Goal: Task Accomplishment & Management: Use online tool/utility

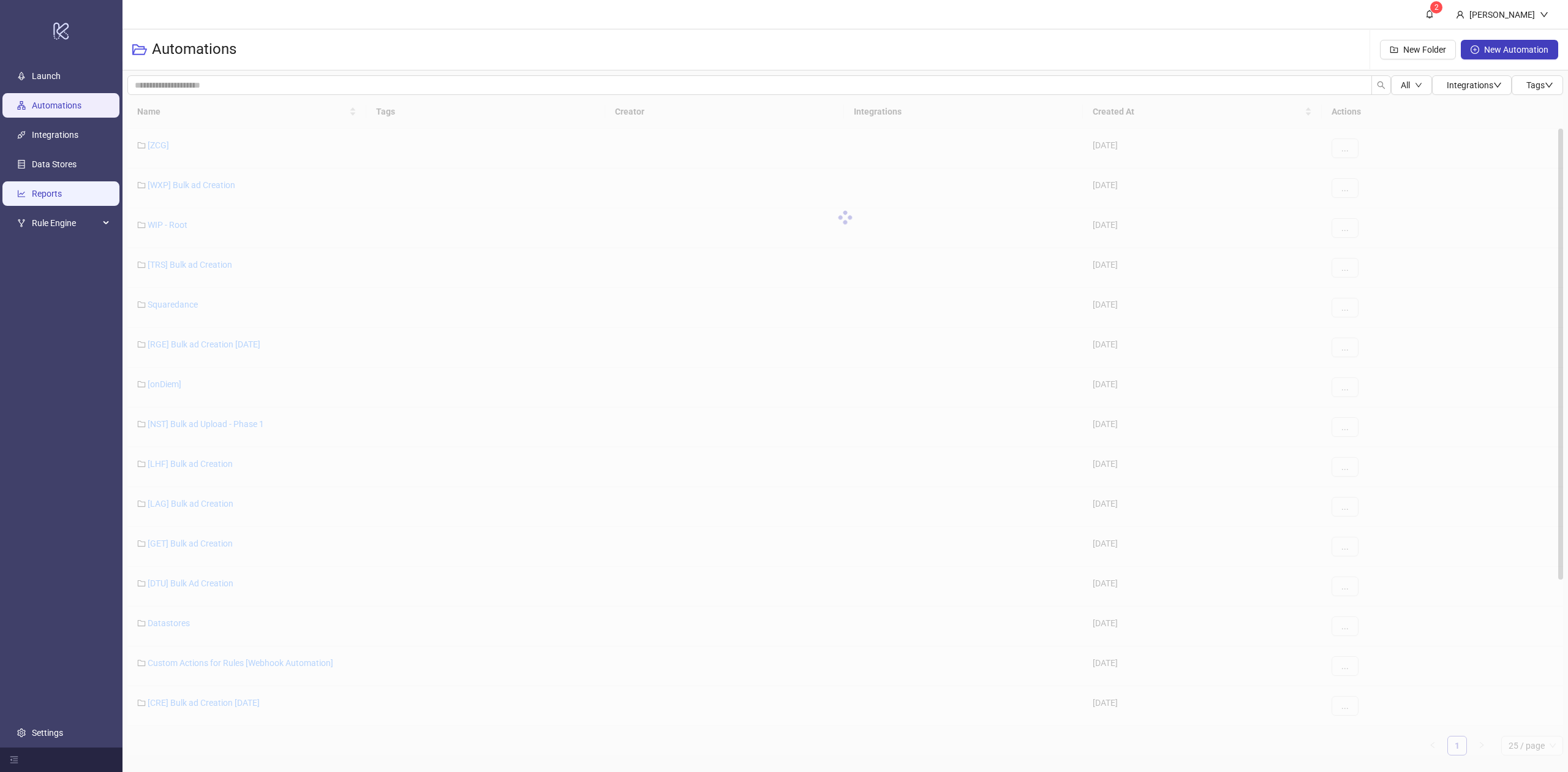
click at [61, 191] on link "Reports" at bounding box center [47, 193] width 30 height 10
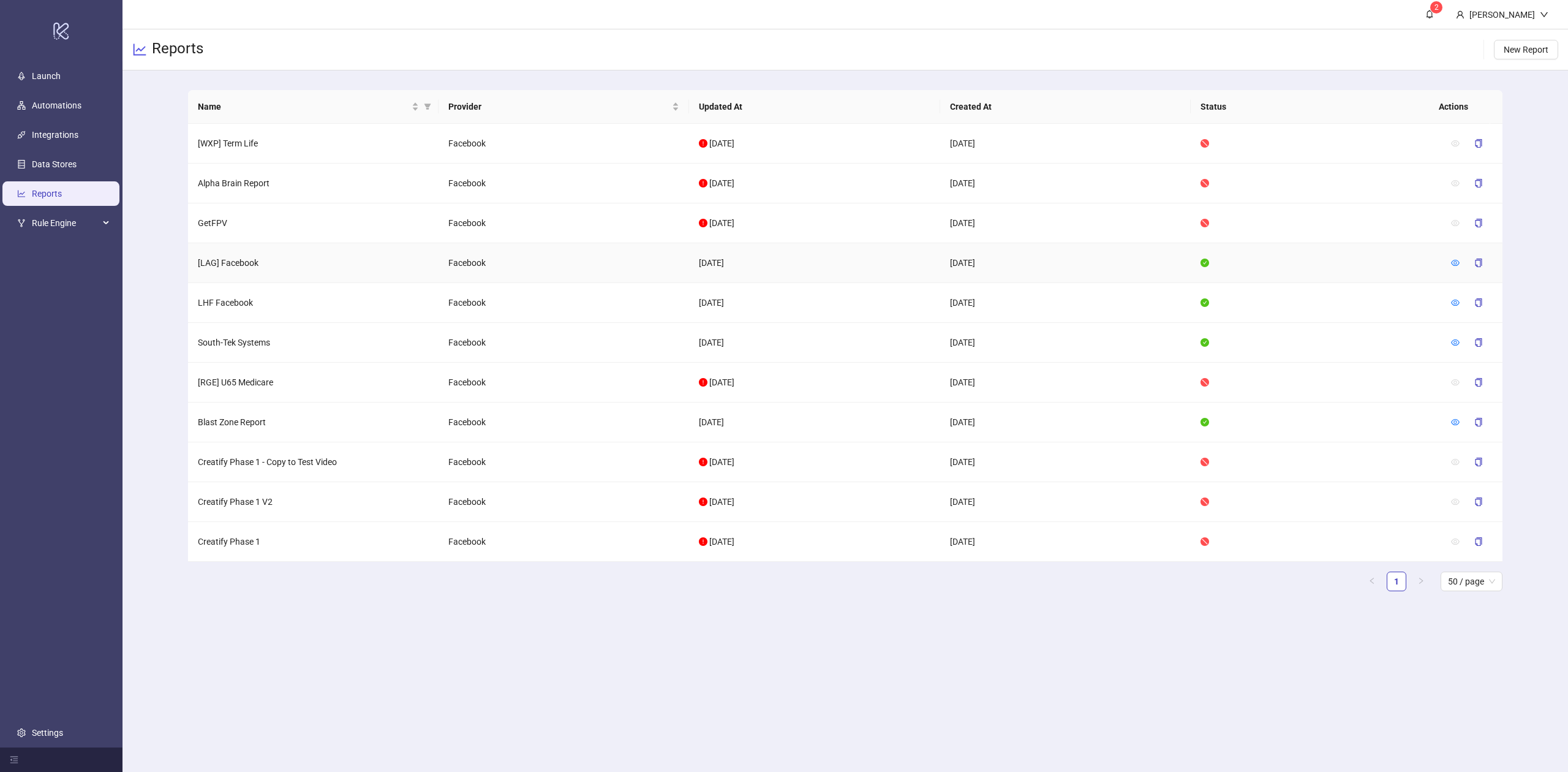
click at [1463, 257] on div at bounding box center [1471, 263] width 41 height 19
click at [1458, 258] on icon "eye" at bounding box center [1456, 263] width 9 height 9
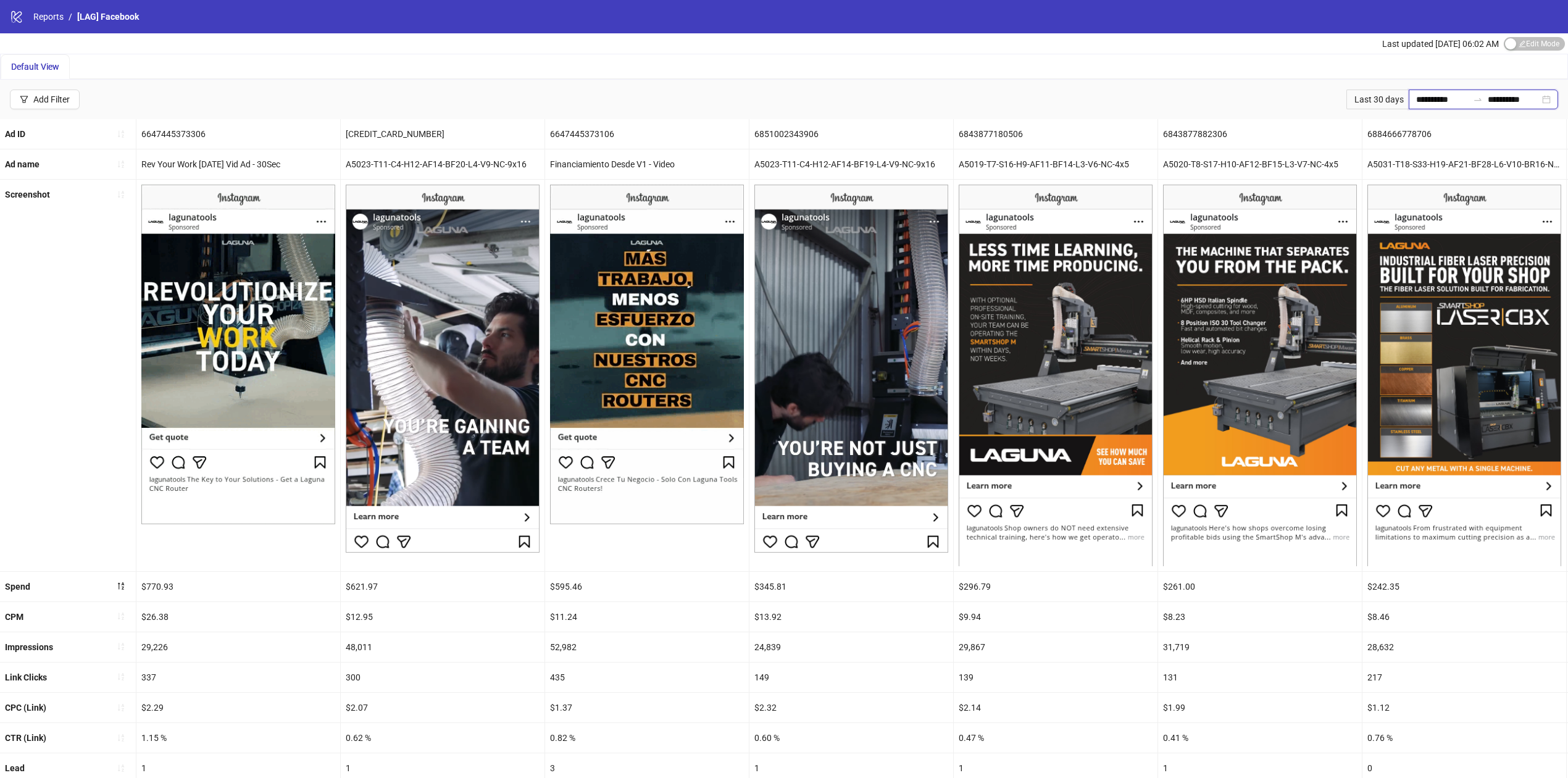
click at [1431, 101] on input "**********" at bounding box center [1442, 99] width 52 height 13
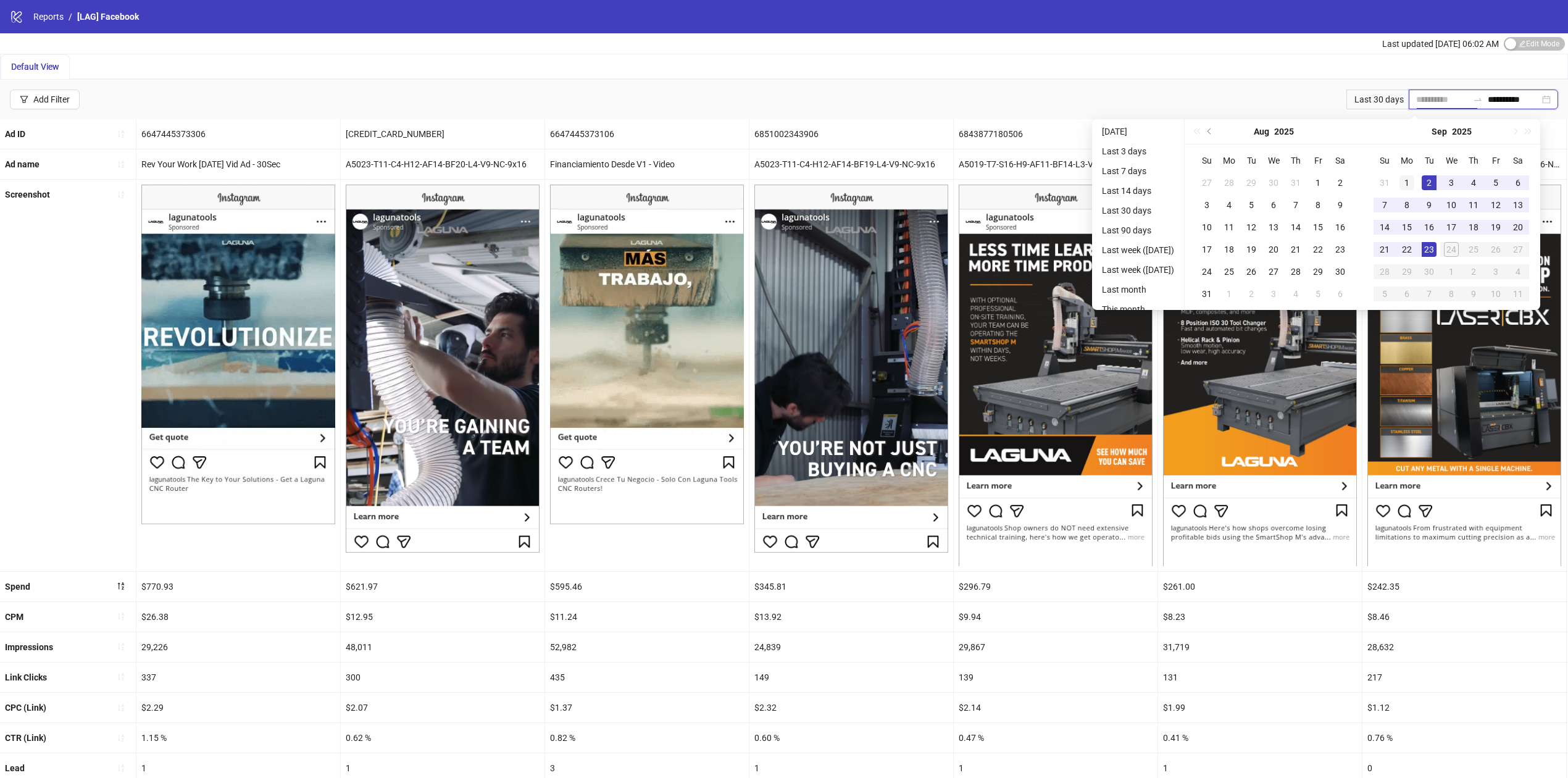
type input "**********"
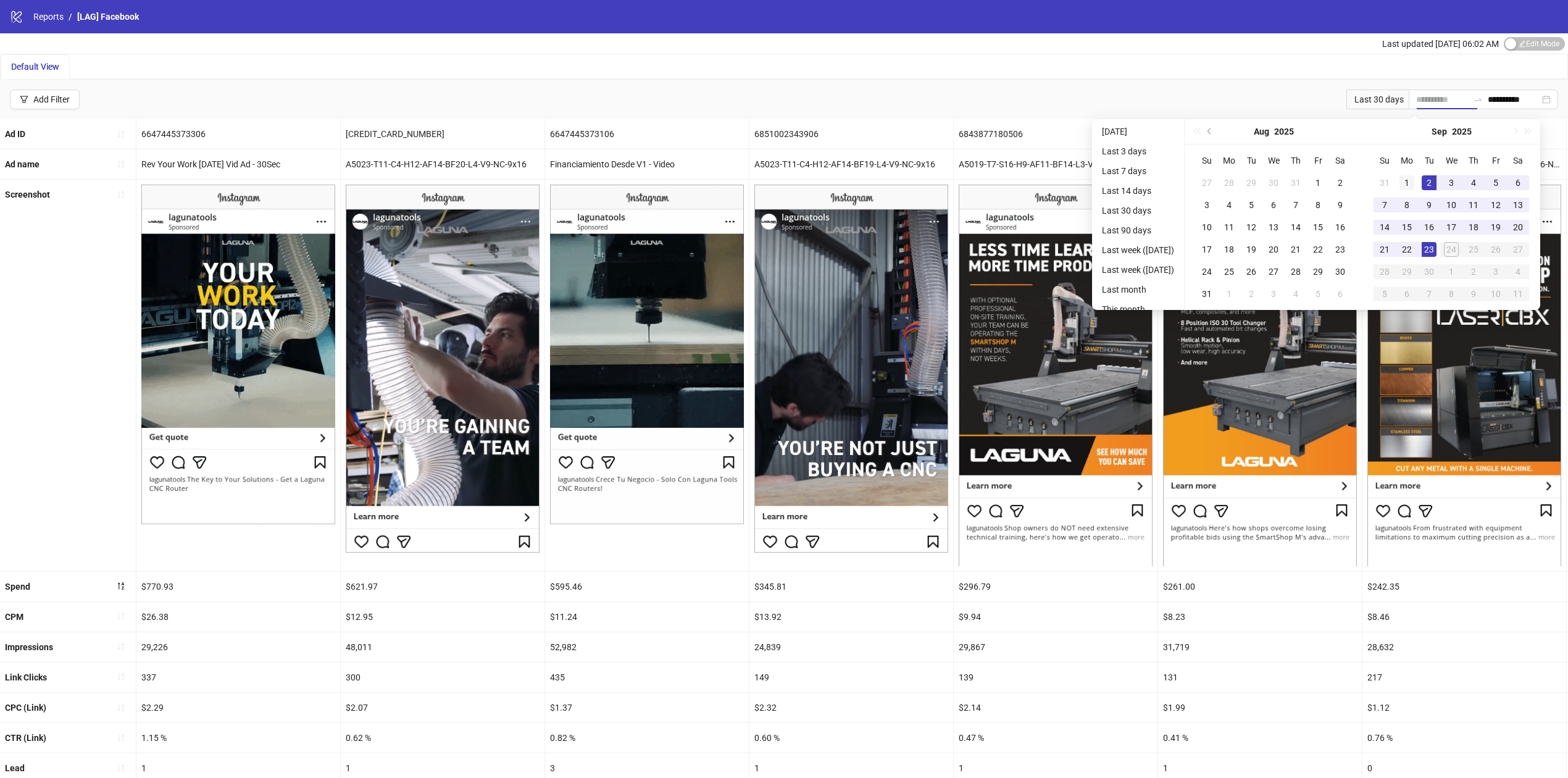
click at [1415, 179] on div "1" at bounding box center [1407, 182] width 15 height 15
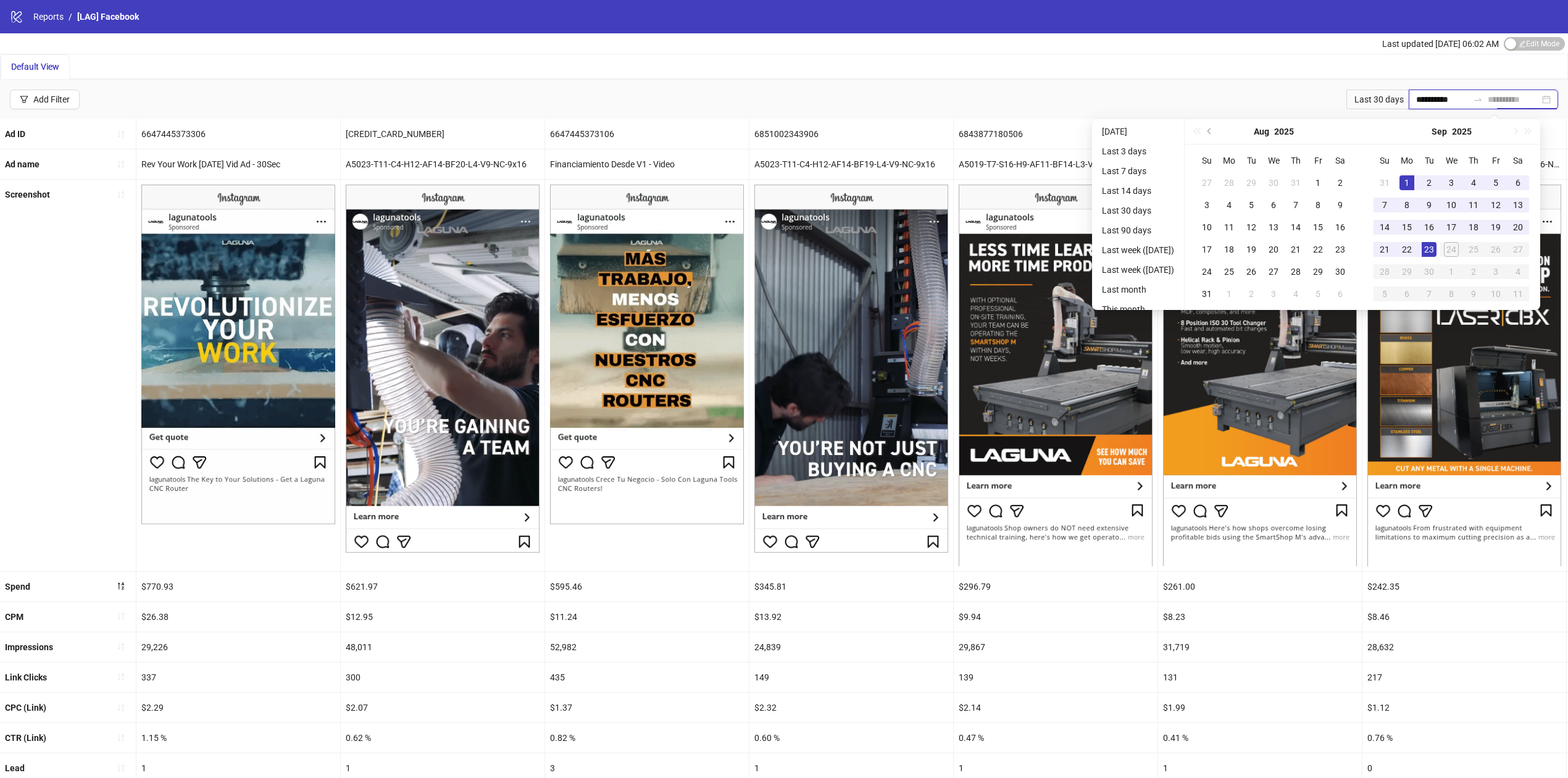
type input "**********"
click at [1437, 250] on div "23" at bounding box center [1429, 249] width 15 height 15
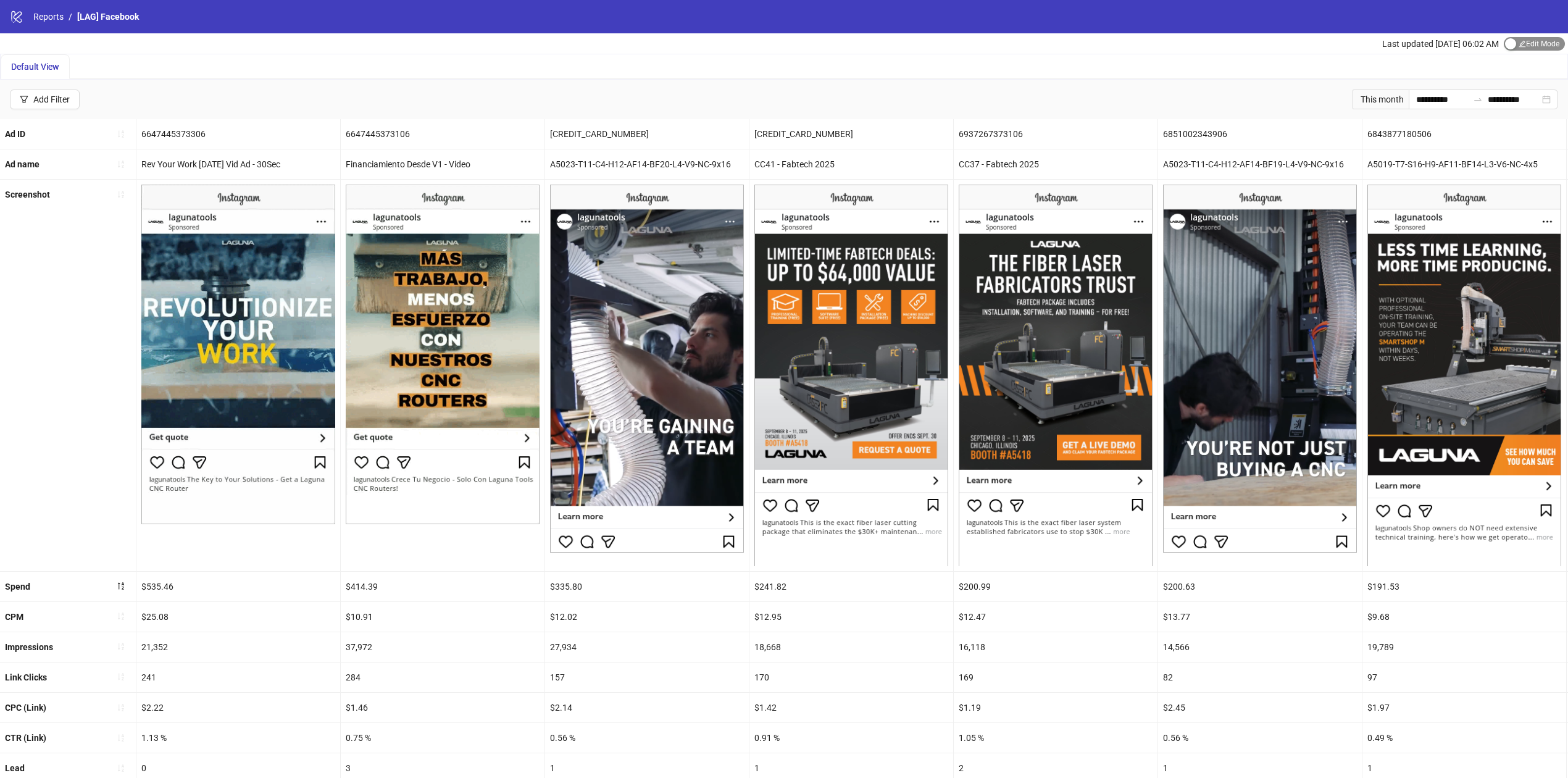
click at [1526, 42] on span "Edit Mode Edit Mode" at bounding box center [1534, 43] width 61 height 13
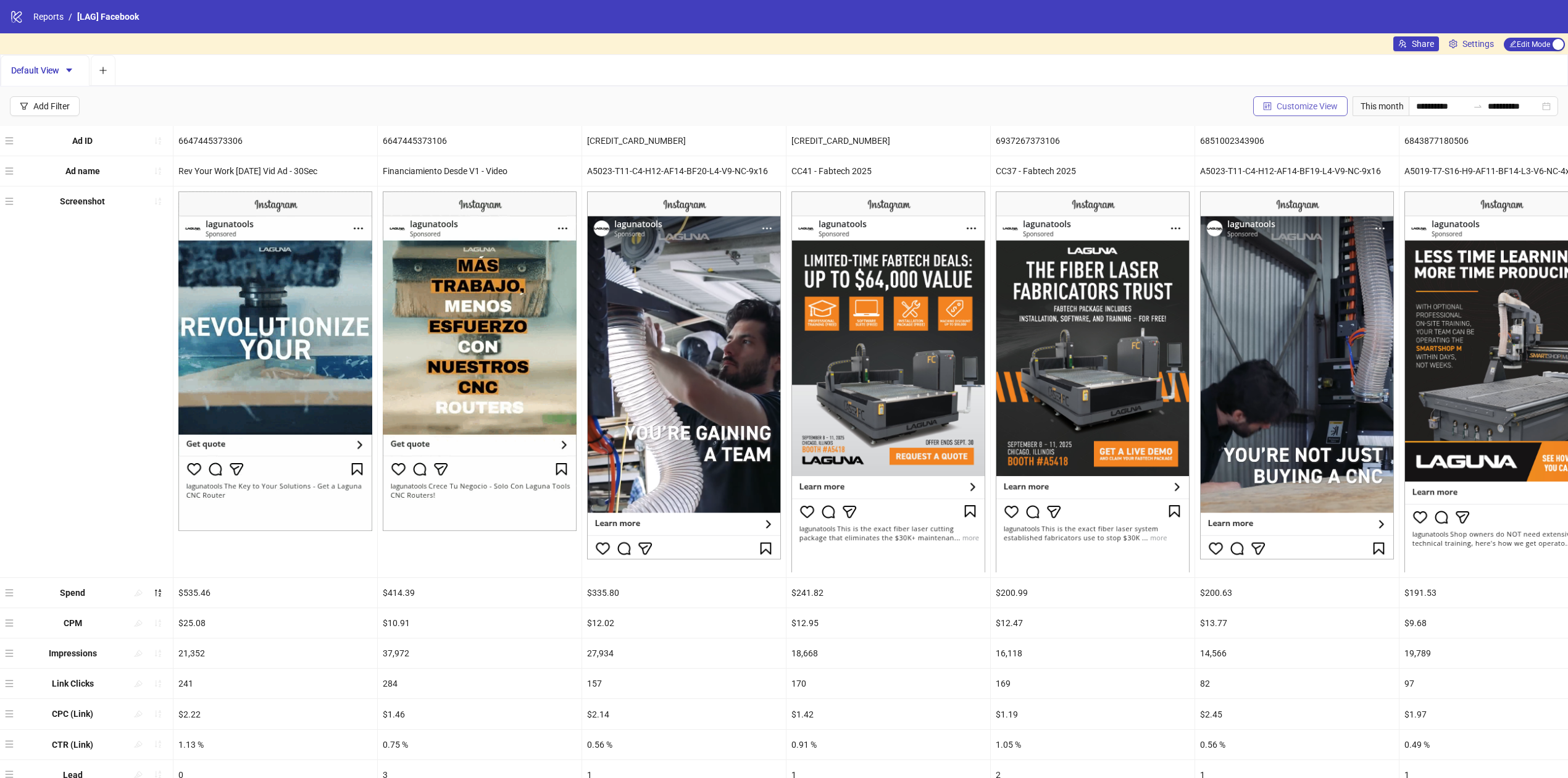
click at [1304, 102] on span "Customize View" at bounding box center [1307, 105] width 61 height 10
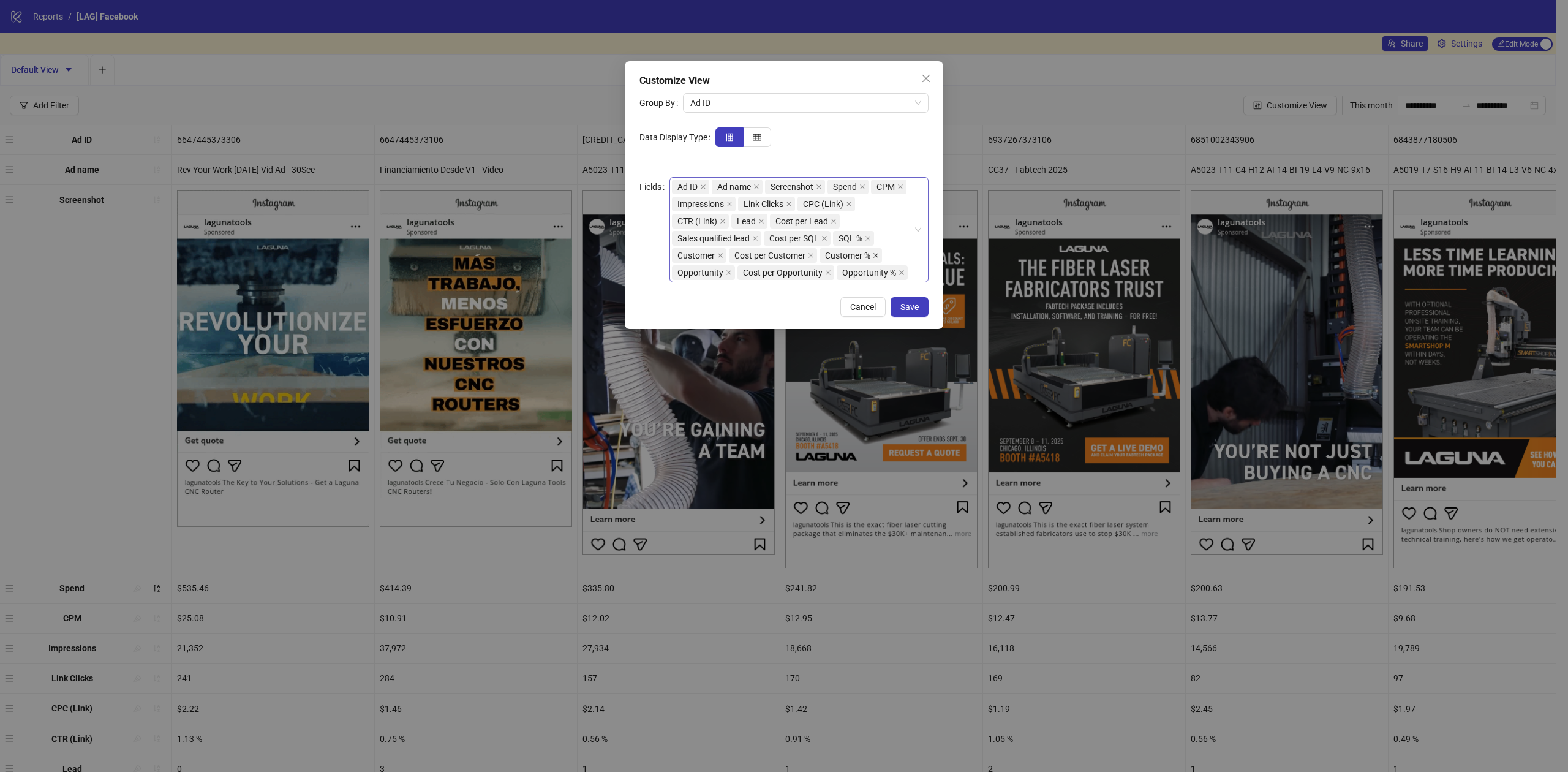
click at [878, 253] on icon "close" at bounding box center [876, 255] width 6 height 6
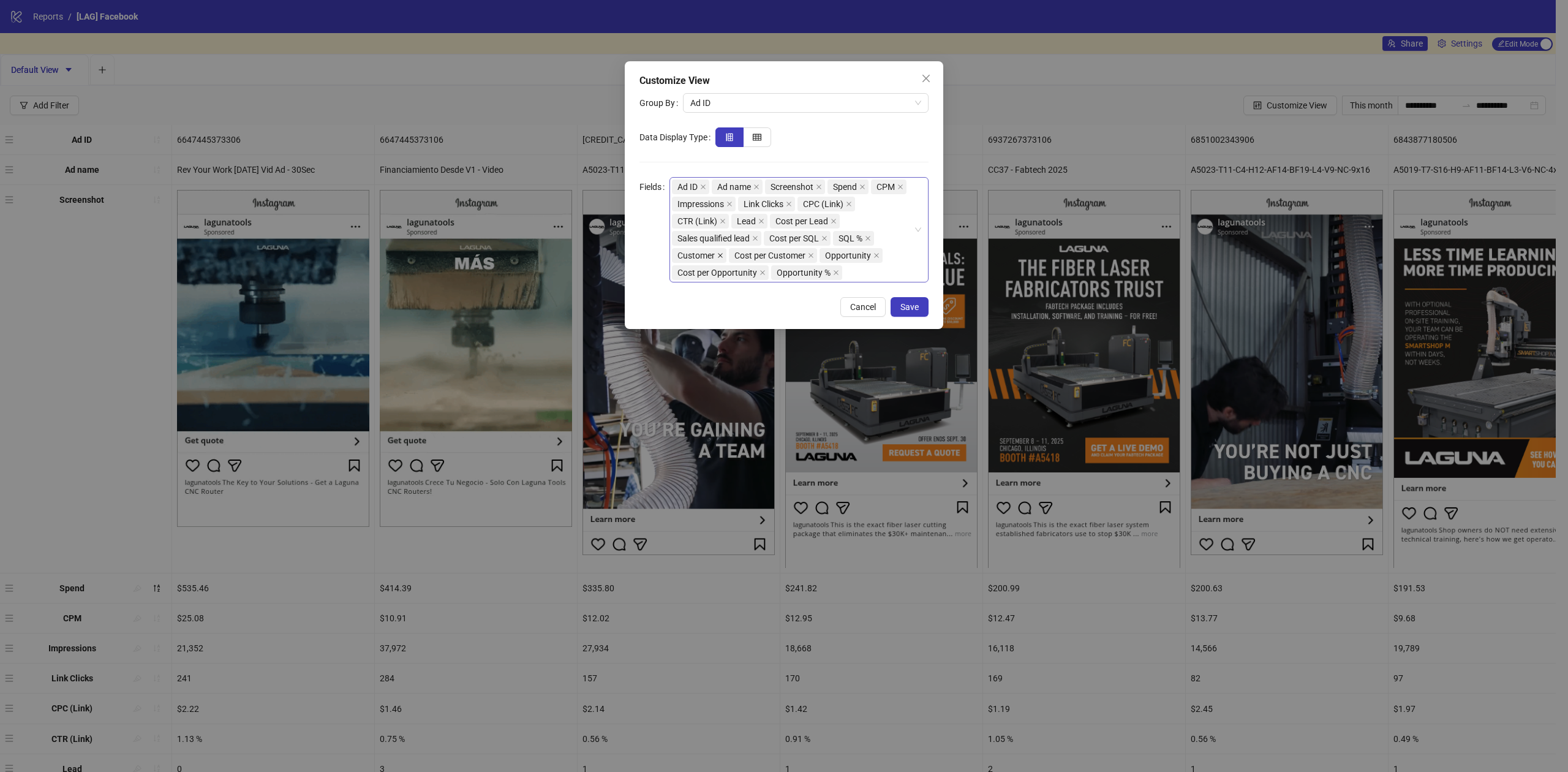
click at [720, 256] on icon "close" at bounding box center [720, 255] width 6 height 6
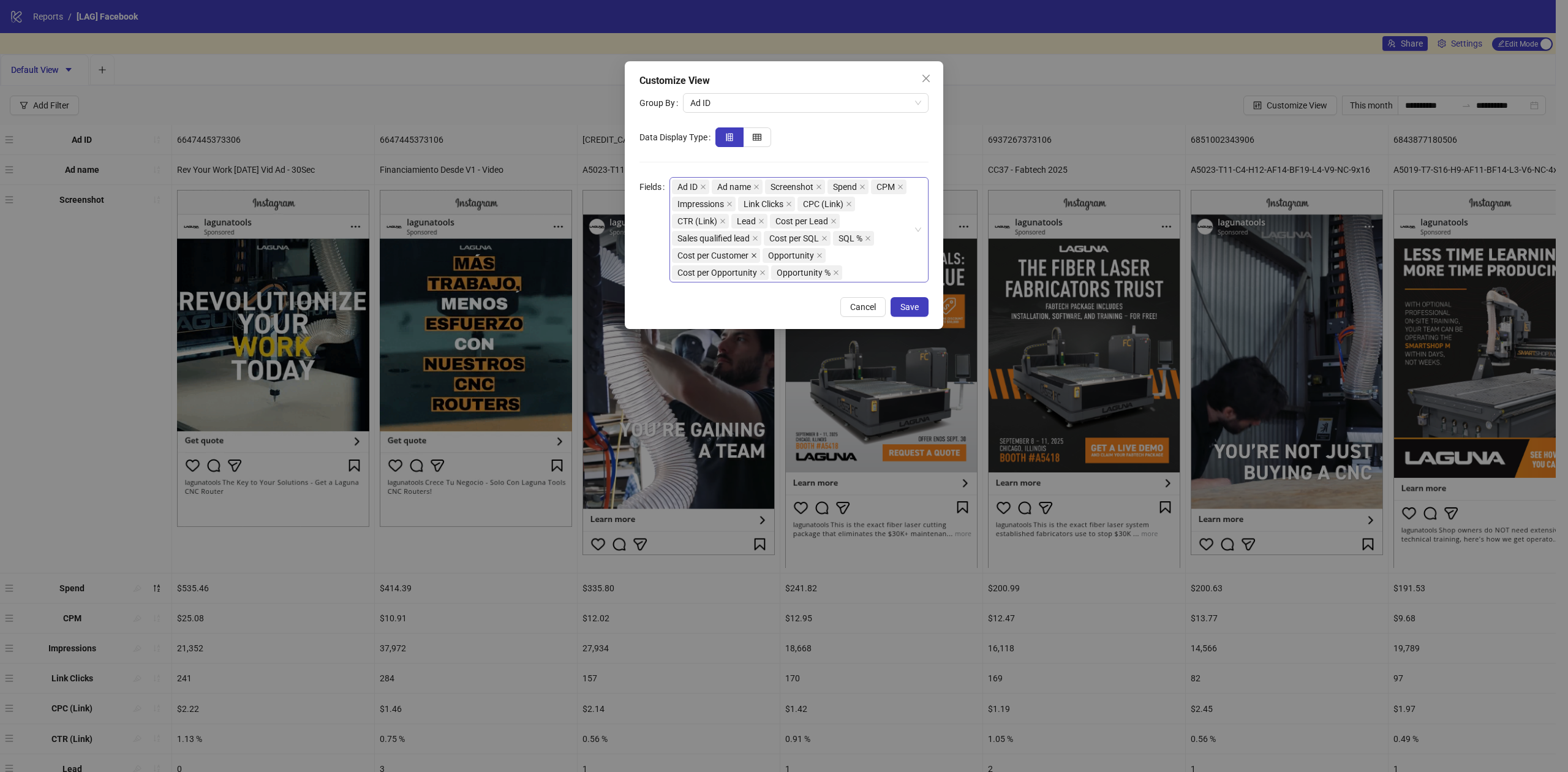
click at [757, 258] on icon "close" at bounding box center [754, 255] width 6 height 6
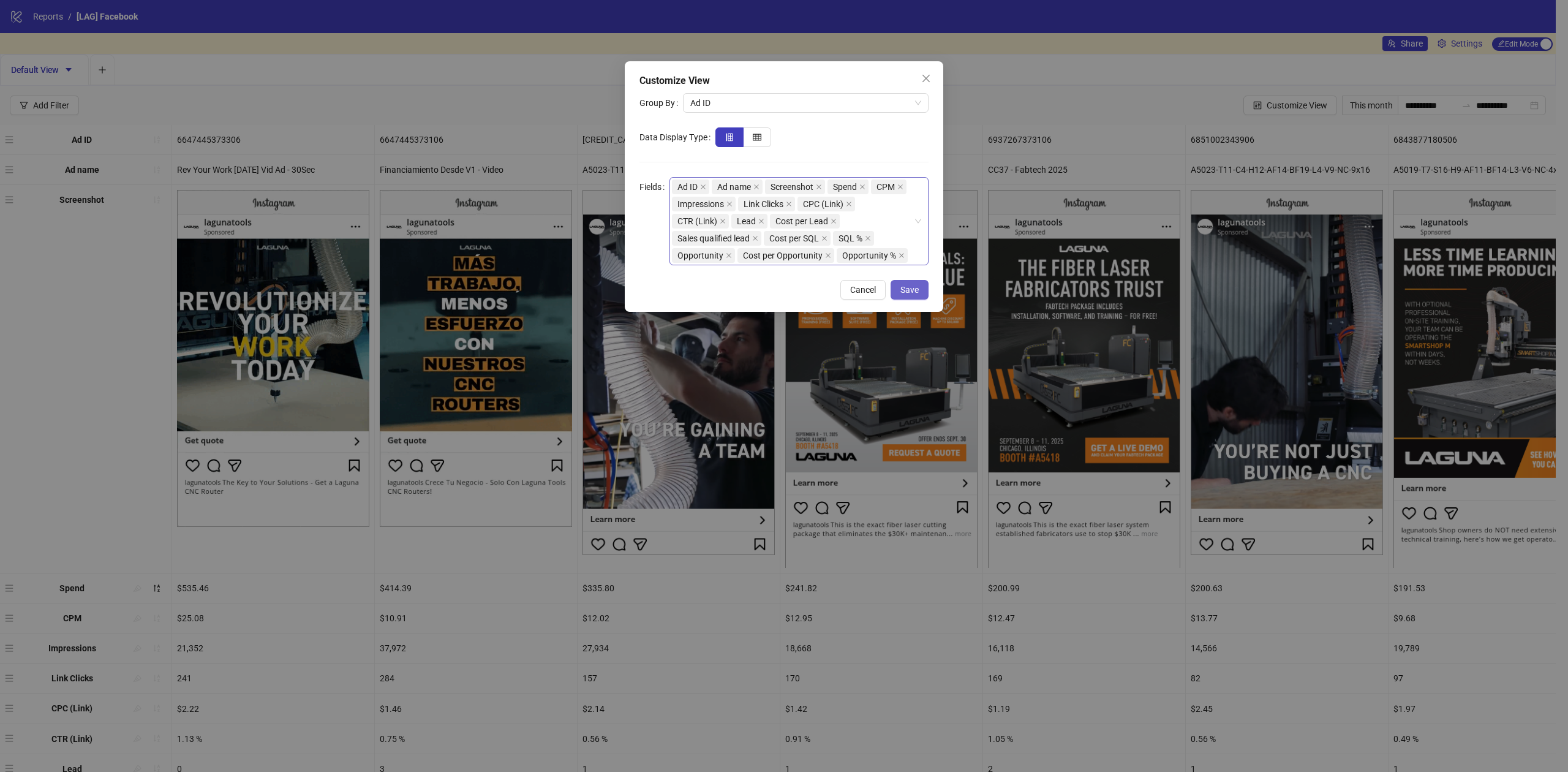
click at [907, 289] on span "Save" at bounding box center [909, 289] width 18 height 10
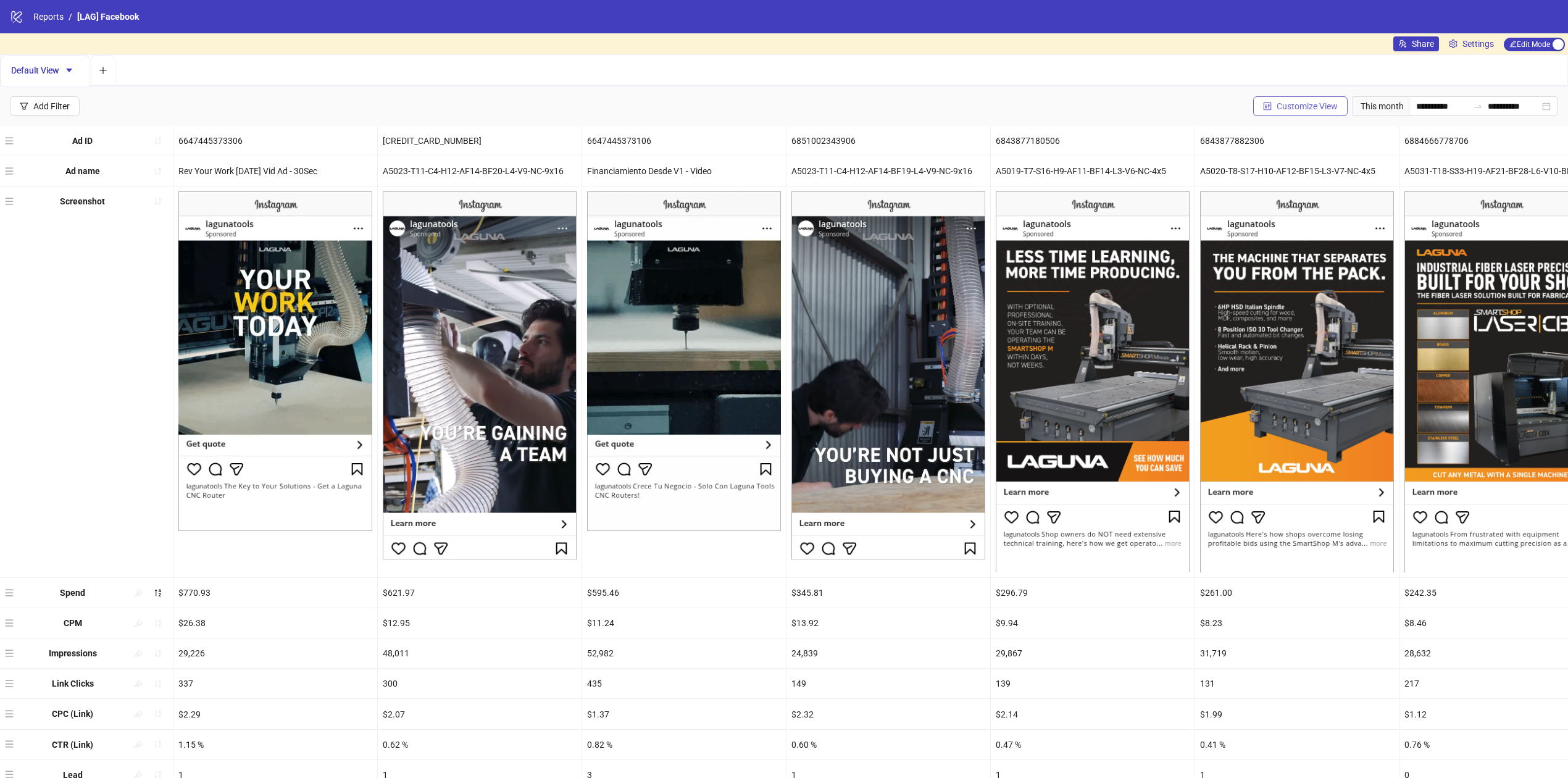
click at [1280, 112] on button "Customize View" at bounding box center [1301, 106] width 95 height 19
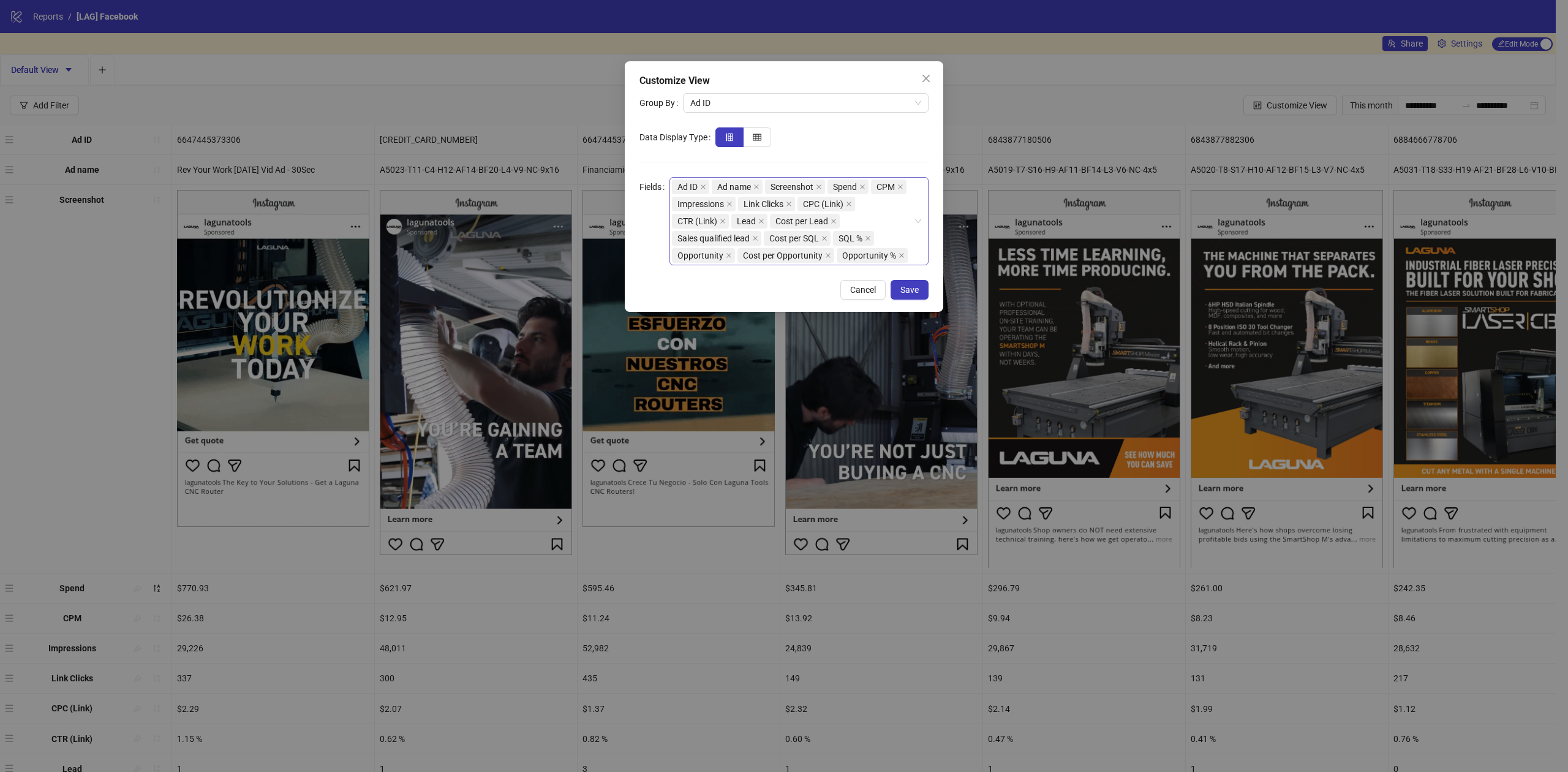
click at [762, 220] on icon "close" at bounding box center [761, 220] width 6 height 6
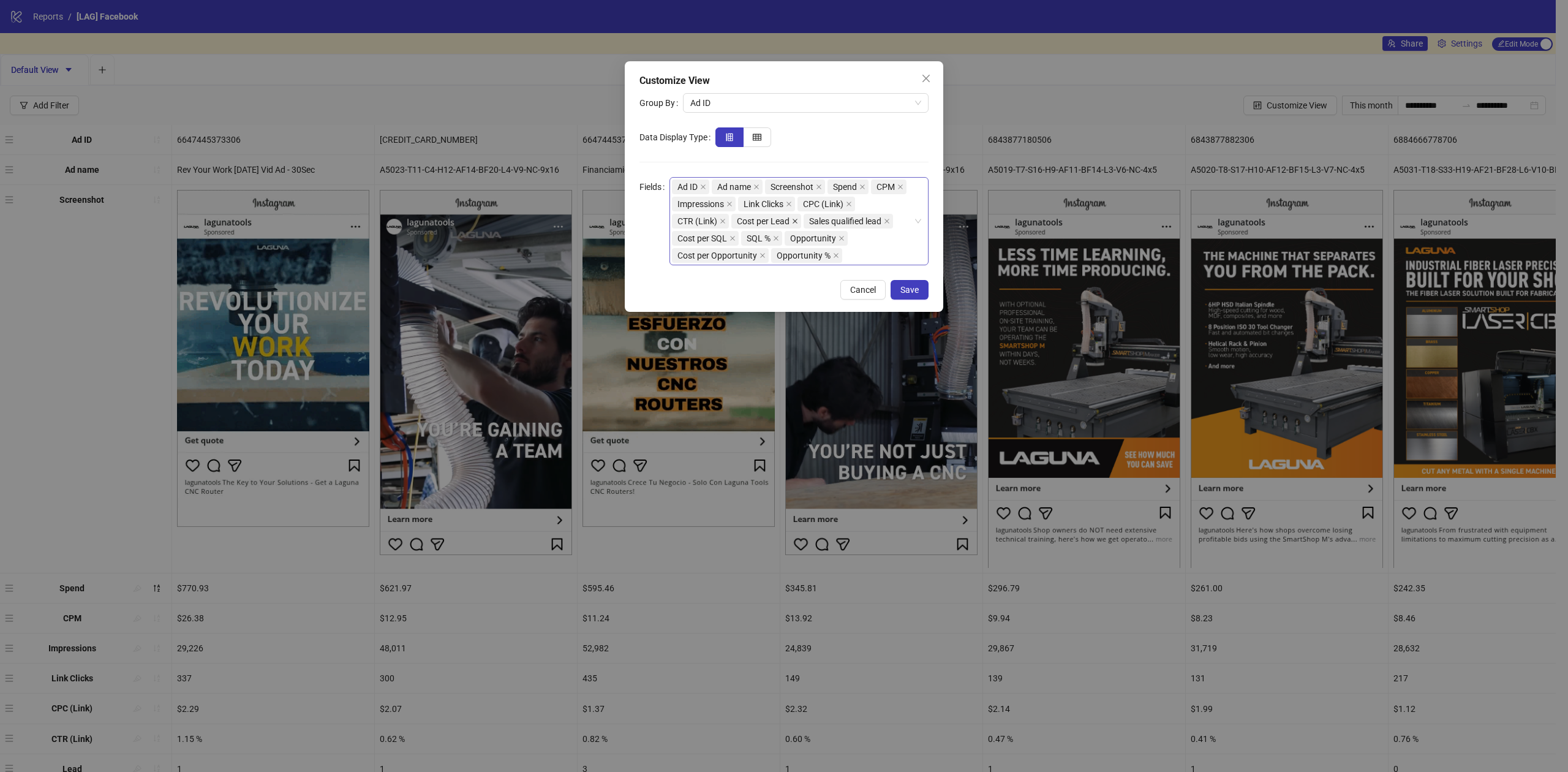
click at [794, 219] on icon "close" at bounding box center [795, 220] width 6 height 6
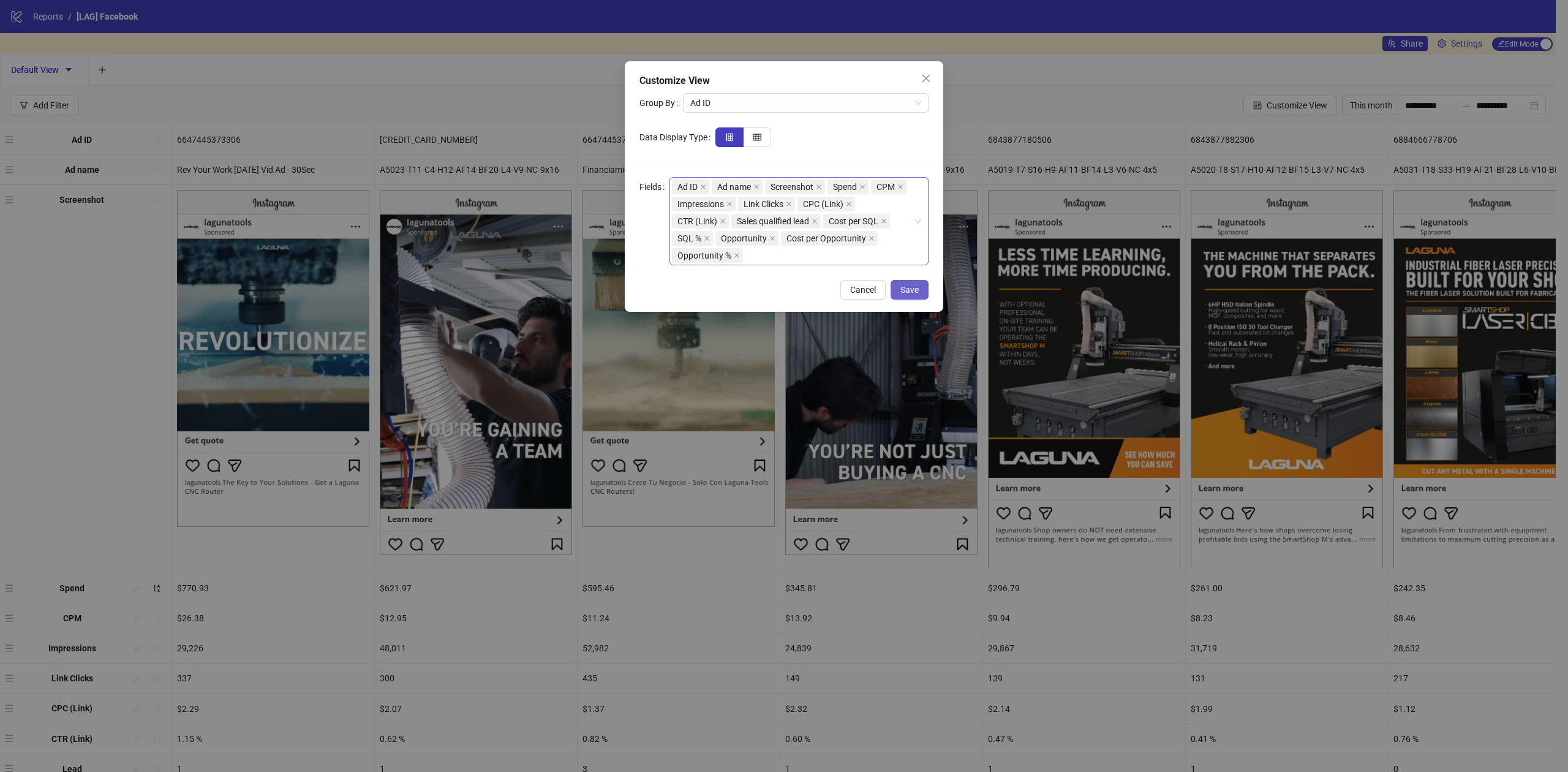
click at [916, 292] on span "Save" at bounding box center [909, 289] width 18 height 10
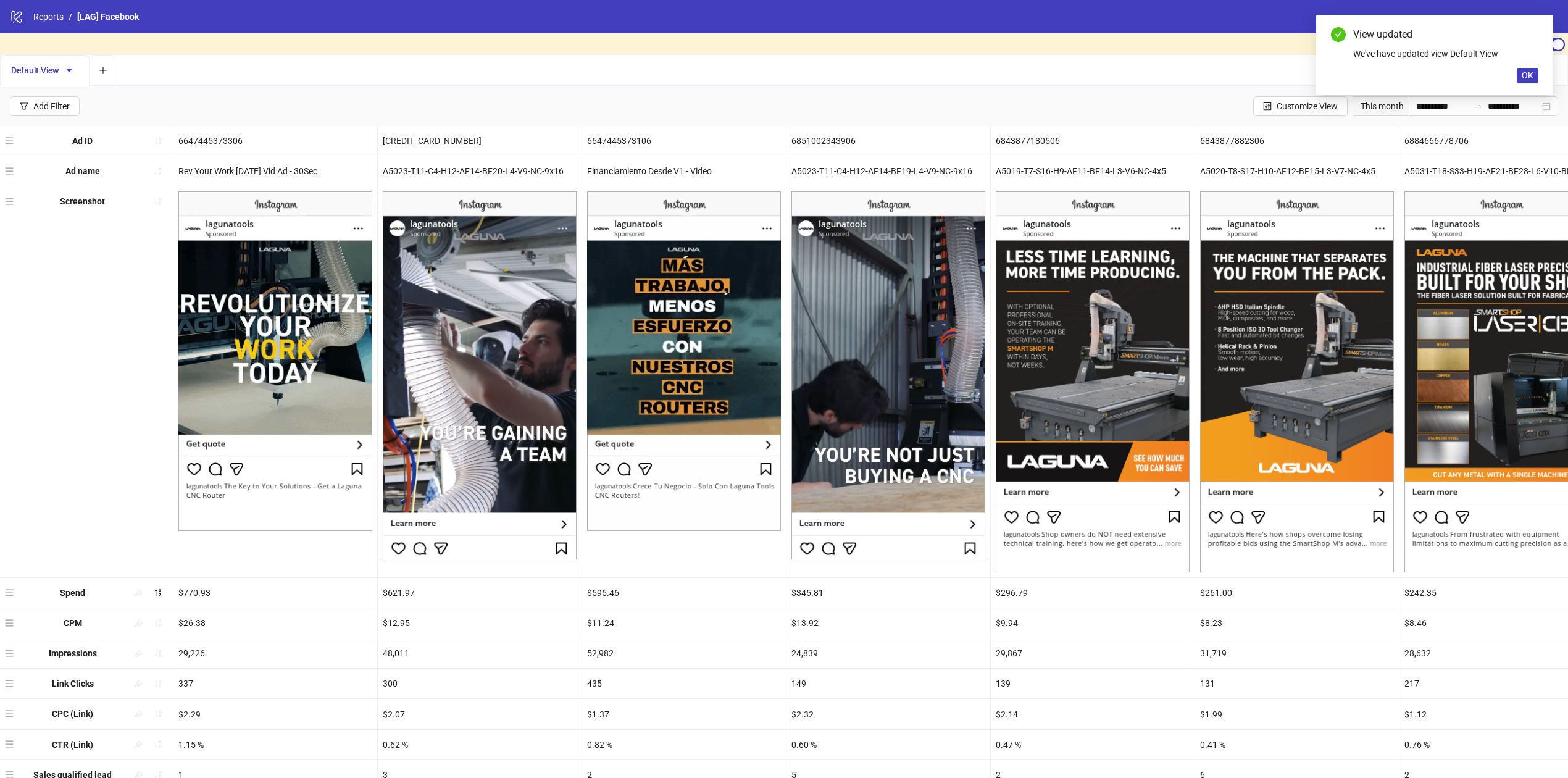
scroll to position [200, 0]
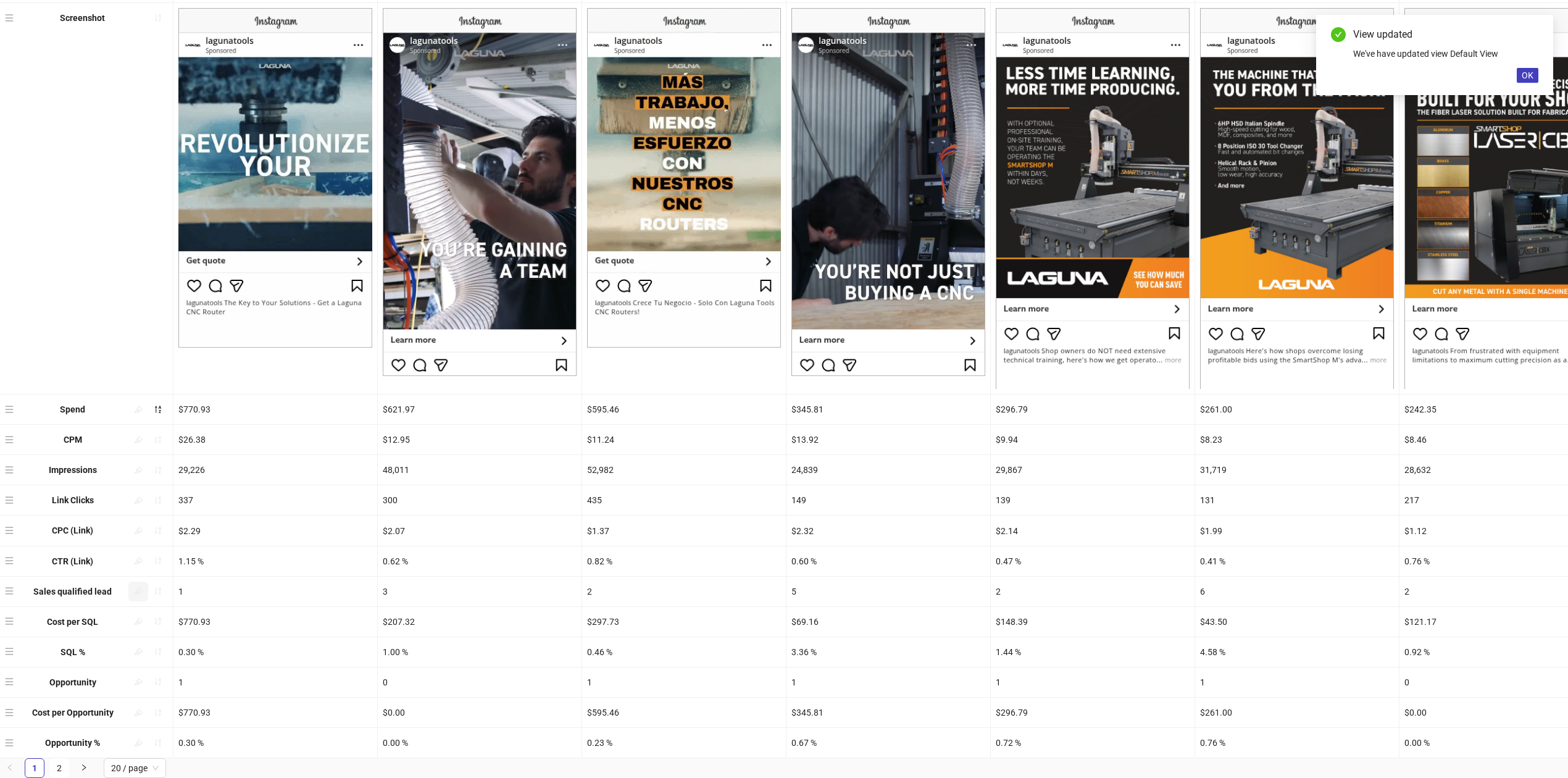
click at [134, 586] on icon "highlight" at bounding box center [138, 590] width 9 height 9
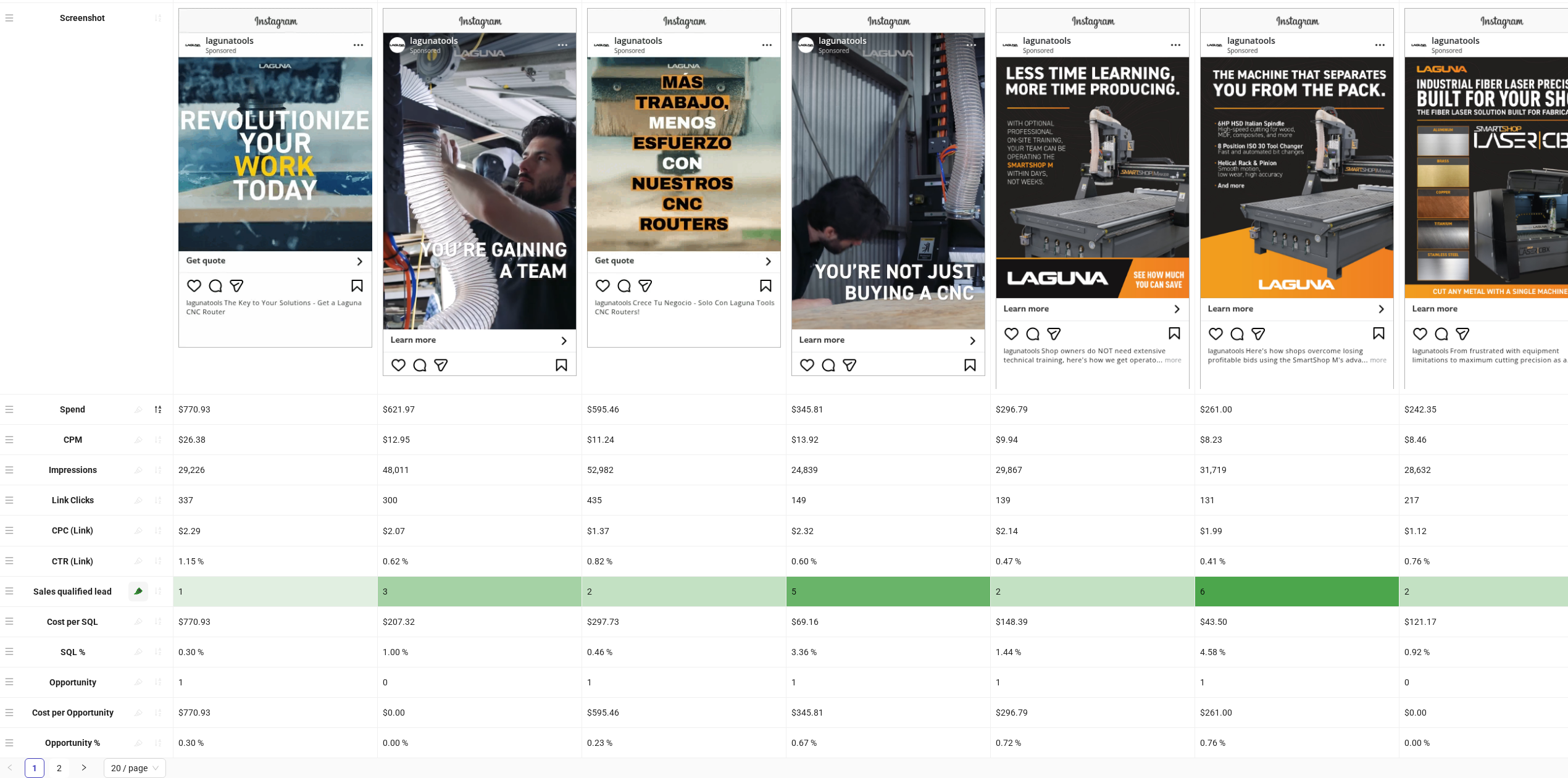
click at [137, 588] on icon "highlight" at bounding box center [138, 591] width 9 height 7
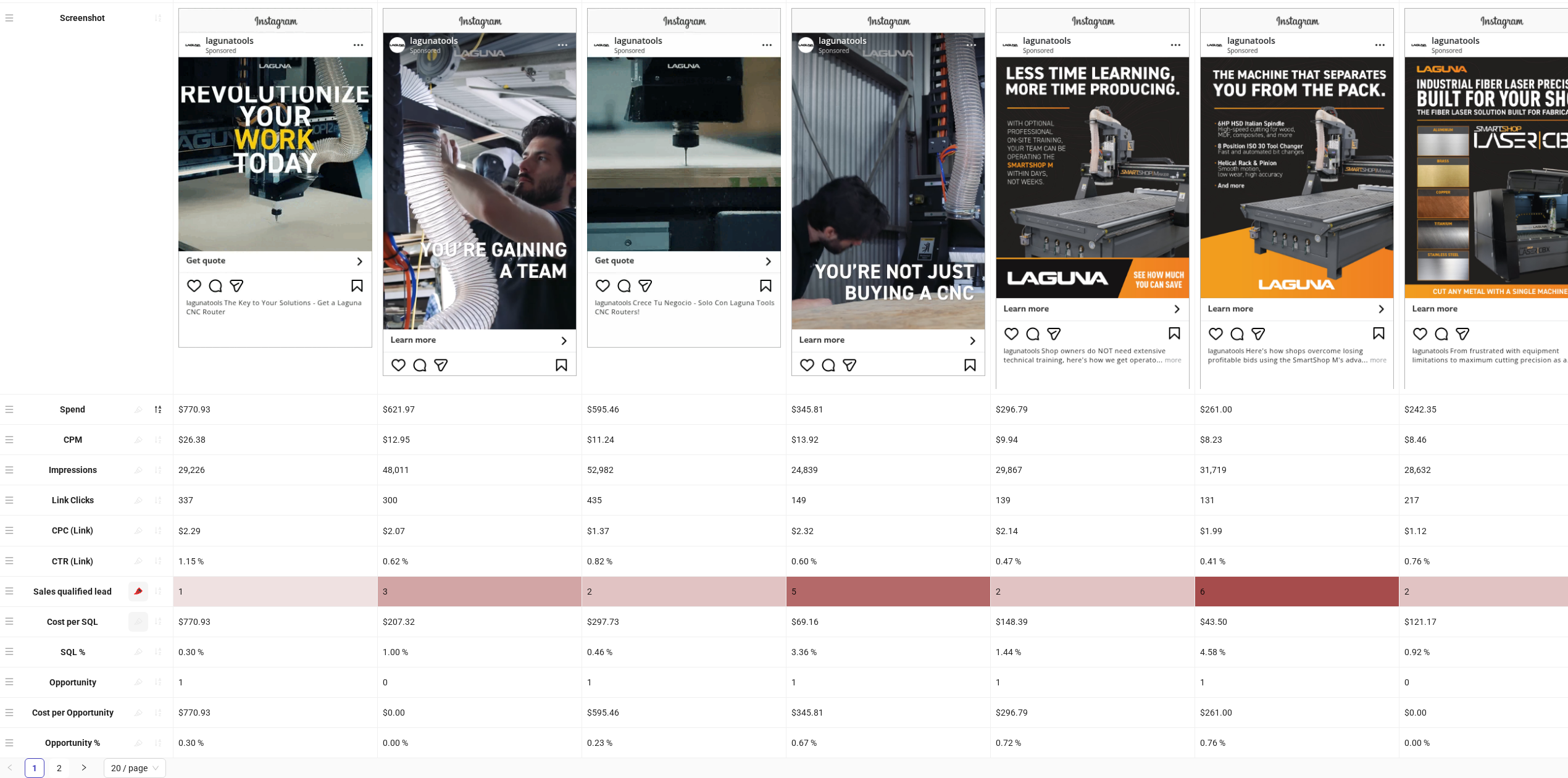
click at [135, 617] on icon "highlight" at bounding box center [138, 621] width 9 height 9
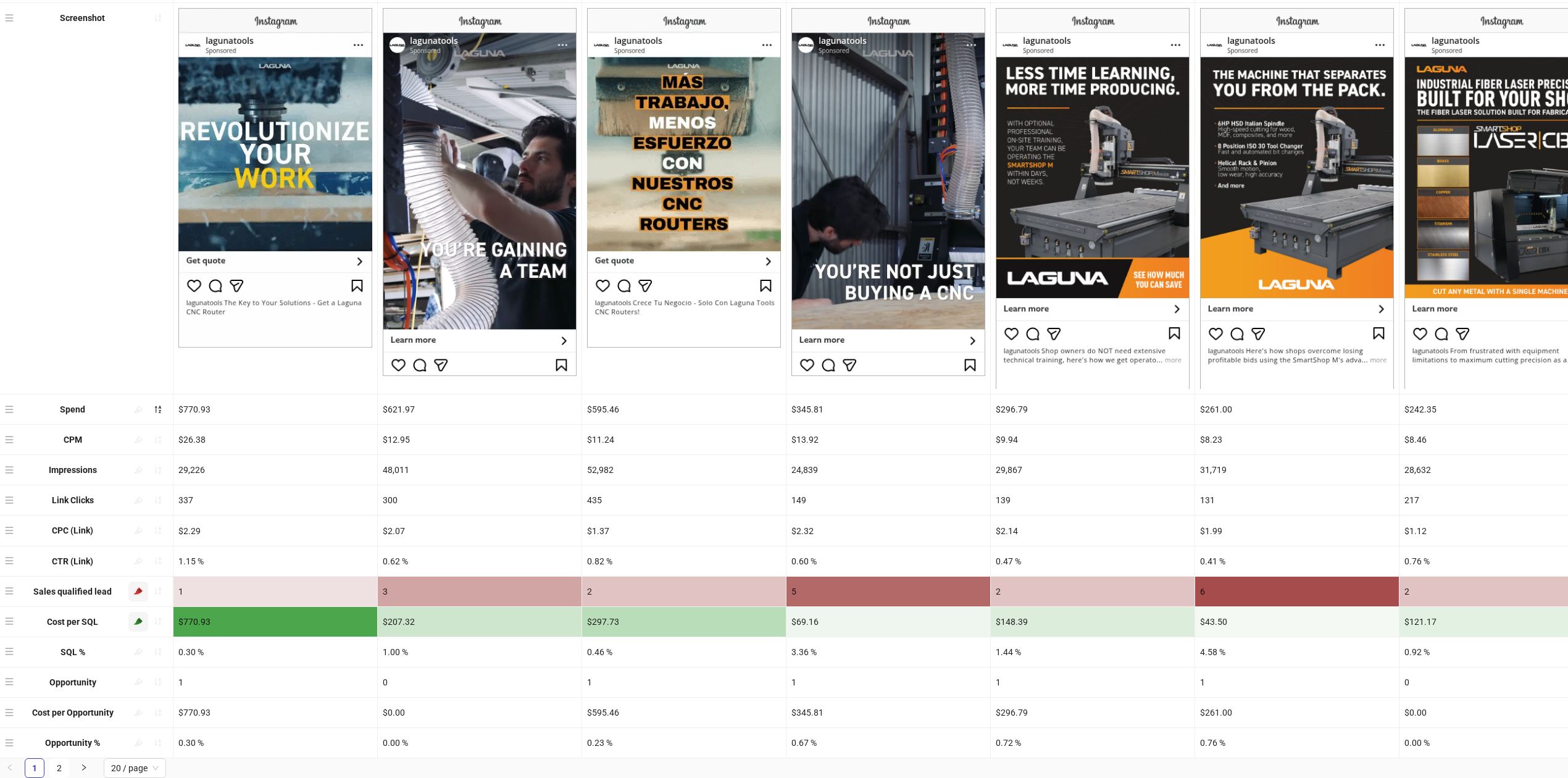
click at [136, 588] on icon "highlight" at bounding box center [138, 591] width 9 height 7
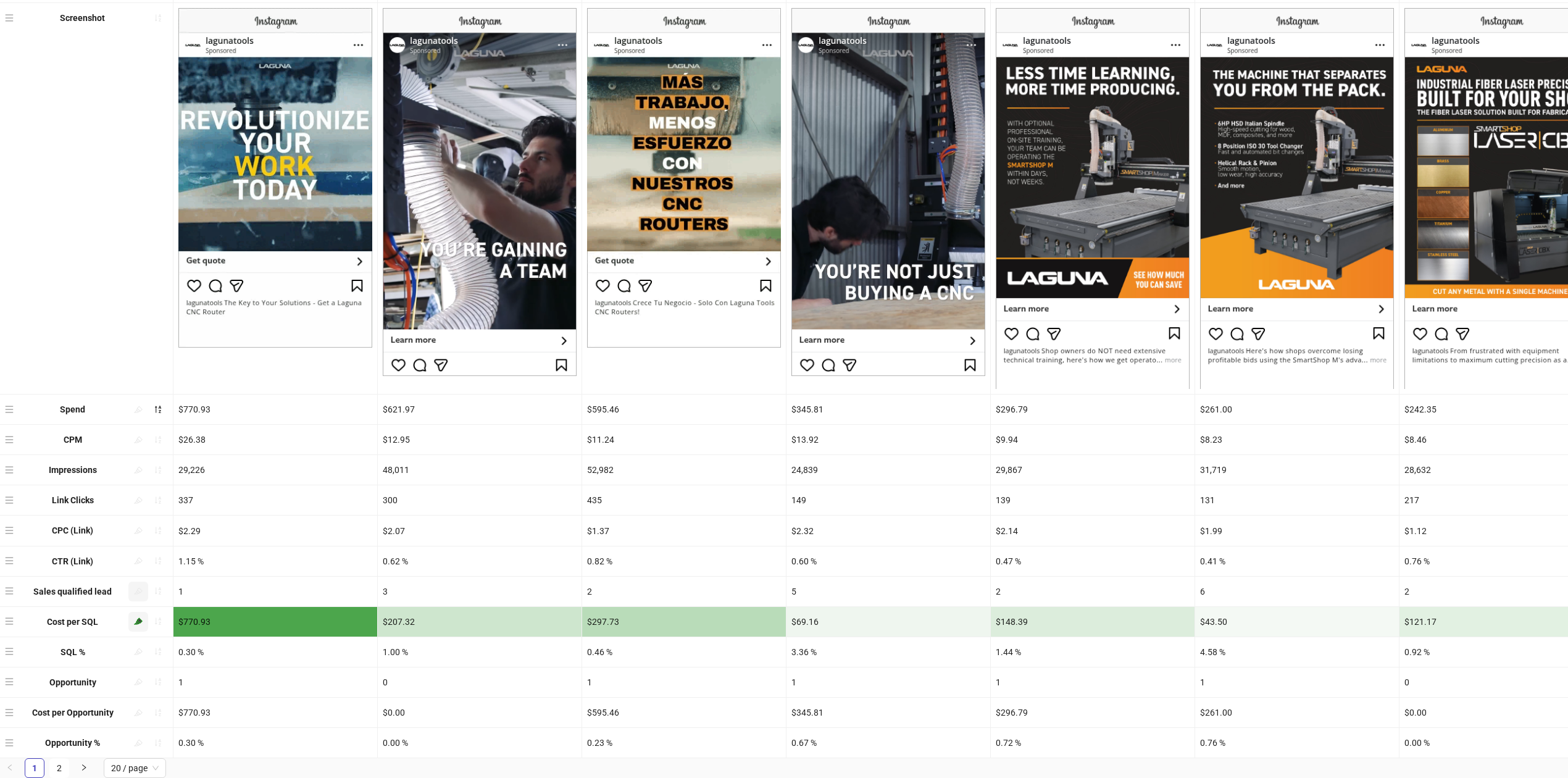
click at [136, 588] on icon "highlight" at bounding box center [138, 591] width 9 height 7
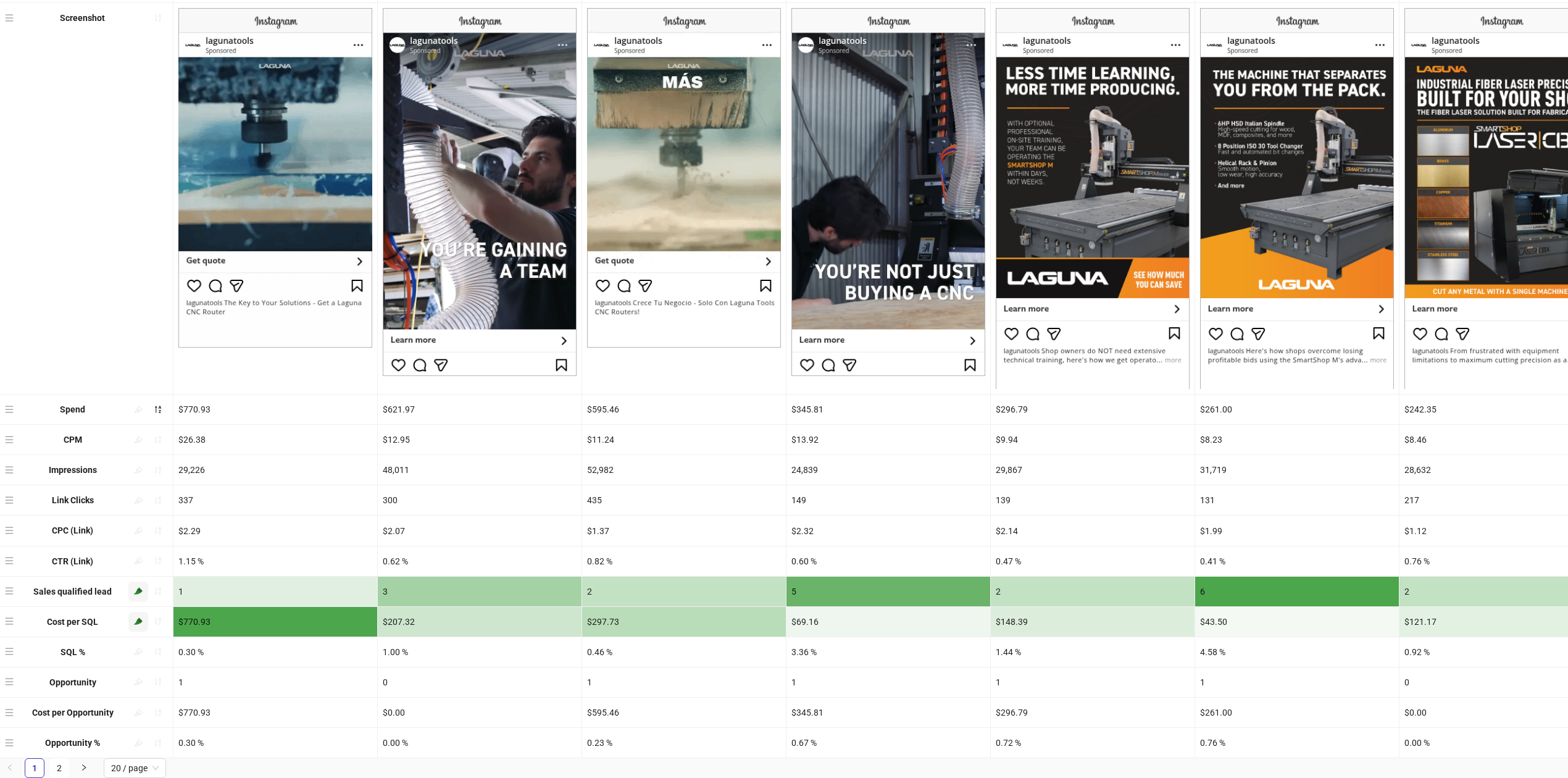
click at [134, 617] on icon "highlight" at bounding box center [138, 621] width 9 height 9
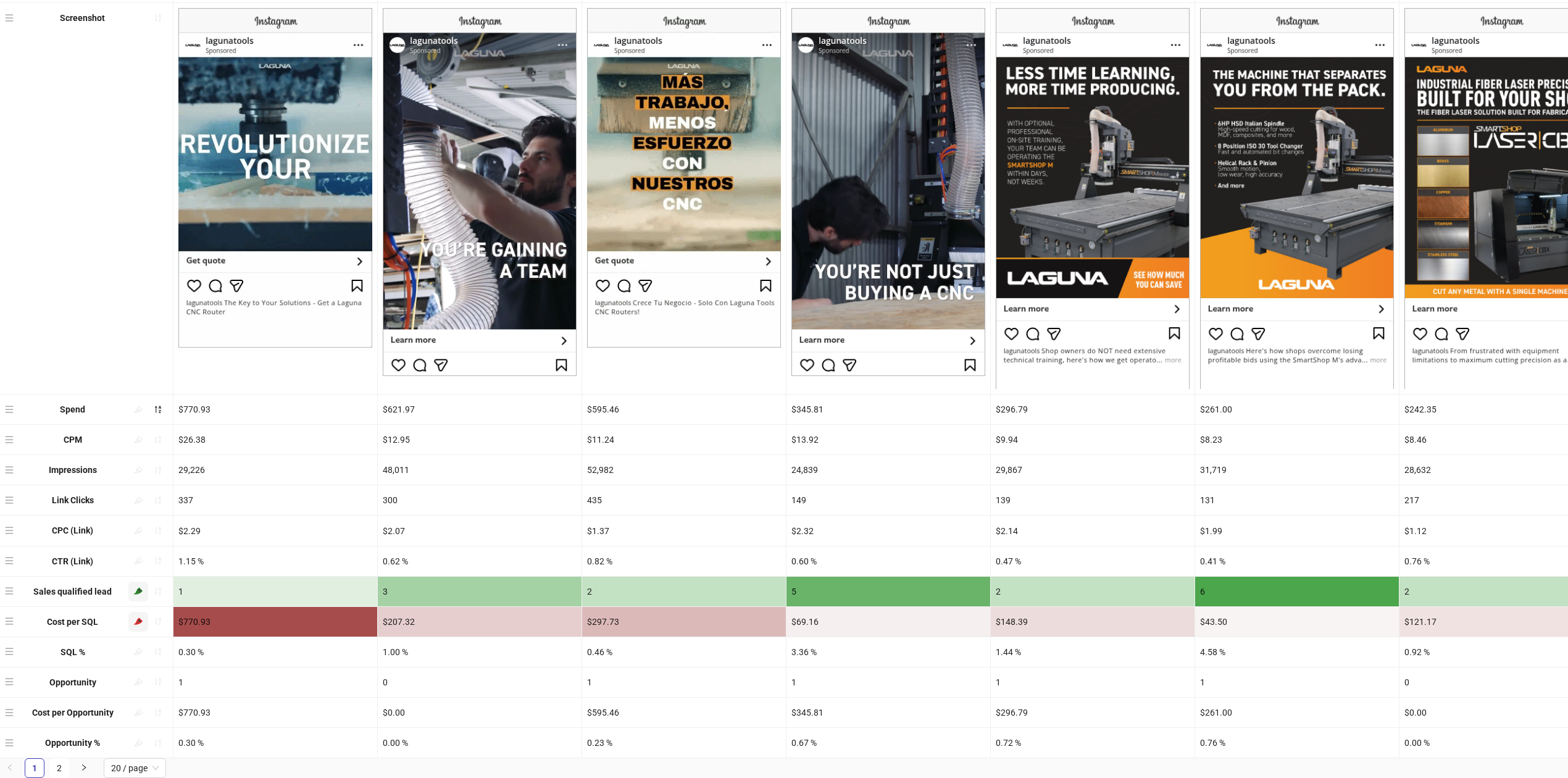
click at [143, 612] on button "button" at bounding box center [138, 621] width 19 height 19
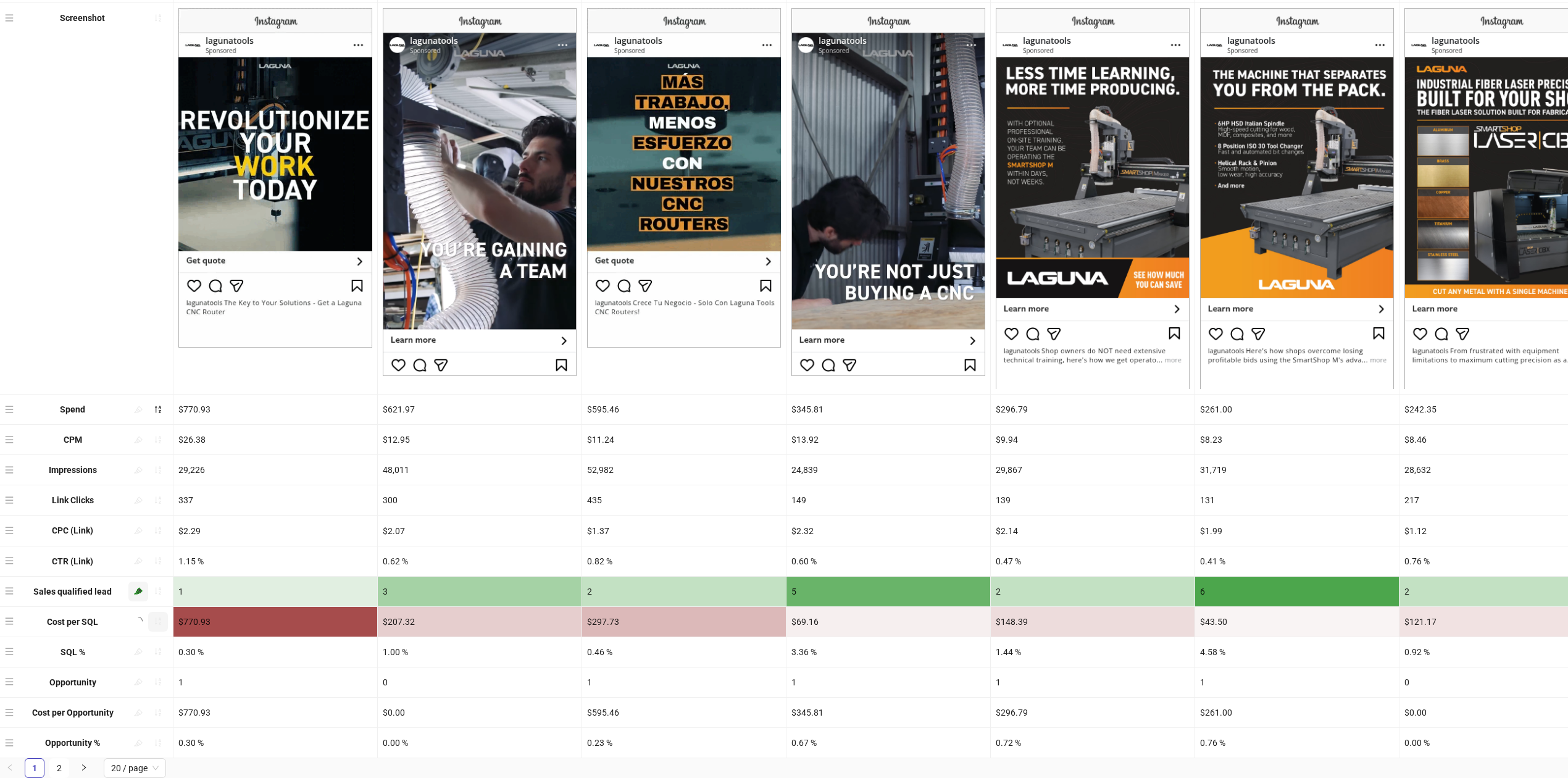
click at [156, 617] on icon "sort-ascending" at bounding box center [158, 621] width 9 height 9
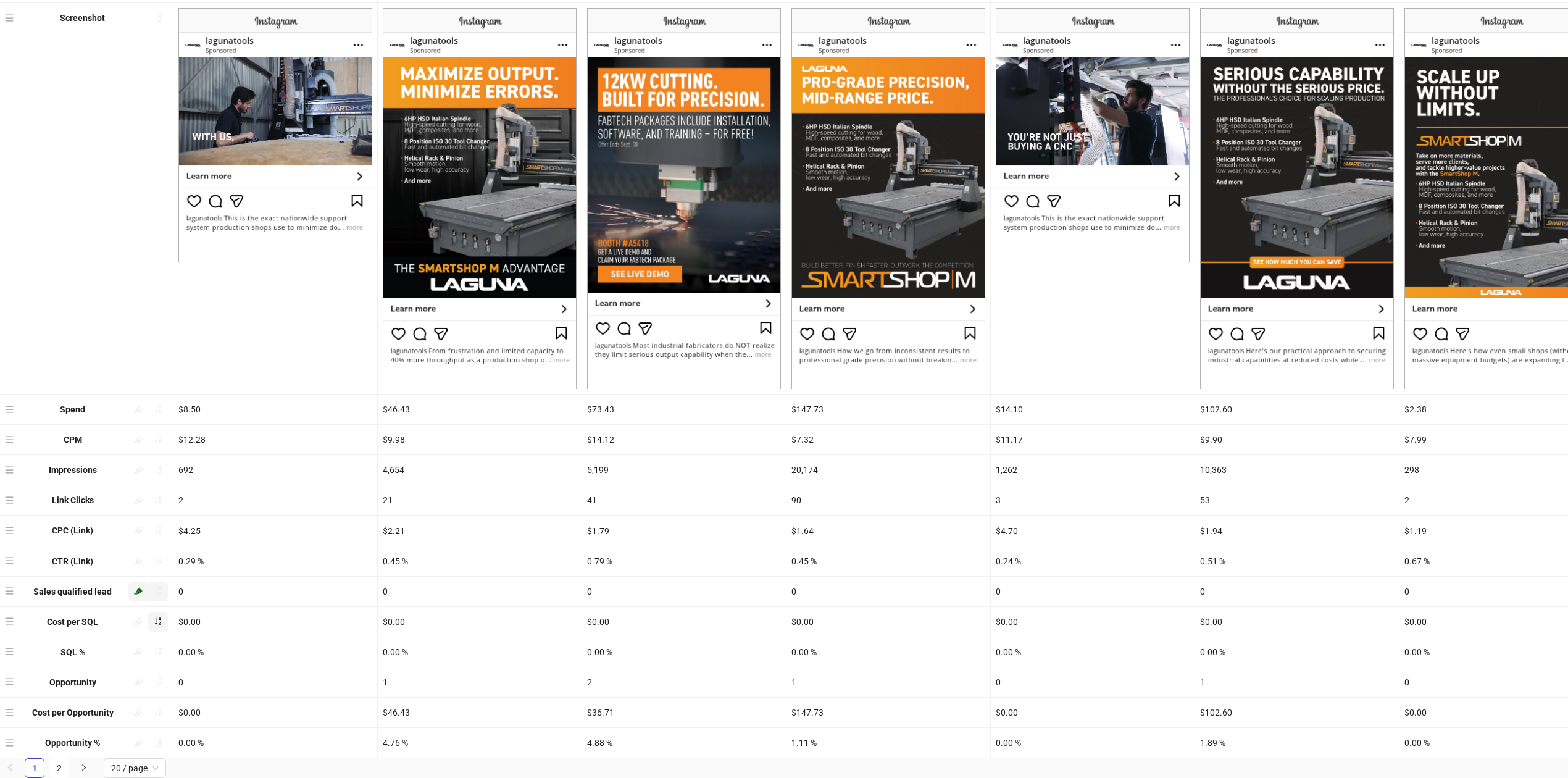
click at [154, 586] on icon "sort-ascending" at bounding box center [158, 590] width 9 height 9
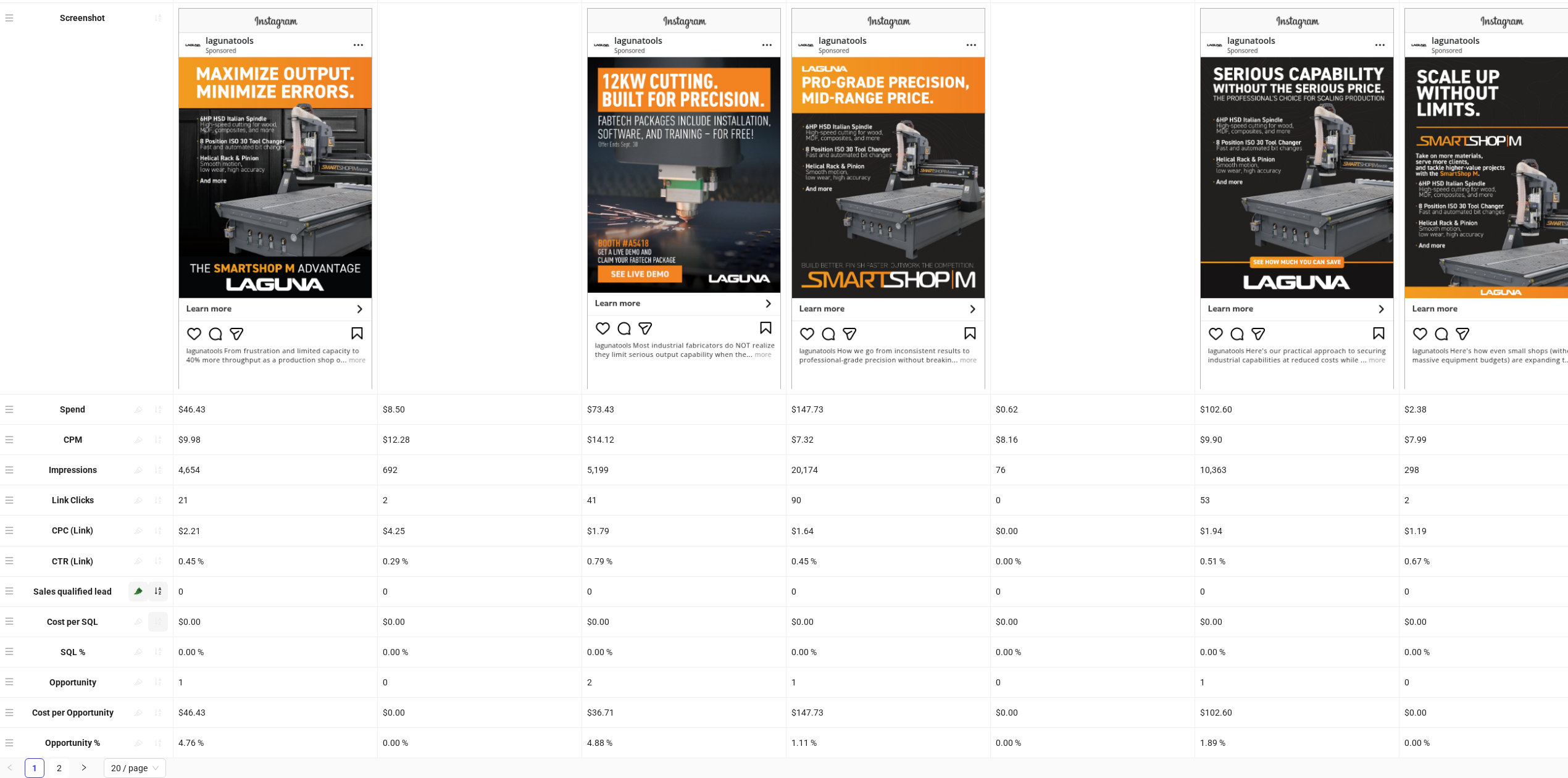
click at [151, 582] on button "button" at bounding box center [158, 591] width 19 height 19
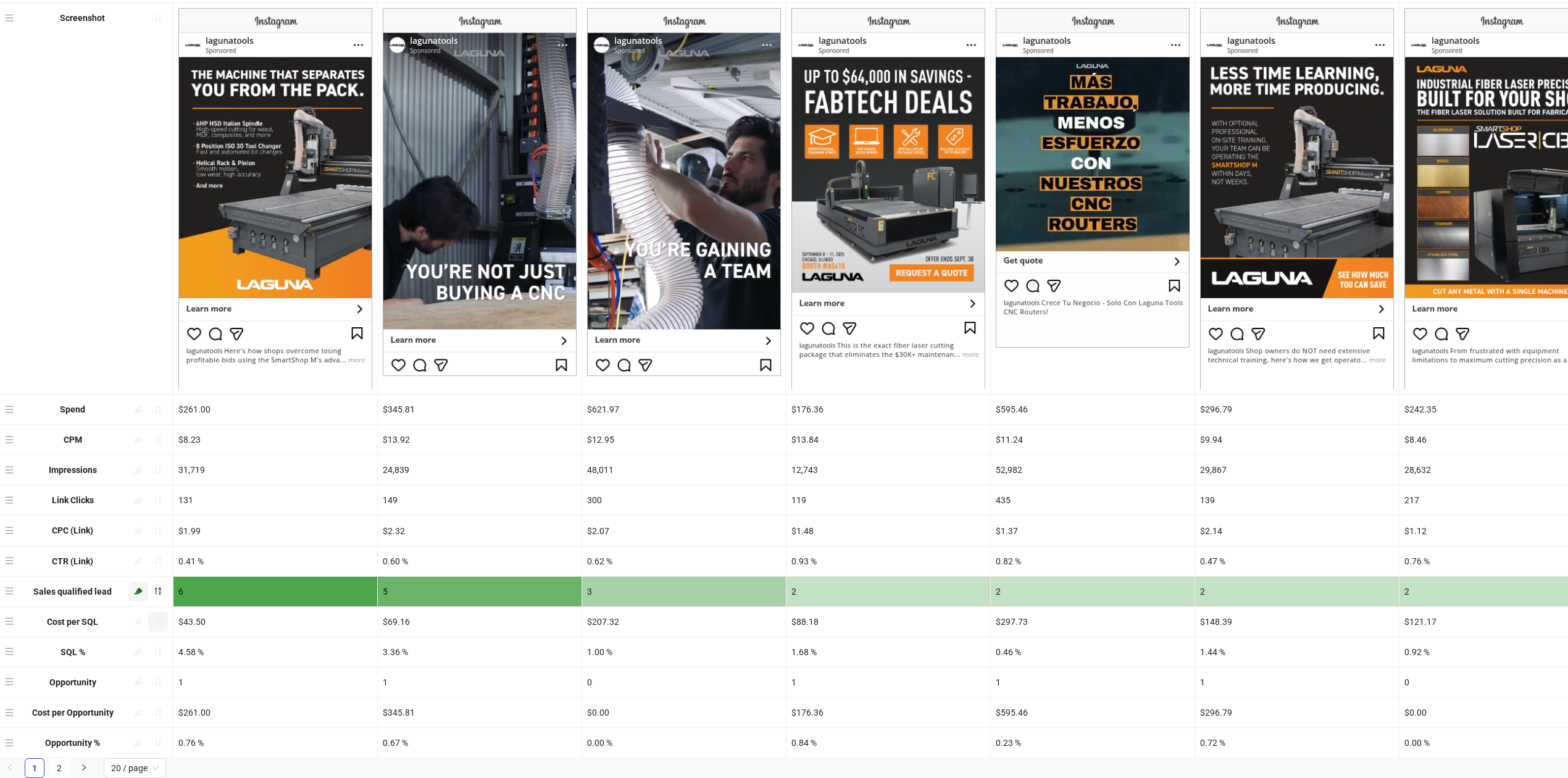
scroll to position [35, 0]
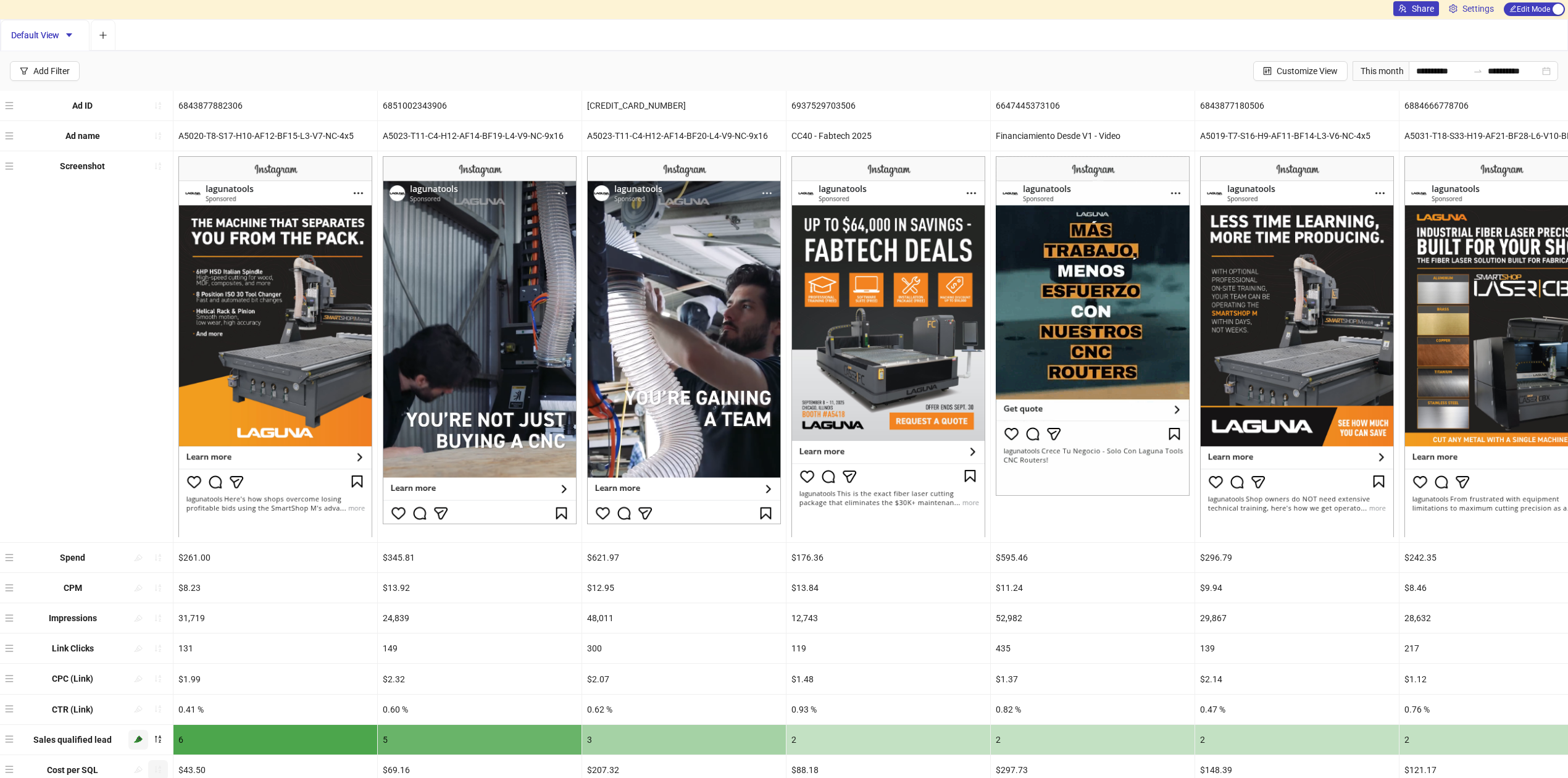
click at [143, 350] on div "Screenshot" at bounding box center [87, 346] width 174 height 390
click at [1440, 70] on input "**********" at bounding box center [1442, 71] width 52 height 13
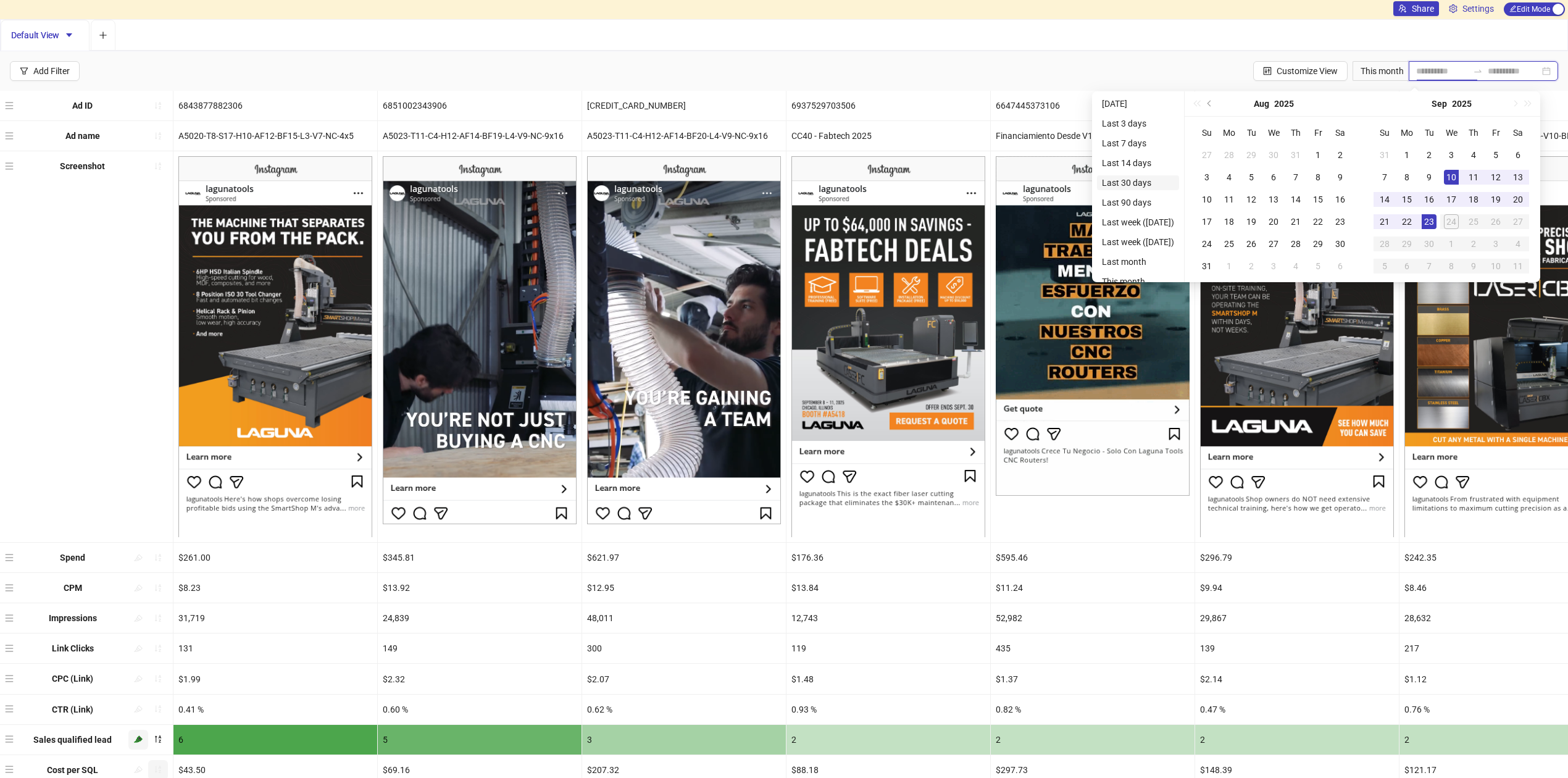
type input "**********"
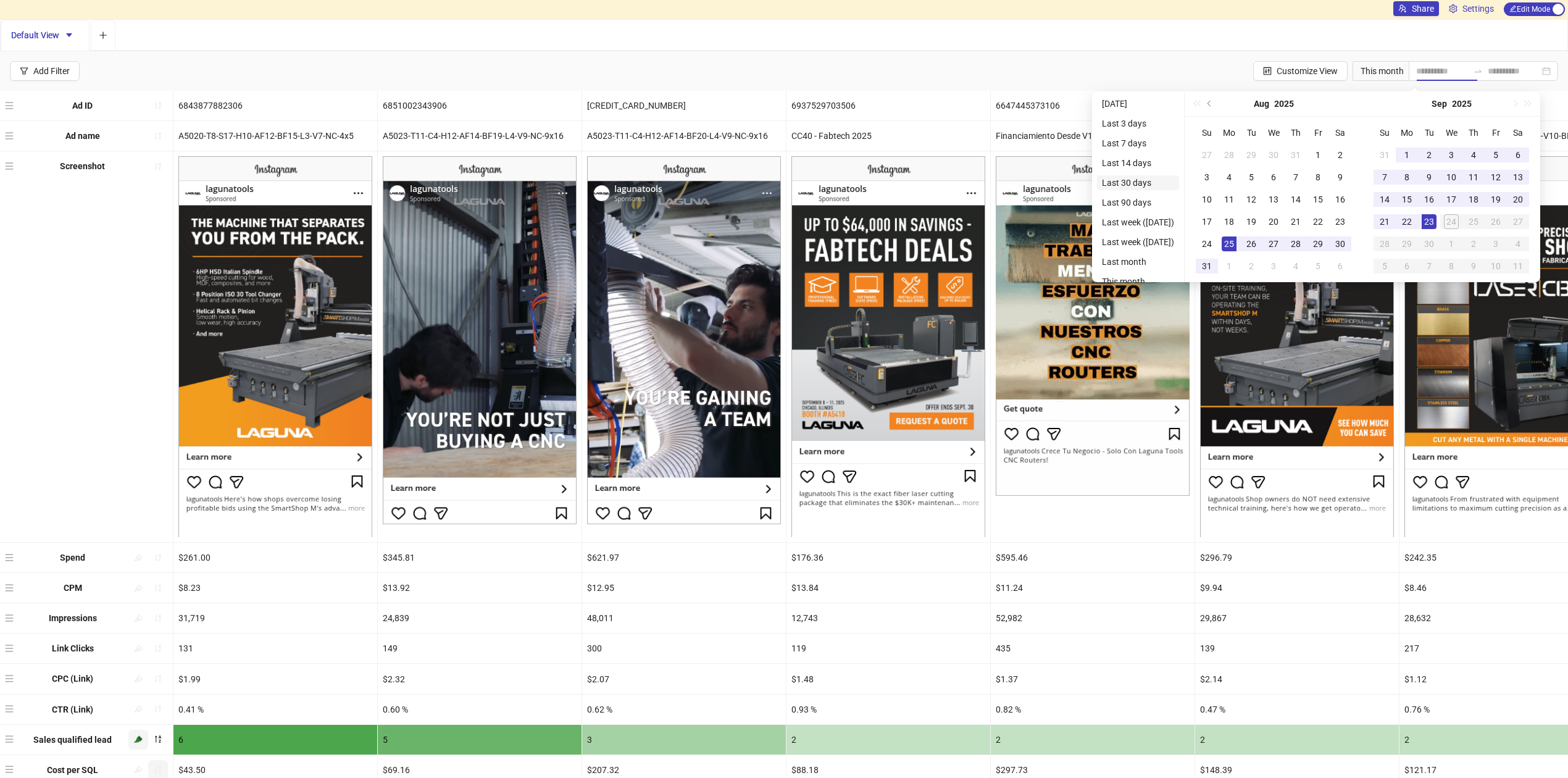
click at [1145, 179] on li "Last 30 days" at bounding box center [1138, 182] width 82 height 15
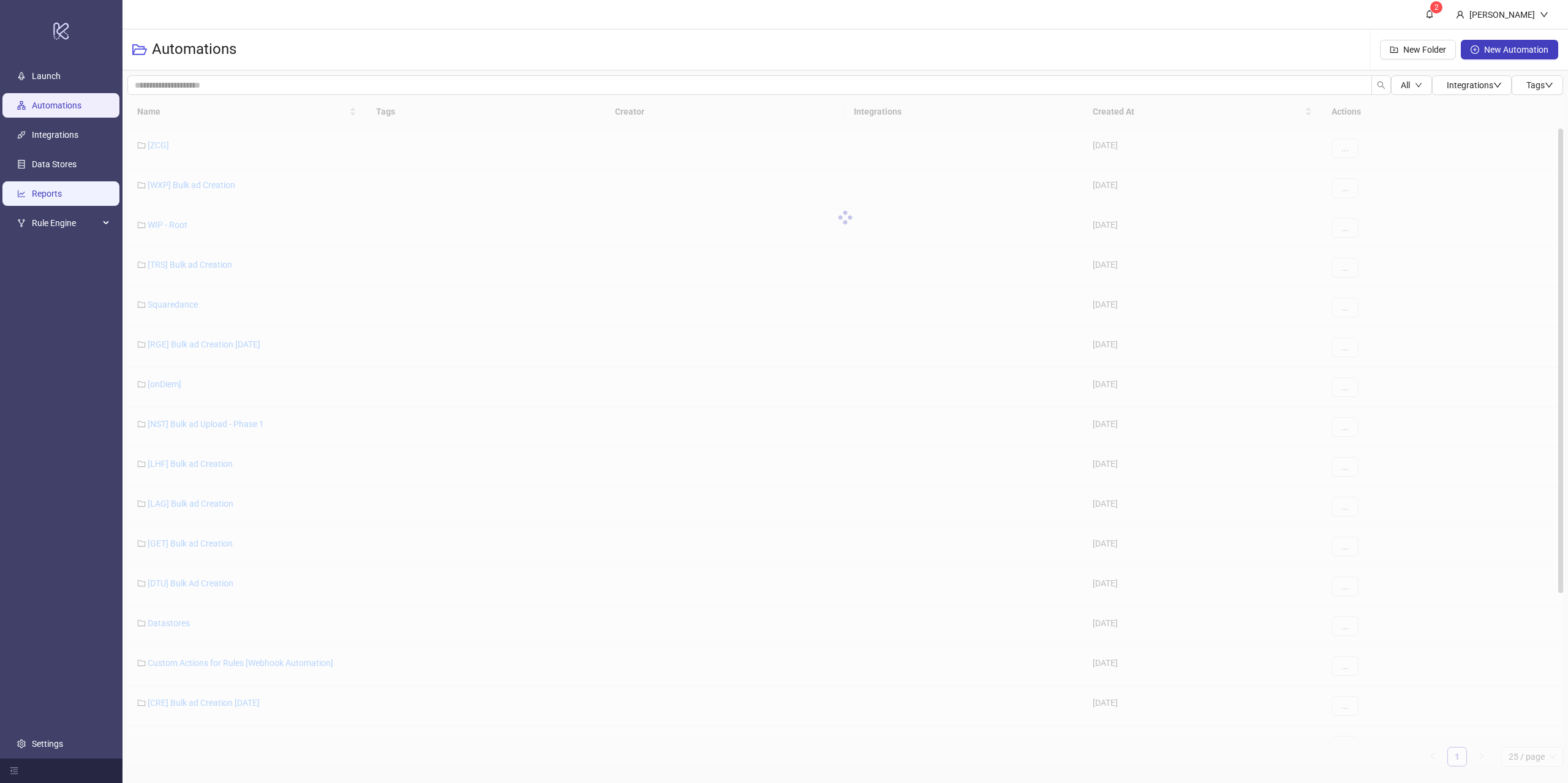
click at [32, 197] on link "Reports" at bounding box center [47, 193] width 30 height 10
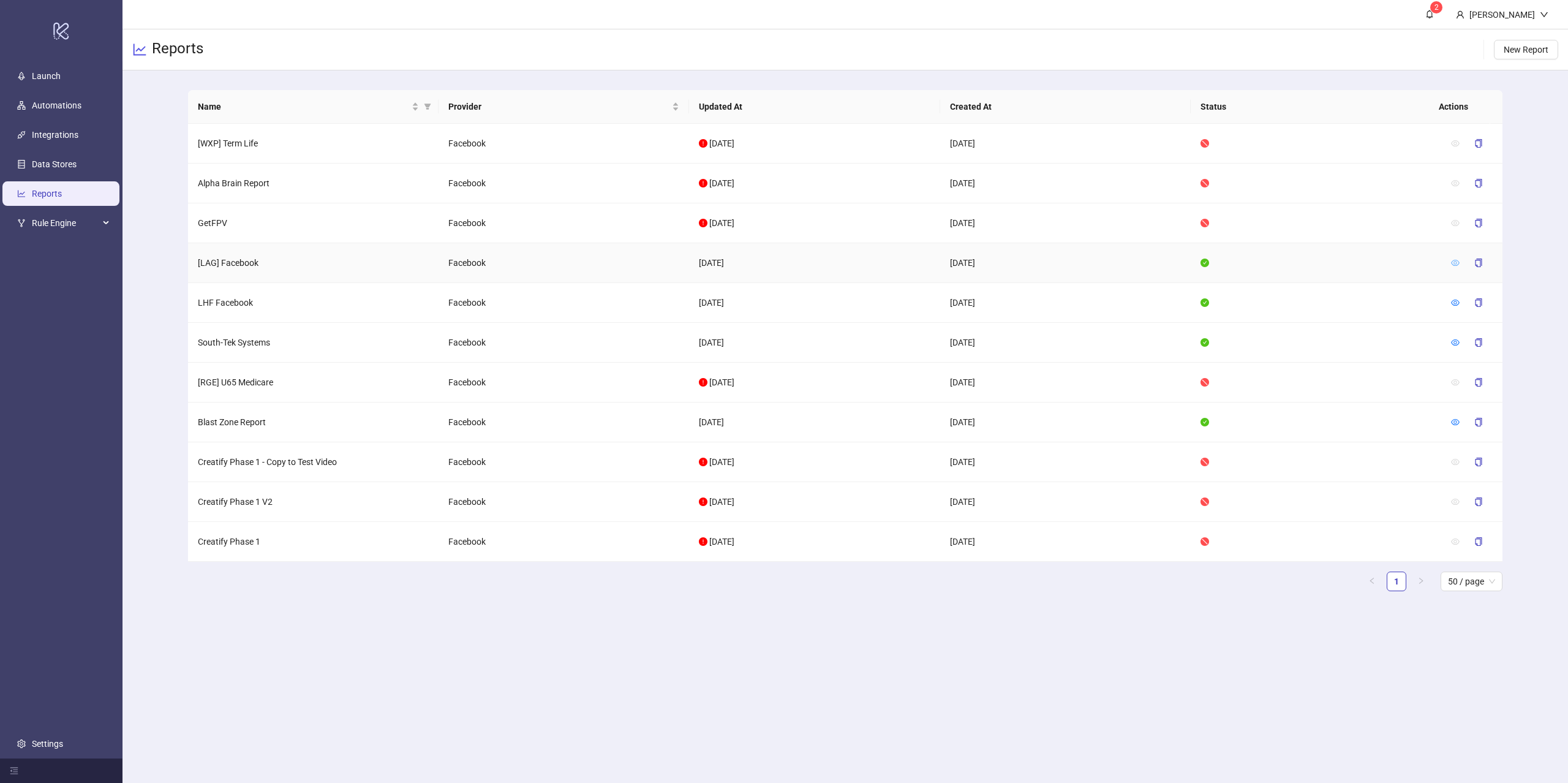
click at [1453, 265] on icon "eye" at bounding box center [1456, 263] width 9 height 6
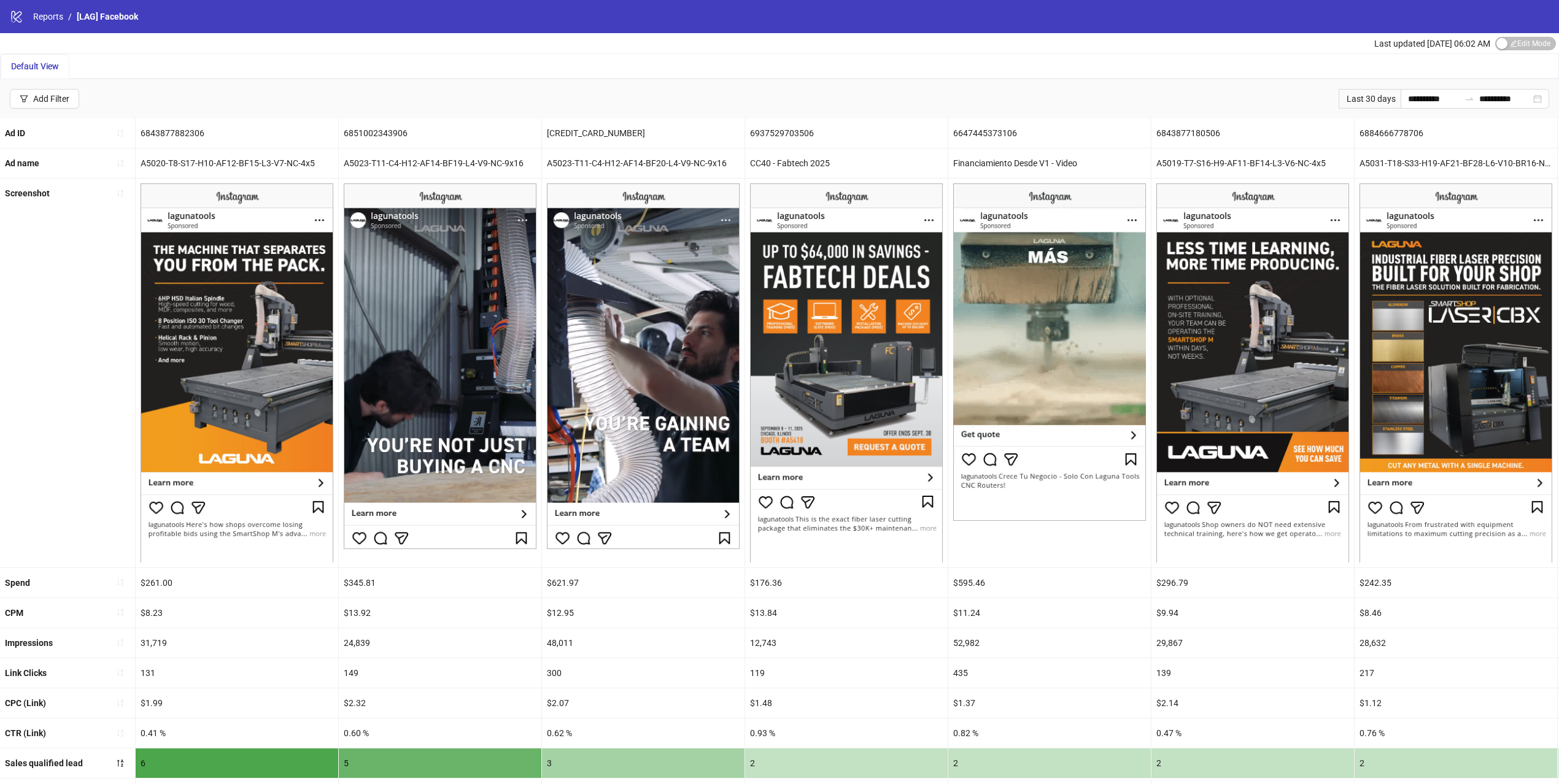
scroll to position [82, 0]
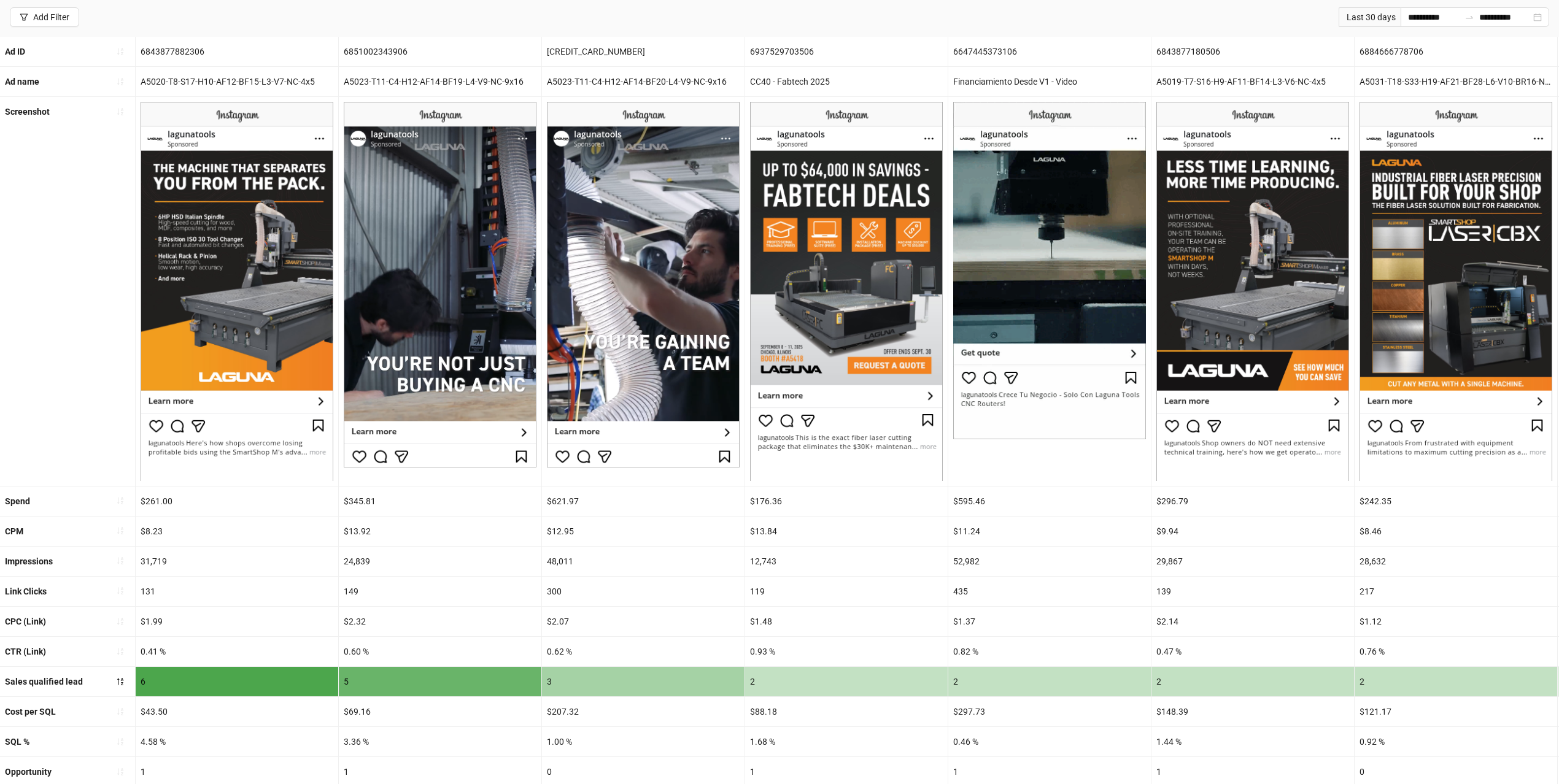
click at [513, 292] on img at bounding box center [439, 285] width 193 height 366
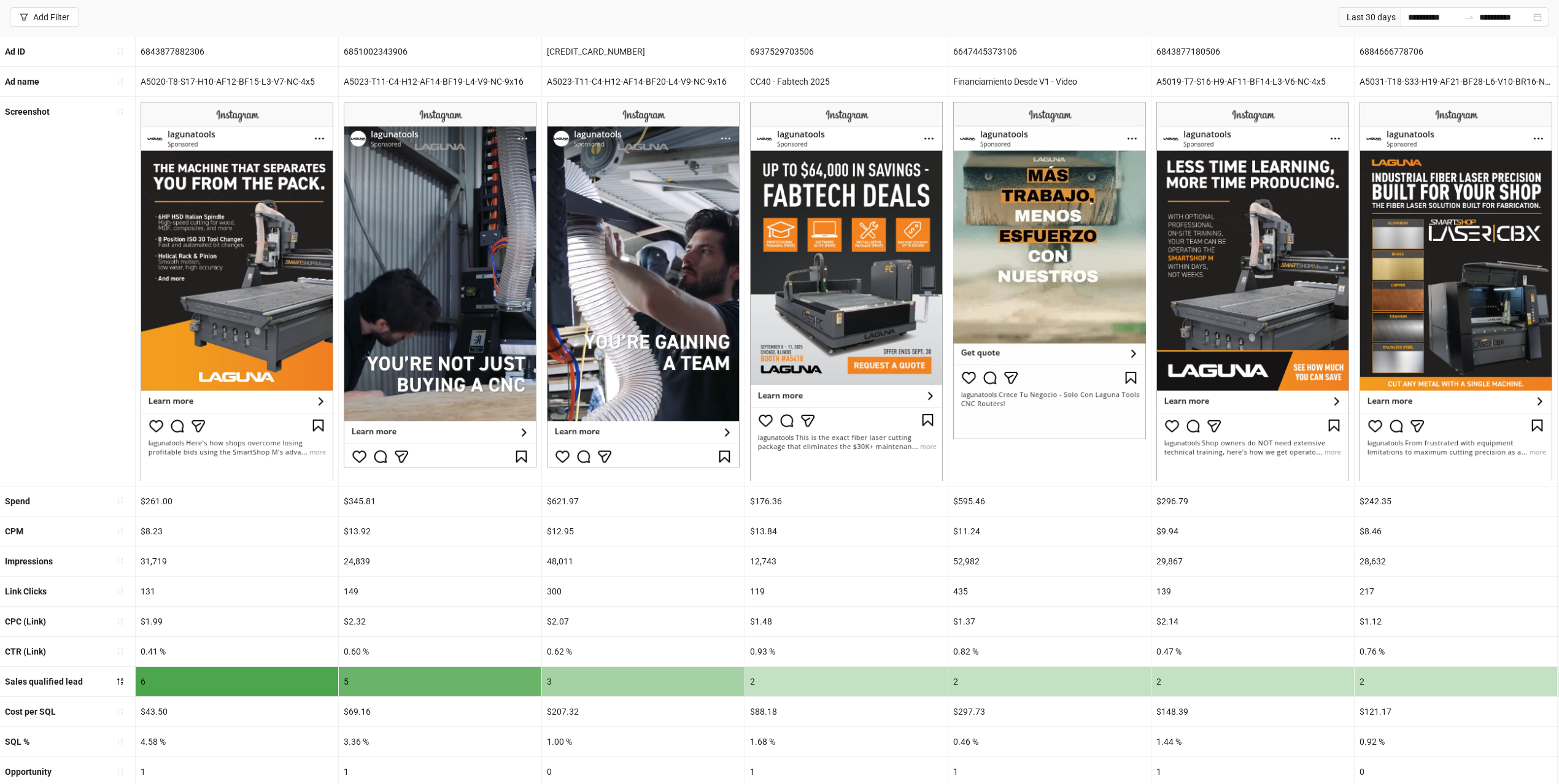
click at [1096, 260] on img at bounding box center [1049, 271] width 193 height 338
click at [1431, 18] on input "**********" at bounding box center [1434, 17] width 52 height 13
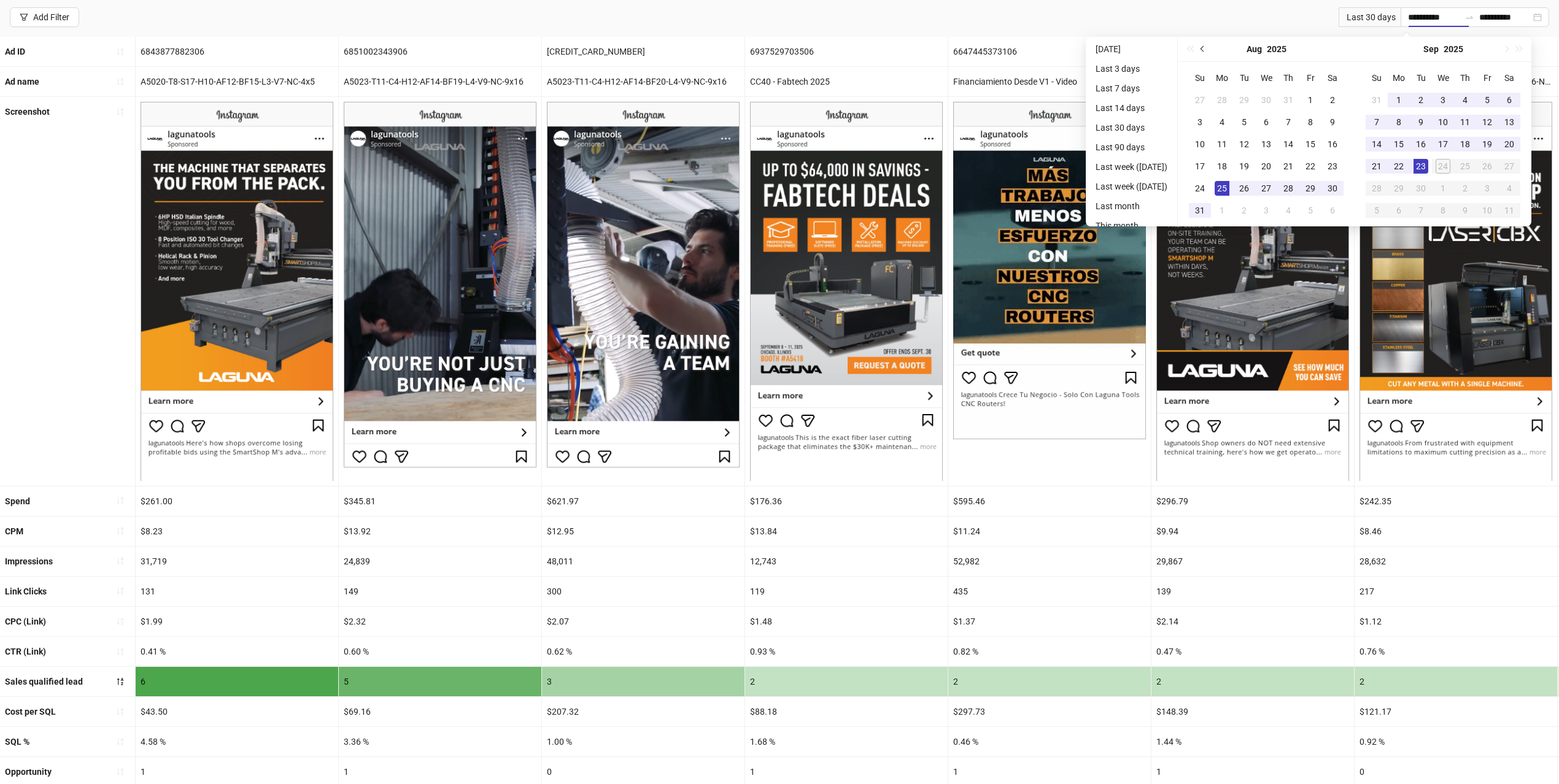
click at [1207, 48] on span "Previous month (PageUp)" at bounding box center [1203, 48] width 6 height 6
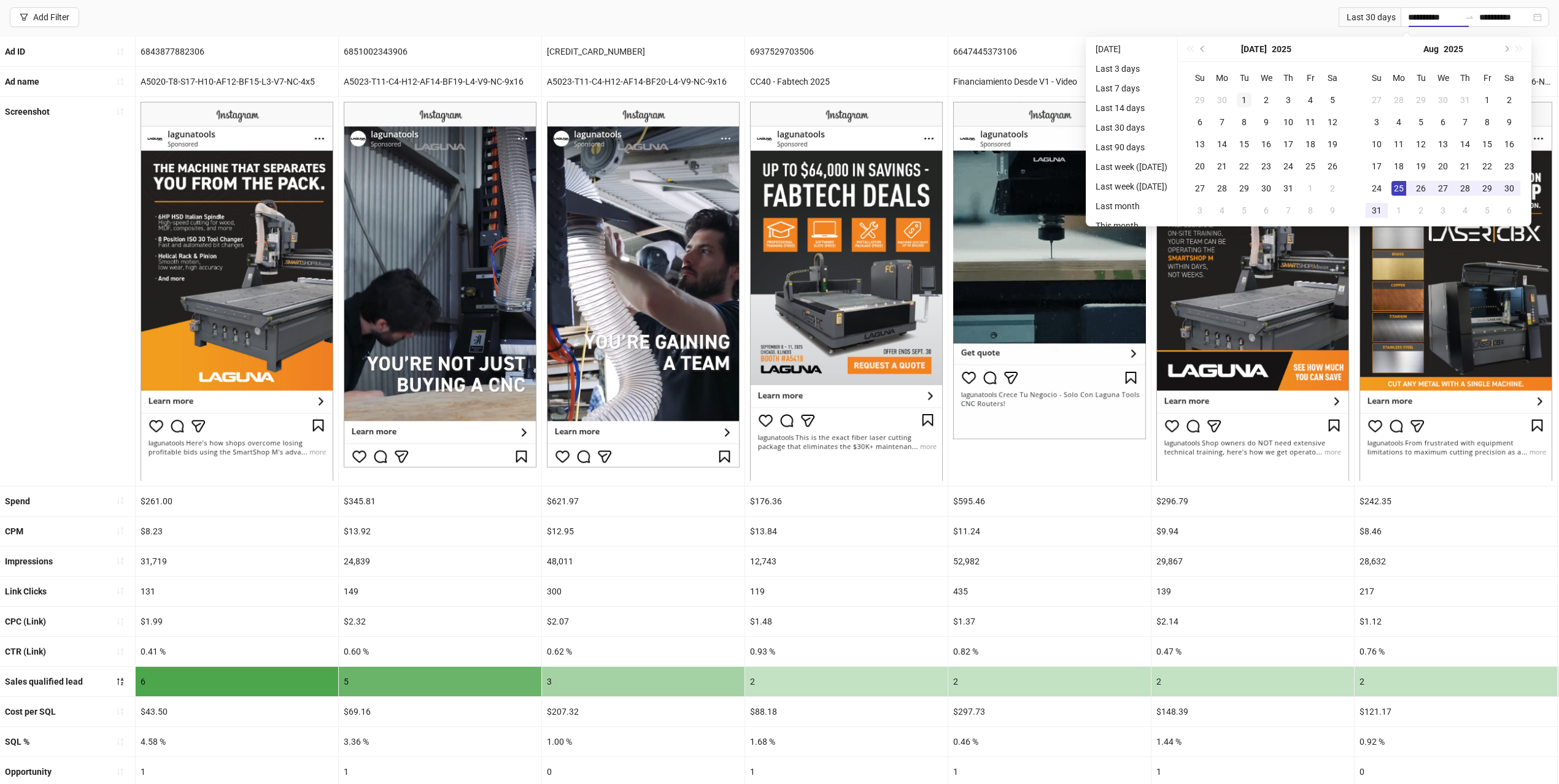
type input "**********"
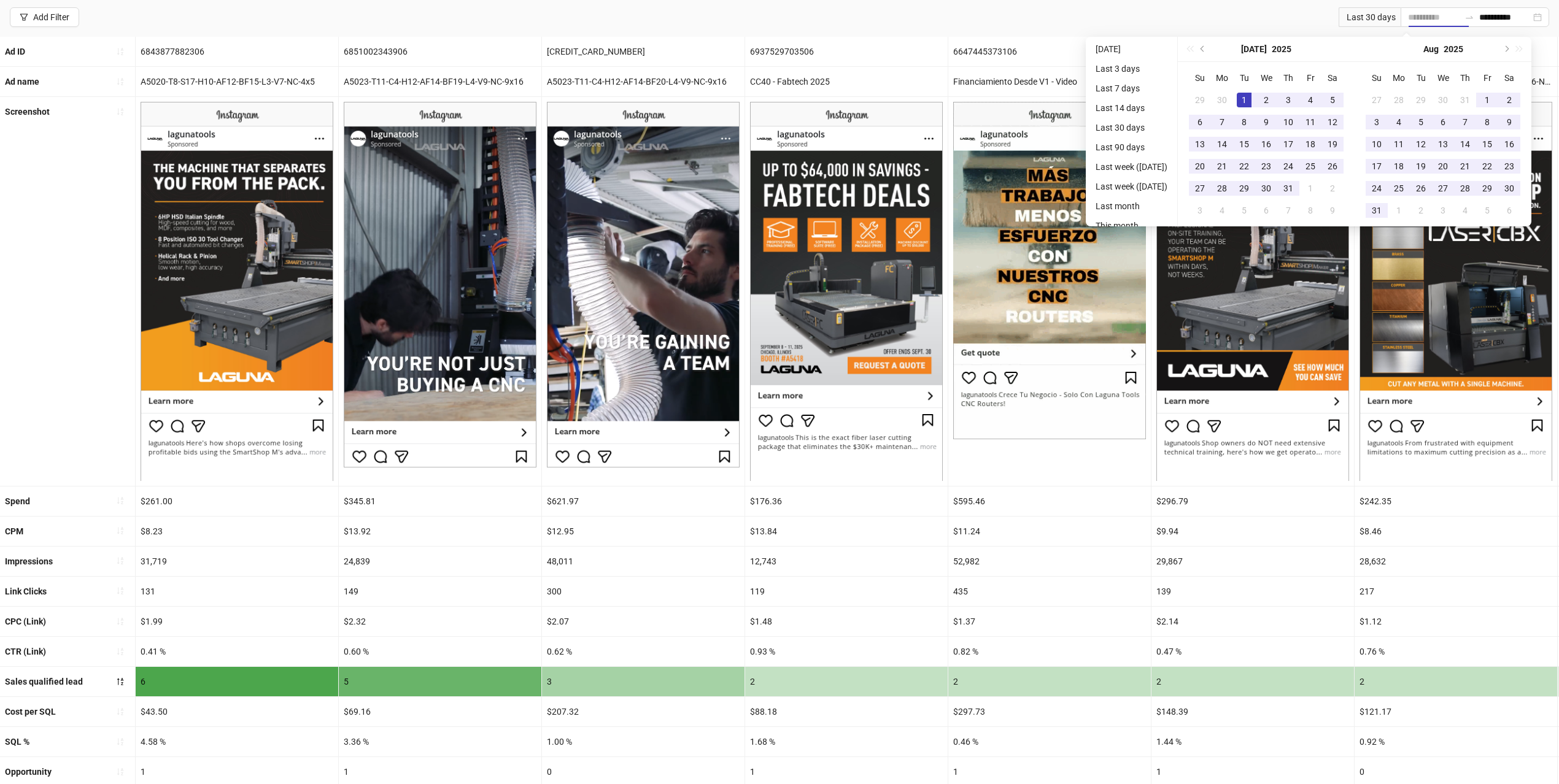
click at [1252, 94] on div "1" at bounding box center [1244, 99] width 15 height 15
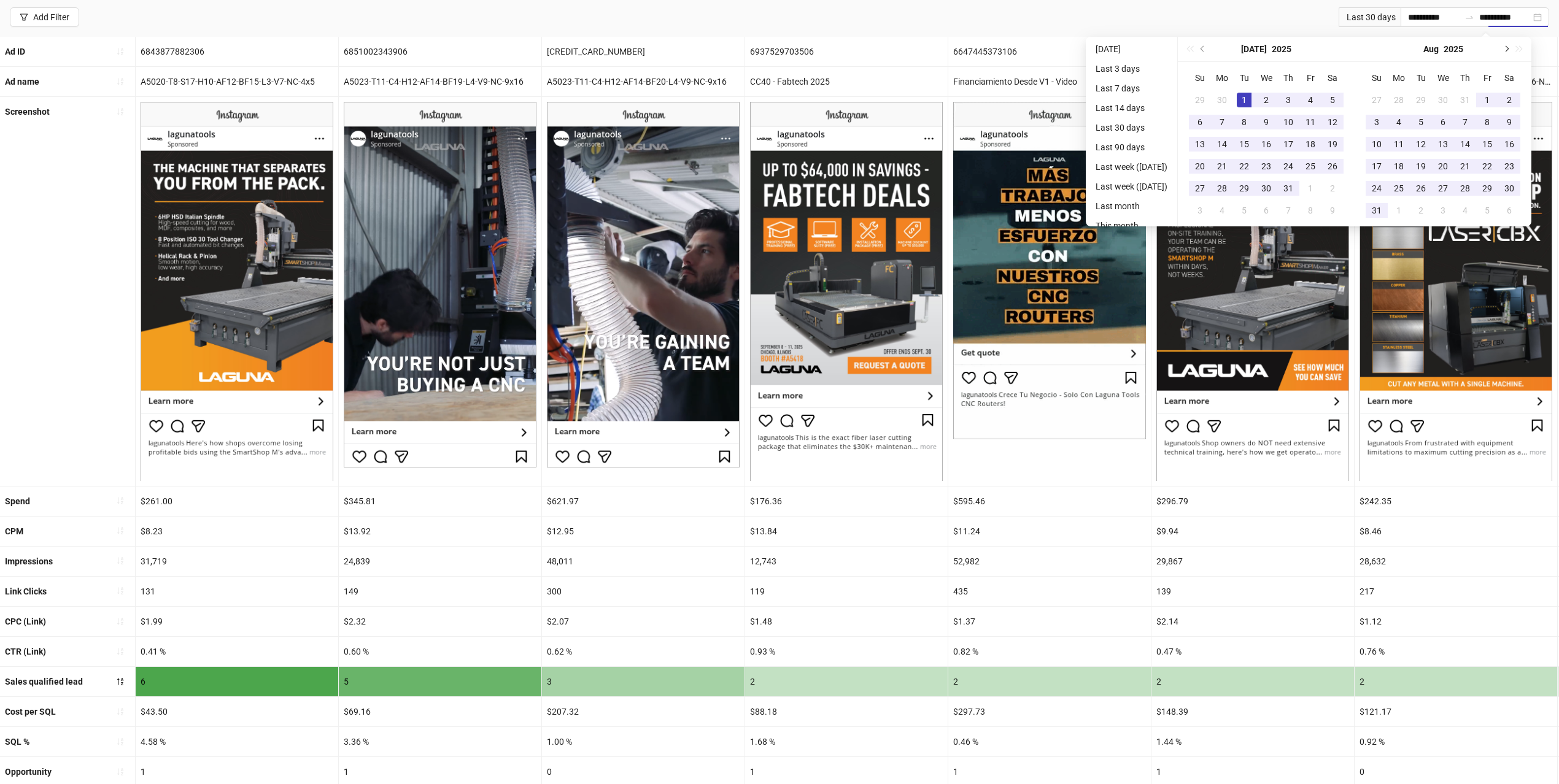
click at [1509, 49] on span "Next month (PageDown)" at bounding box center [1505, 48] width 6 height 6
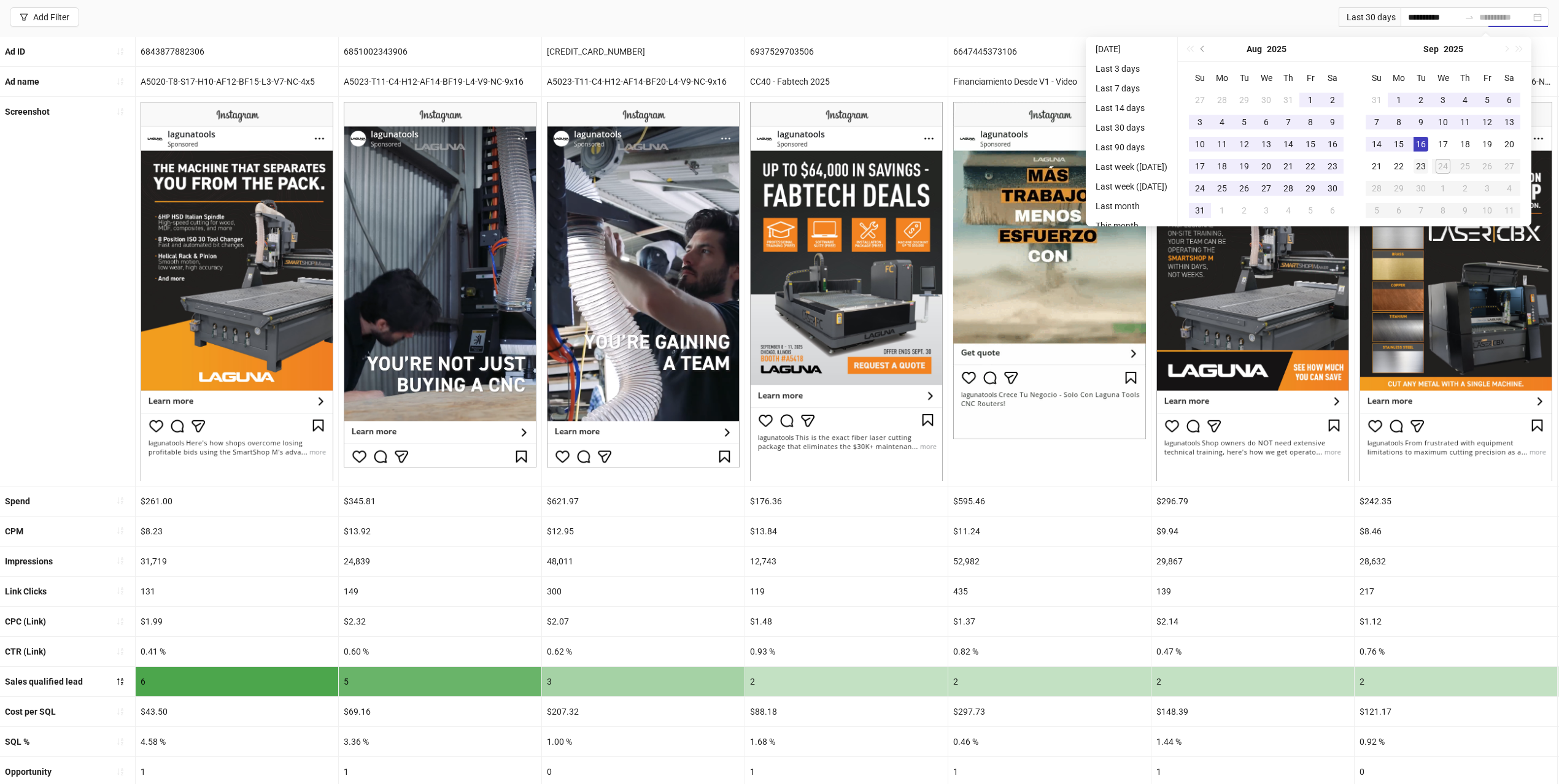
type input "**********"
click at [1429, 160] on div "23" at bounding box center [1421, 166] width 15 height 15
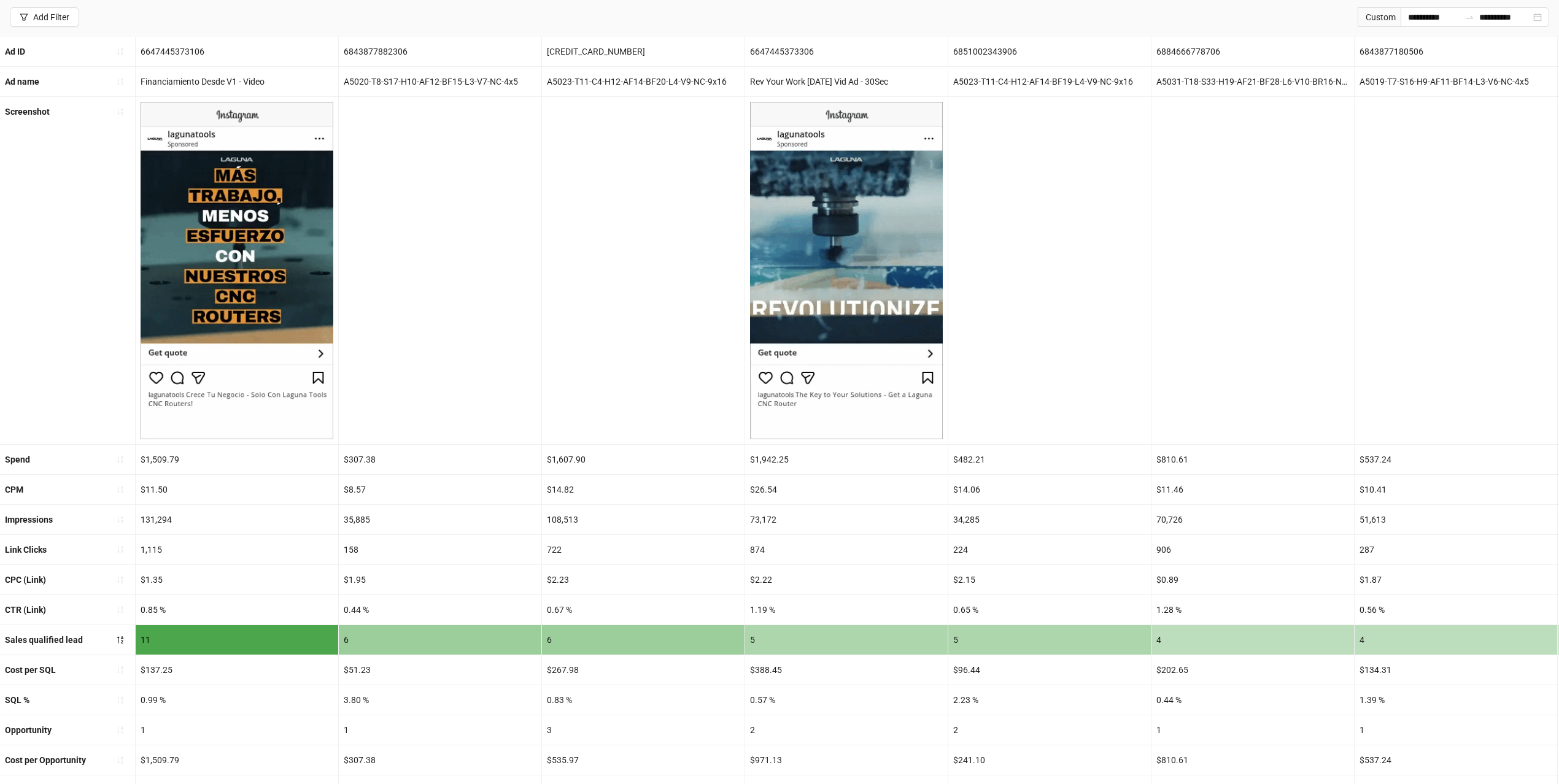
scroll to position [0, 0]
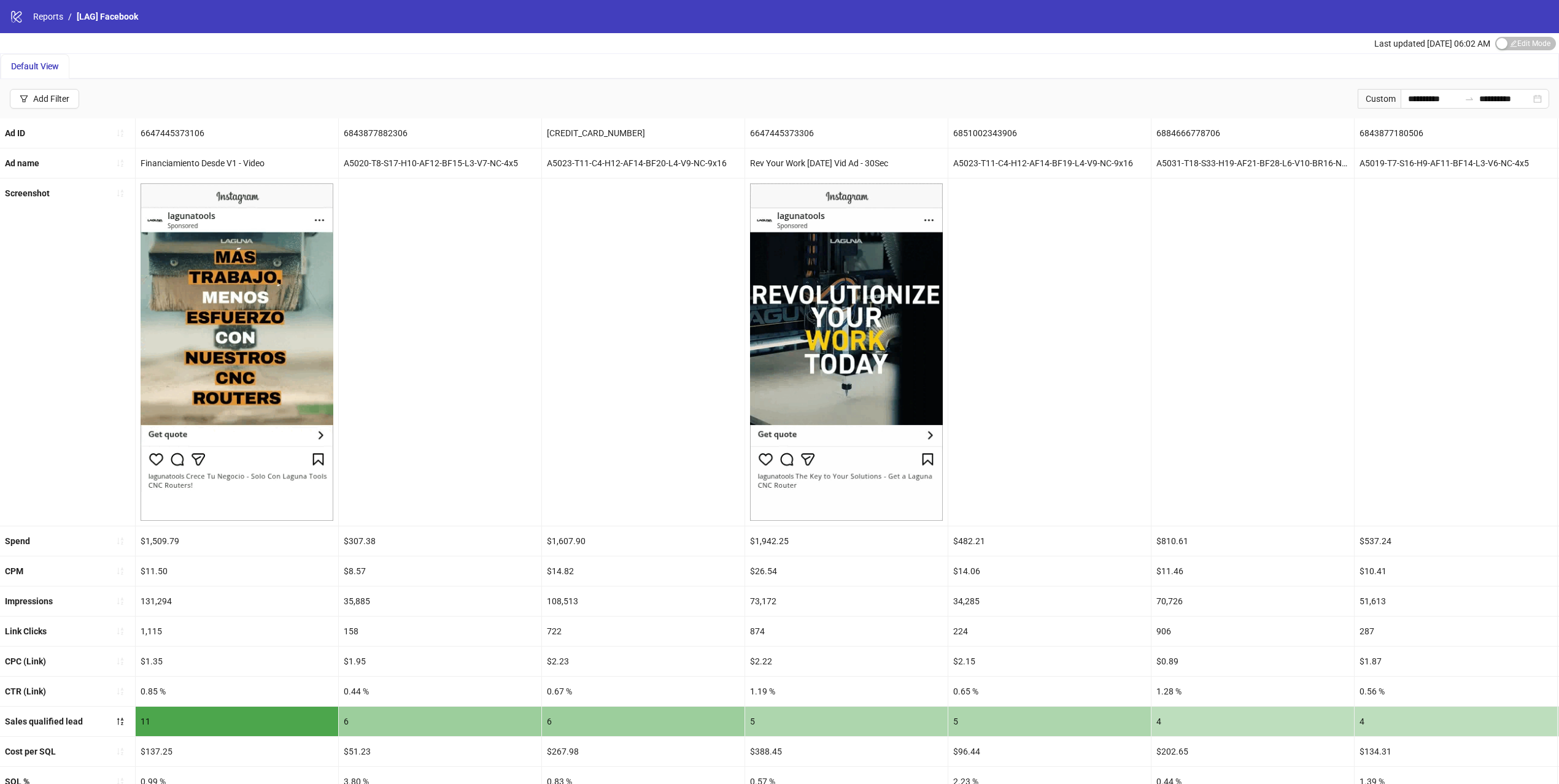
click at [167, 161] on div "Financiamiento Desde V1 - Video" at bounding box center [237, 163] width 202 height 29
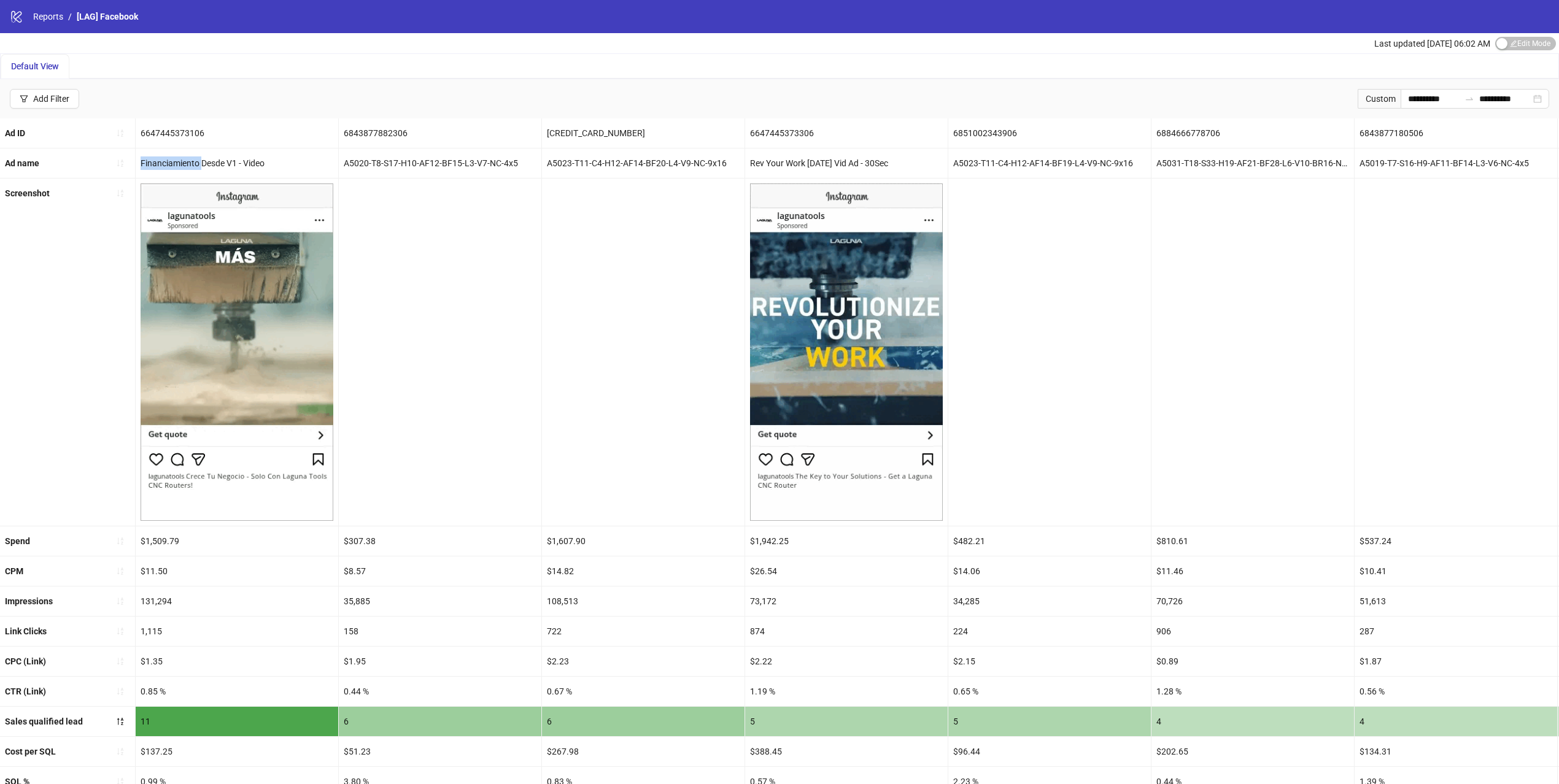
click at [167, 161] on div "Financiamiento Desde V1 - Video" at bounding box center [237, 163] width 202 height 29
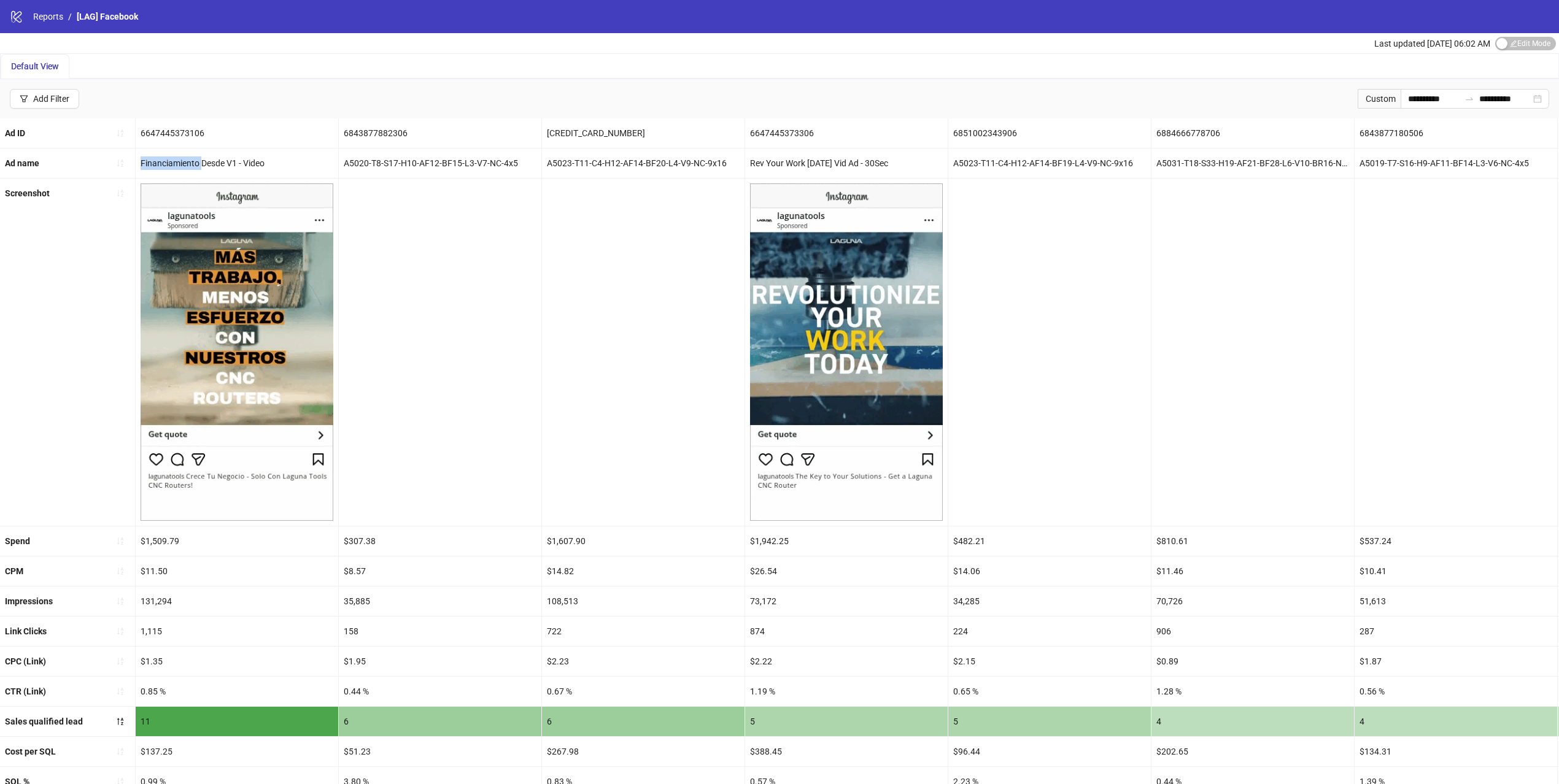
copy div "Financiamiento"
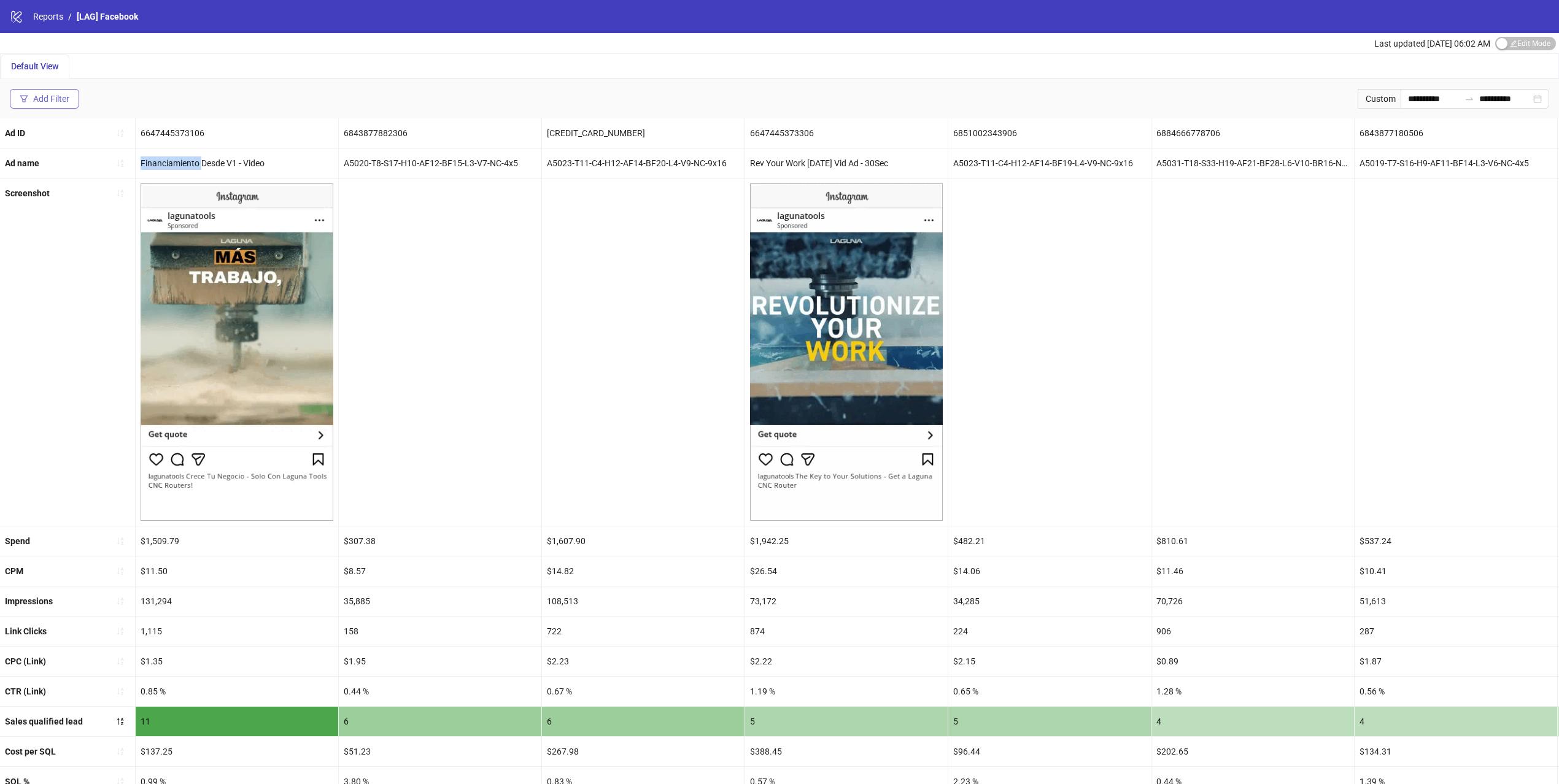
click at [55, 94] on div "Add Filter" at bounding box center [51, 99] width 36 height 10
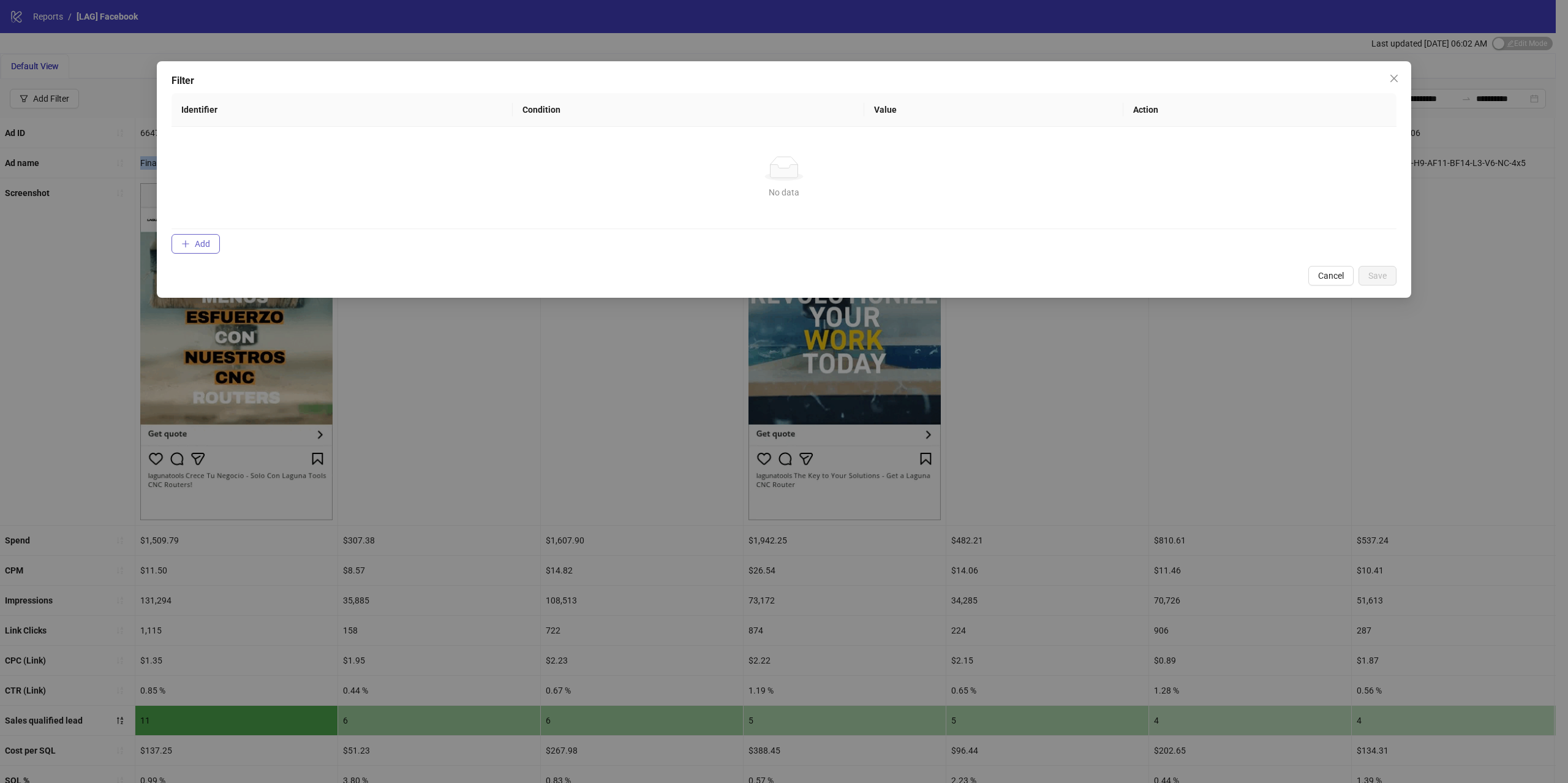
click at [195, 240] on span "Add" at bounding box center [202, 243] width 15 height 10
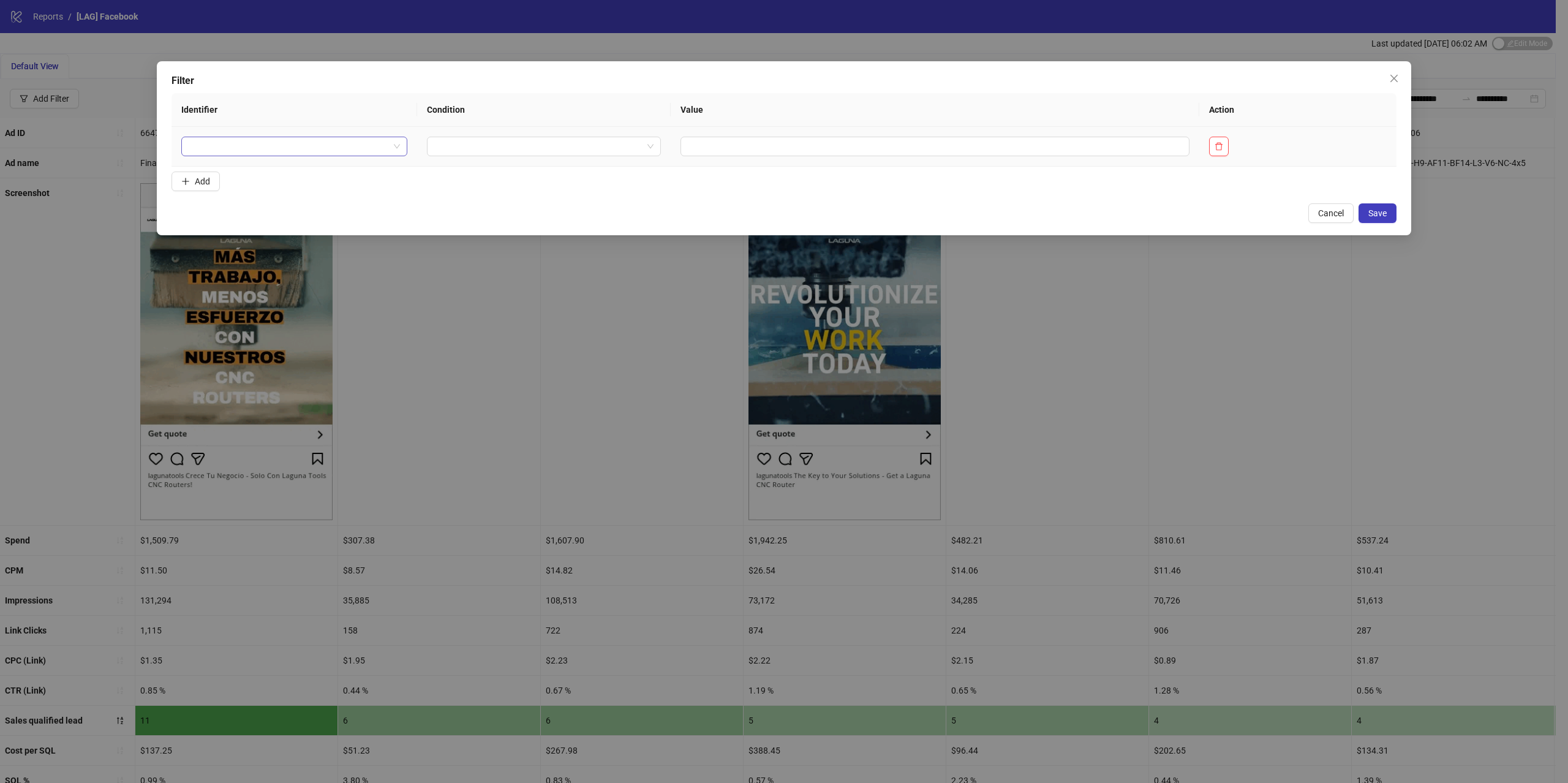
click at [294, 153] on input "search" at bounding box center [289, 146] width 200 height 18
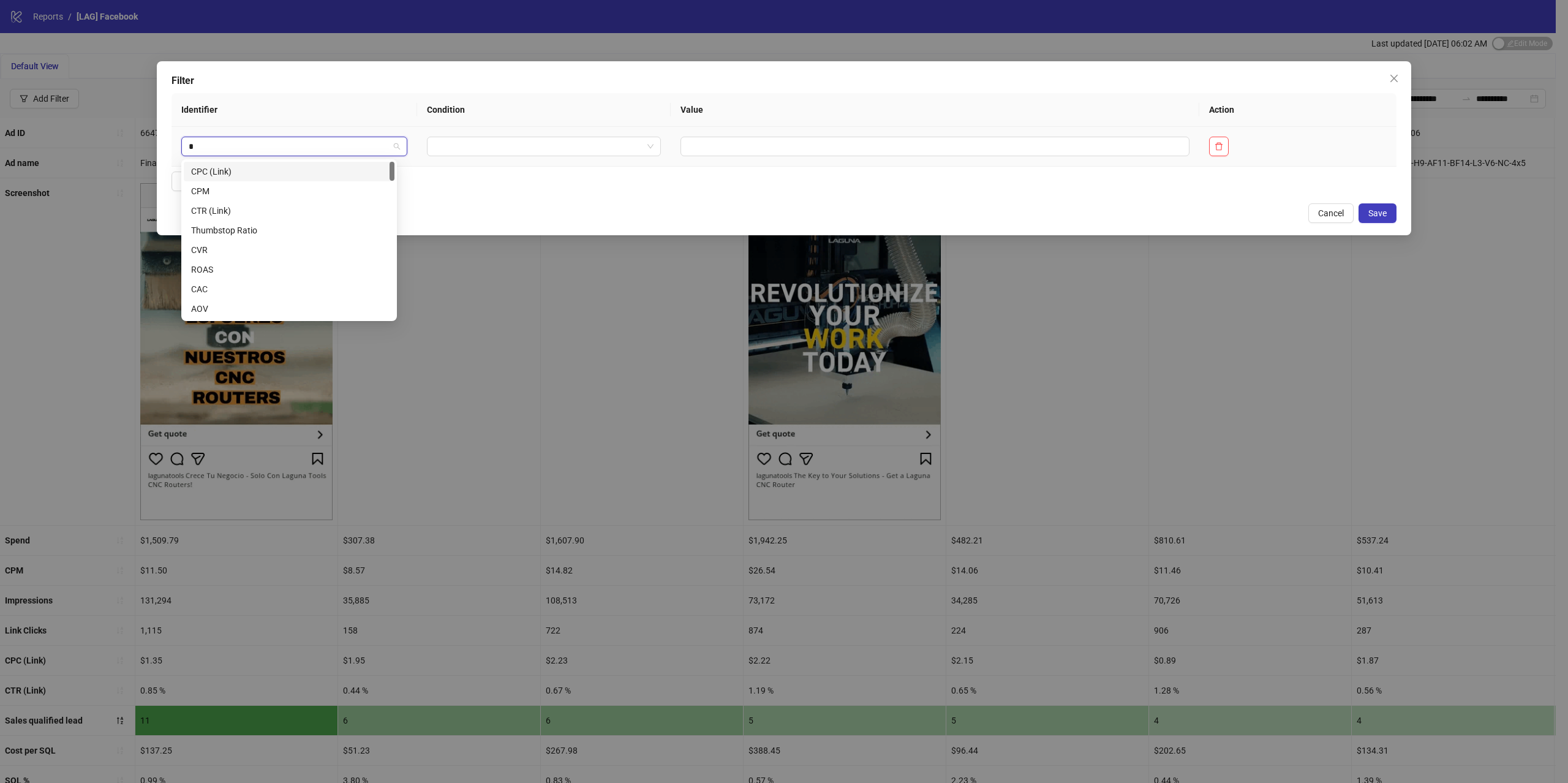
type input "**"
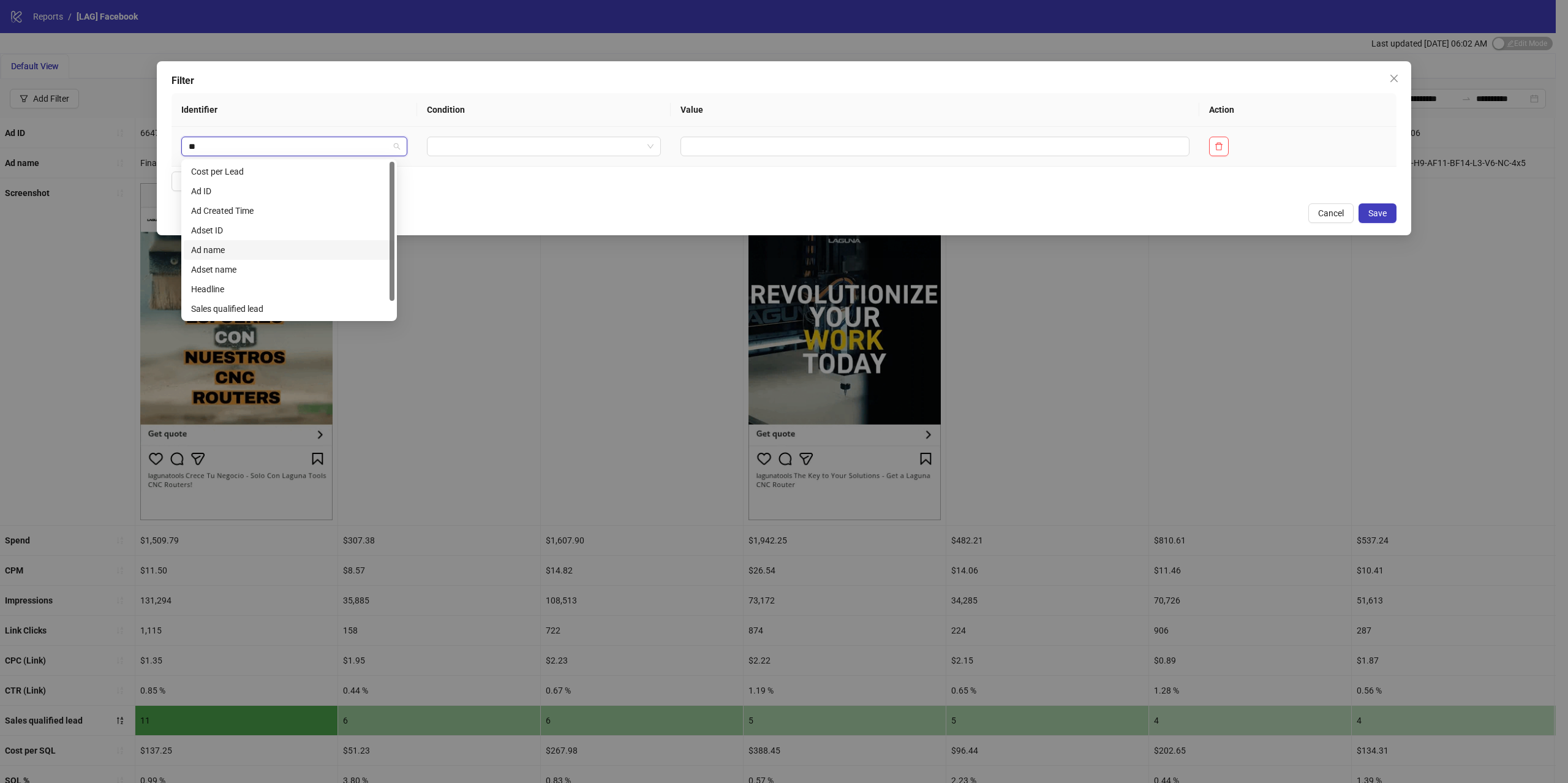
click at [245, 250] on div "Ad name" at bounding box center [289, 250] width 196 height 13
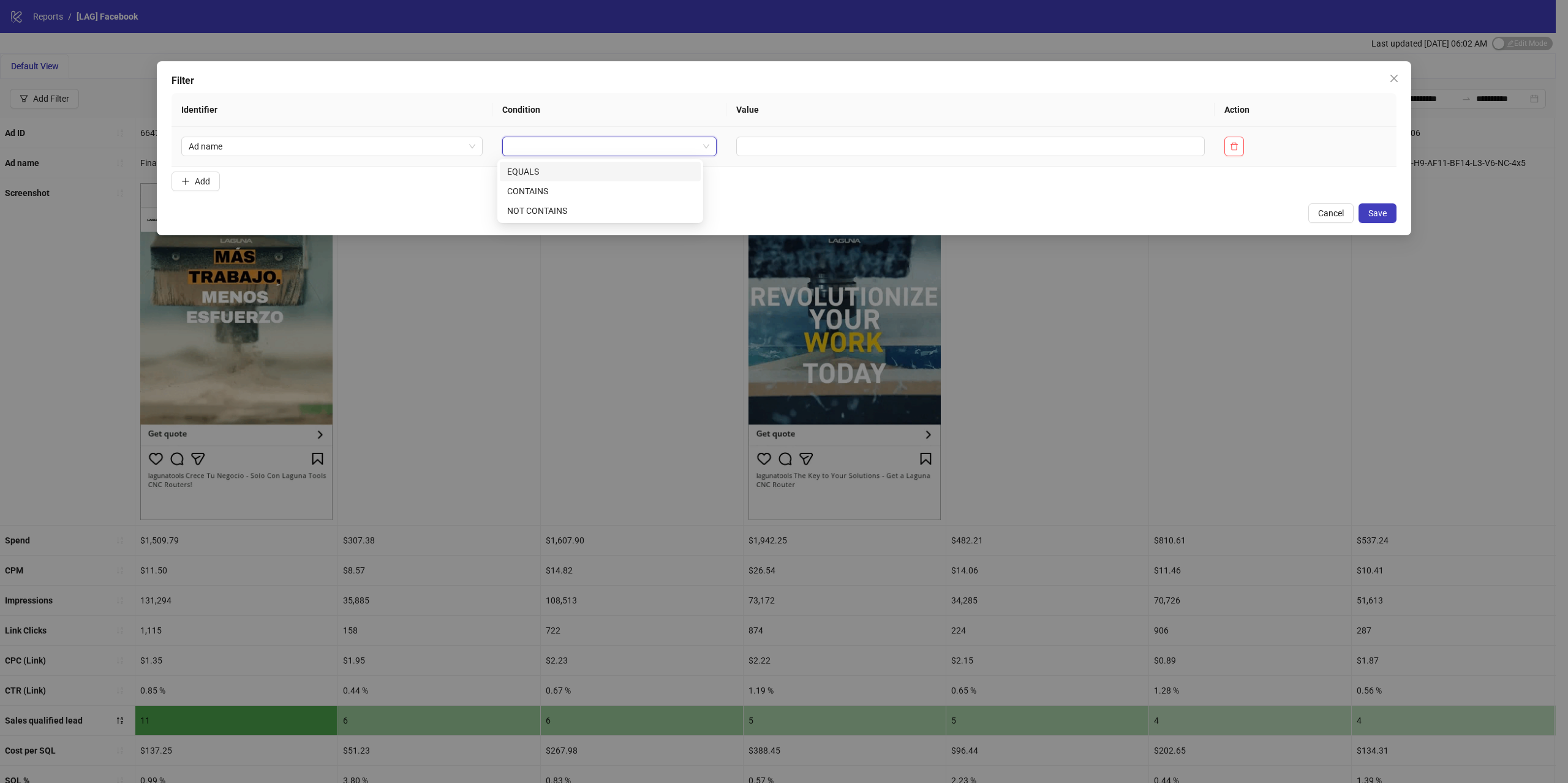
click at [556, 150] on input "search" at bounding box center [603, 146] width 189 height 18
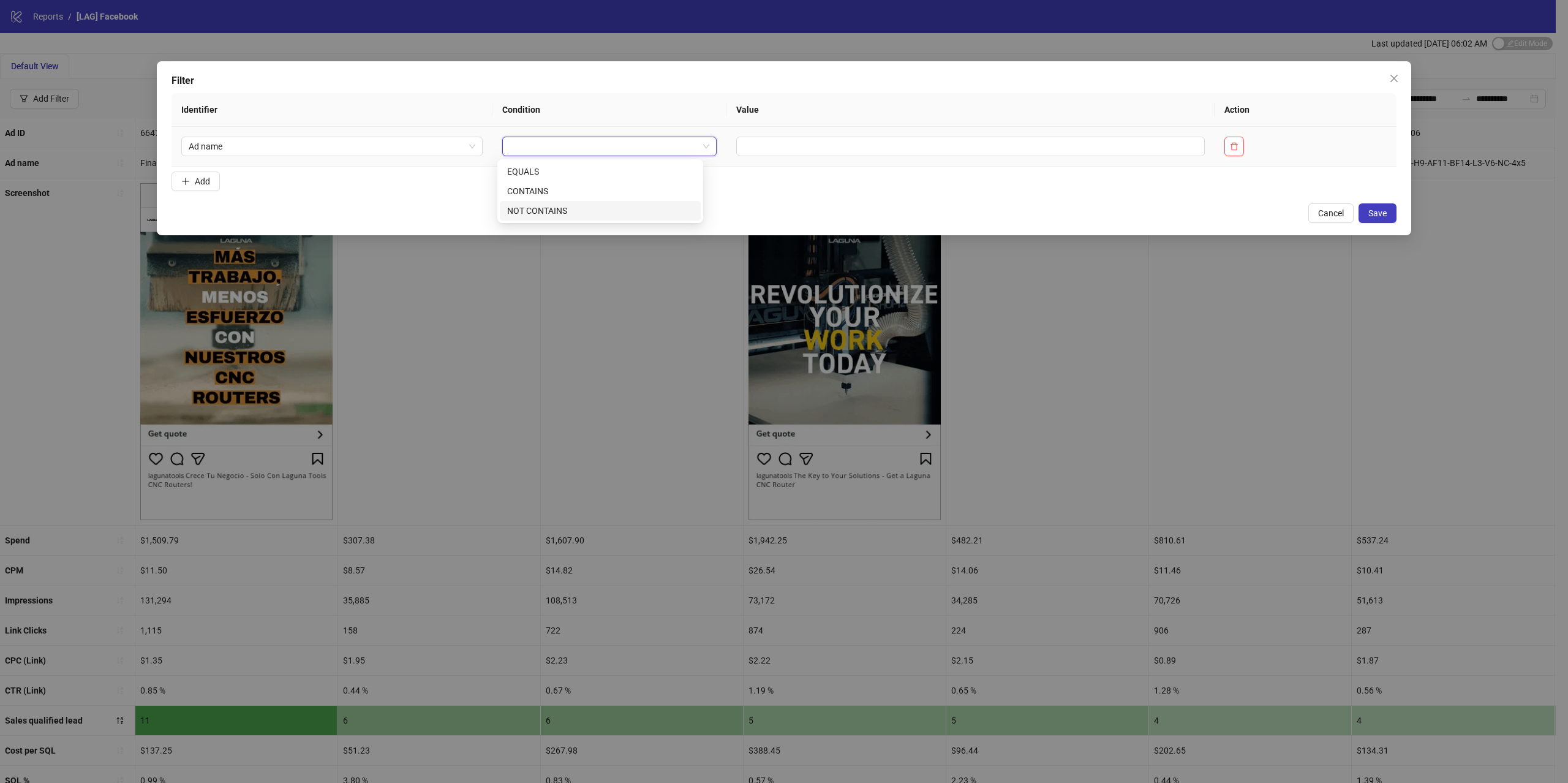
click at [546, 209] on div "NOT CONTAINS" at bounding box center [600, 210] width 186 height 13
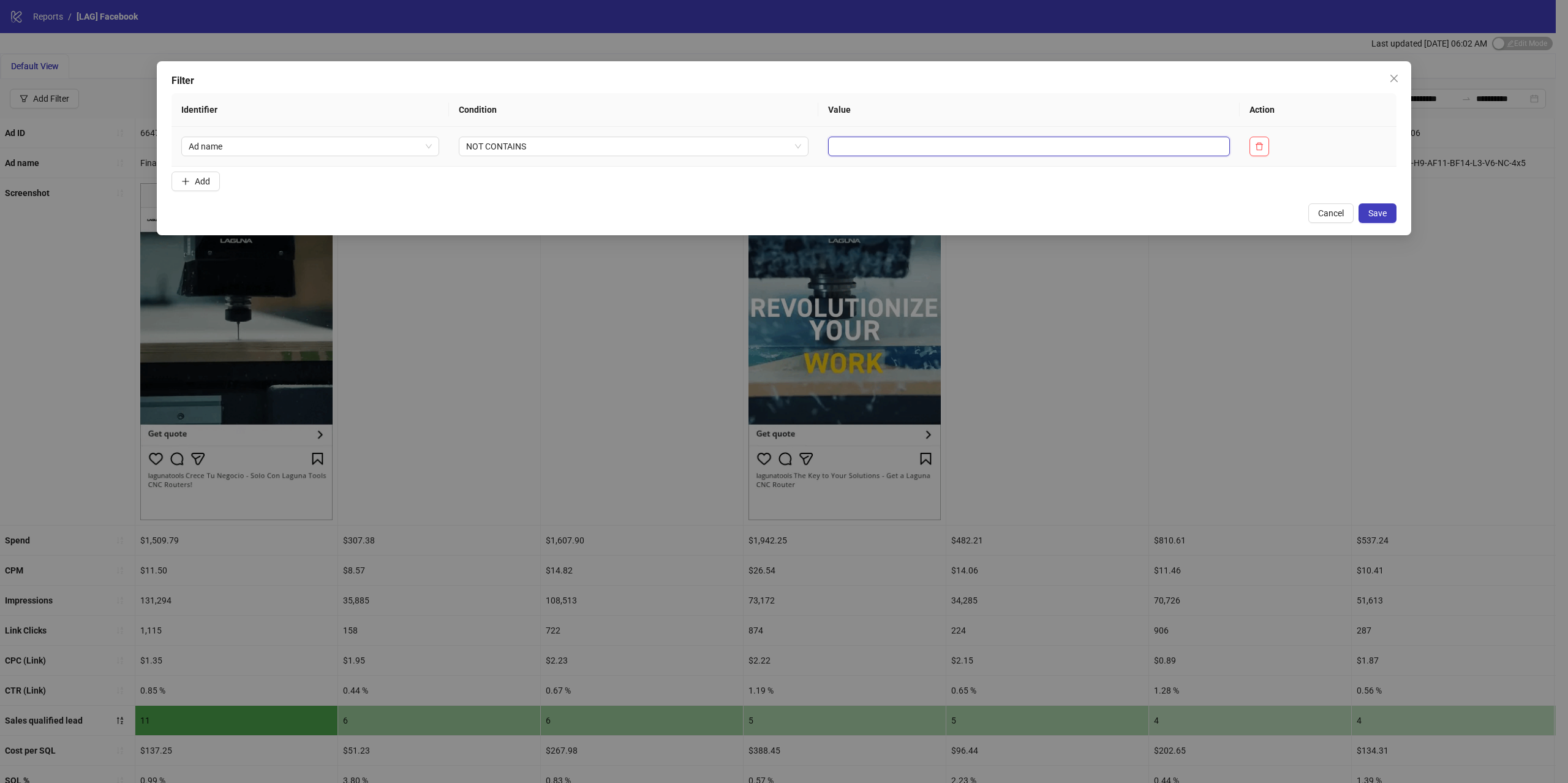
click at [839, 136] on input "text" at bounding box center [1029, 146] width 401 height 19
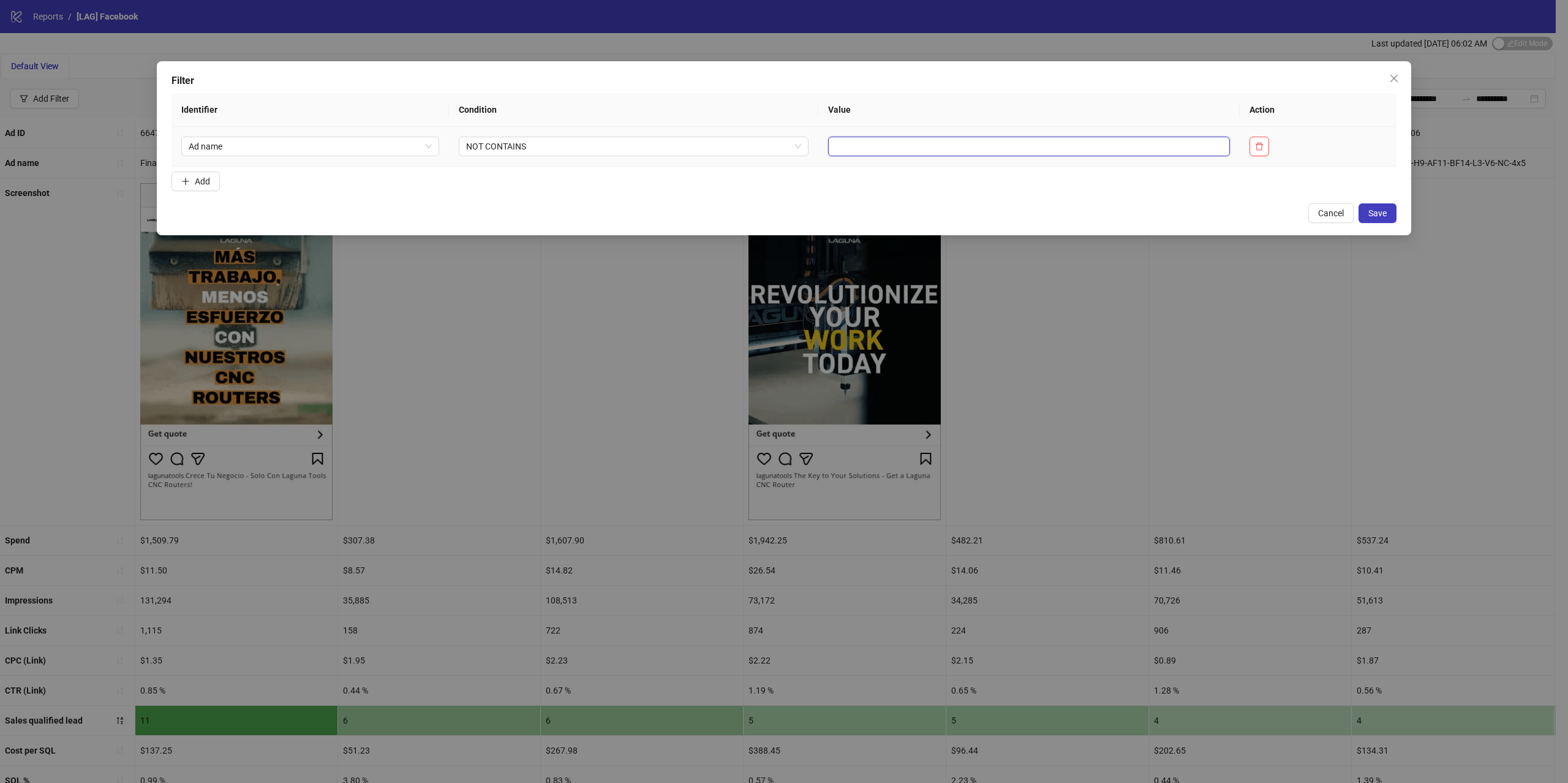
paste input "**********"
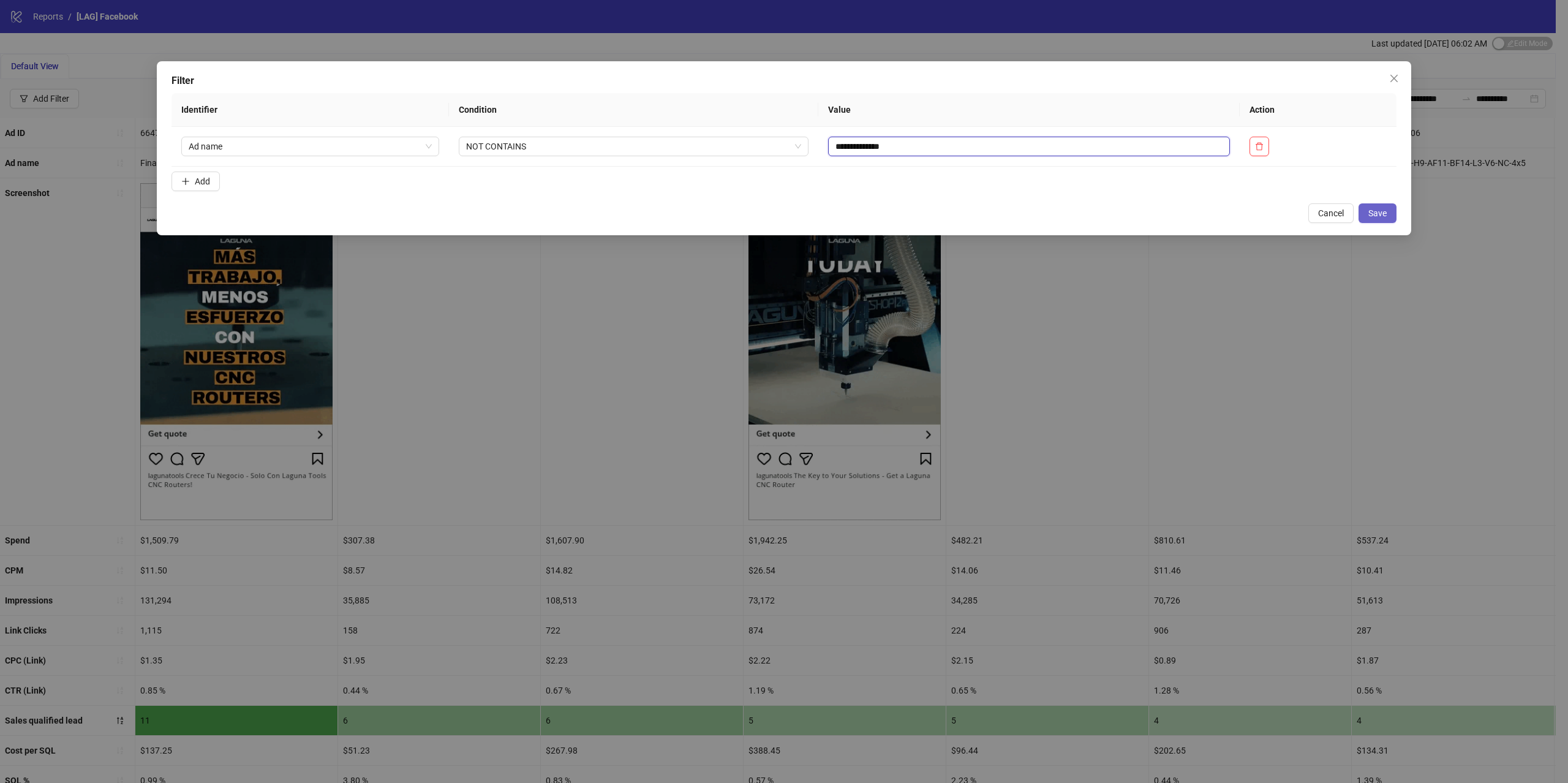
type input "**********"
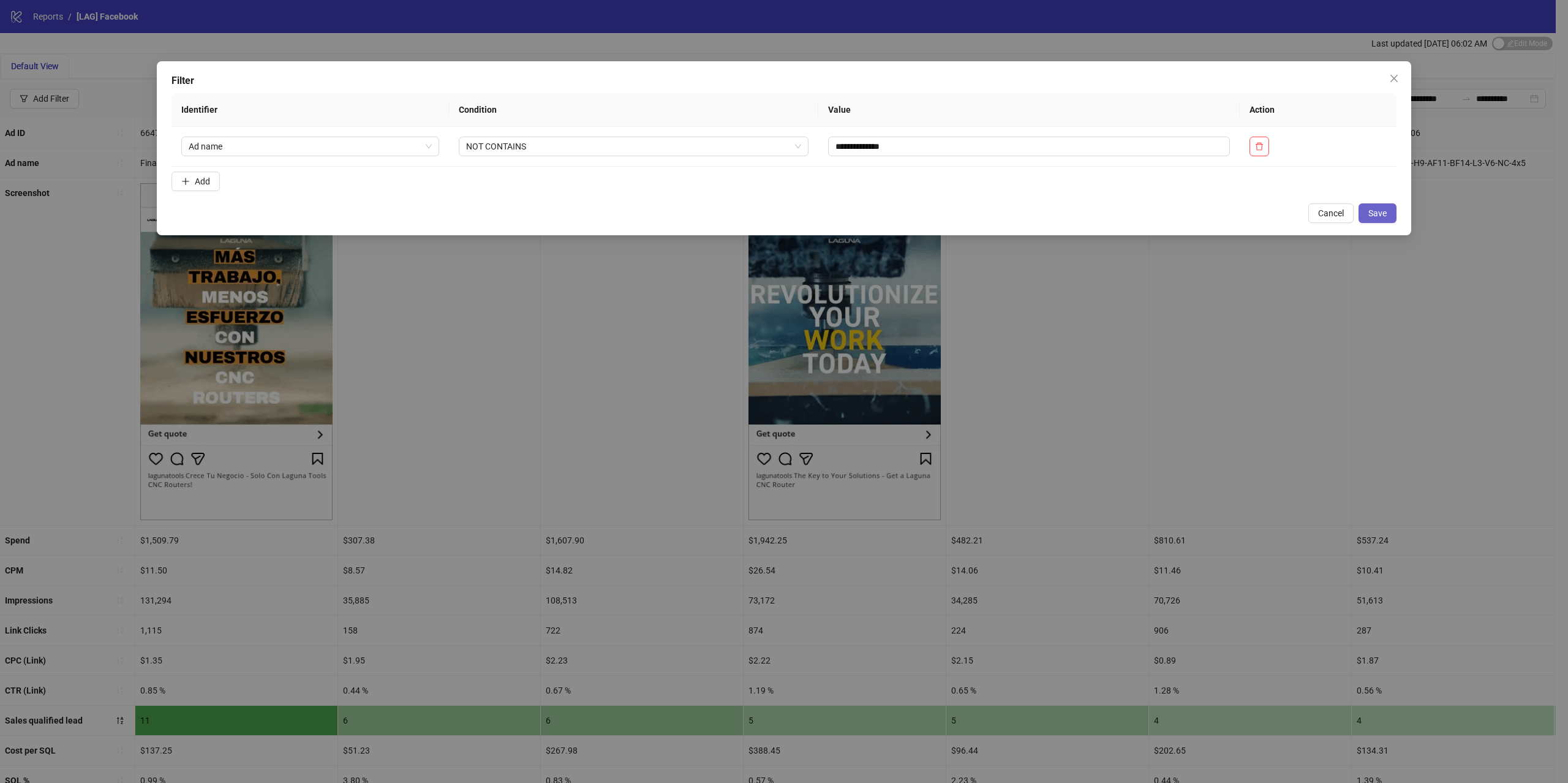
click at [1375, 214] on span "Save" at bounding box center [1377, 213] width 18 height 10
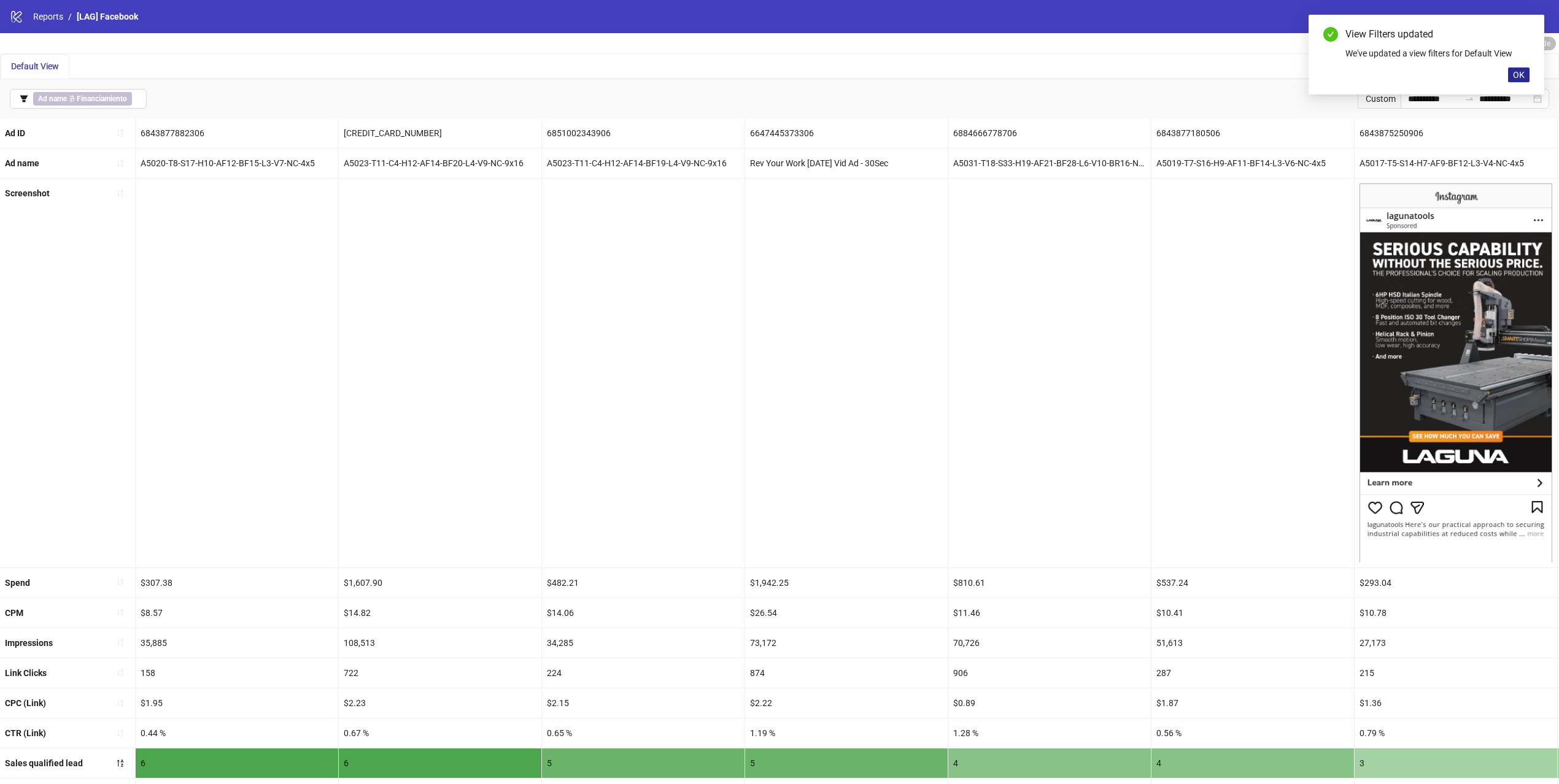
click at [1510, 75] on button "OK" at bounding box center [1519, 75] width 21 height 15
click at [804, 56] on div "Default View" at bounding box center [780, 66] width 1558 height 25
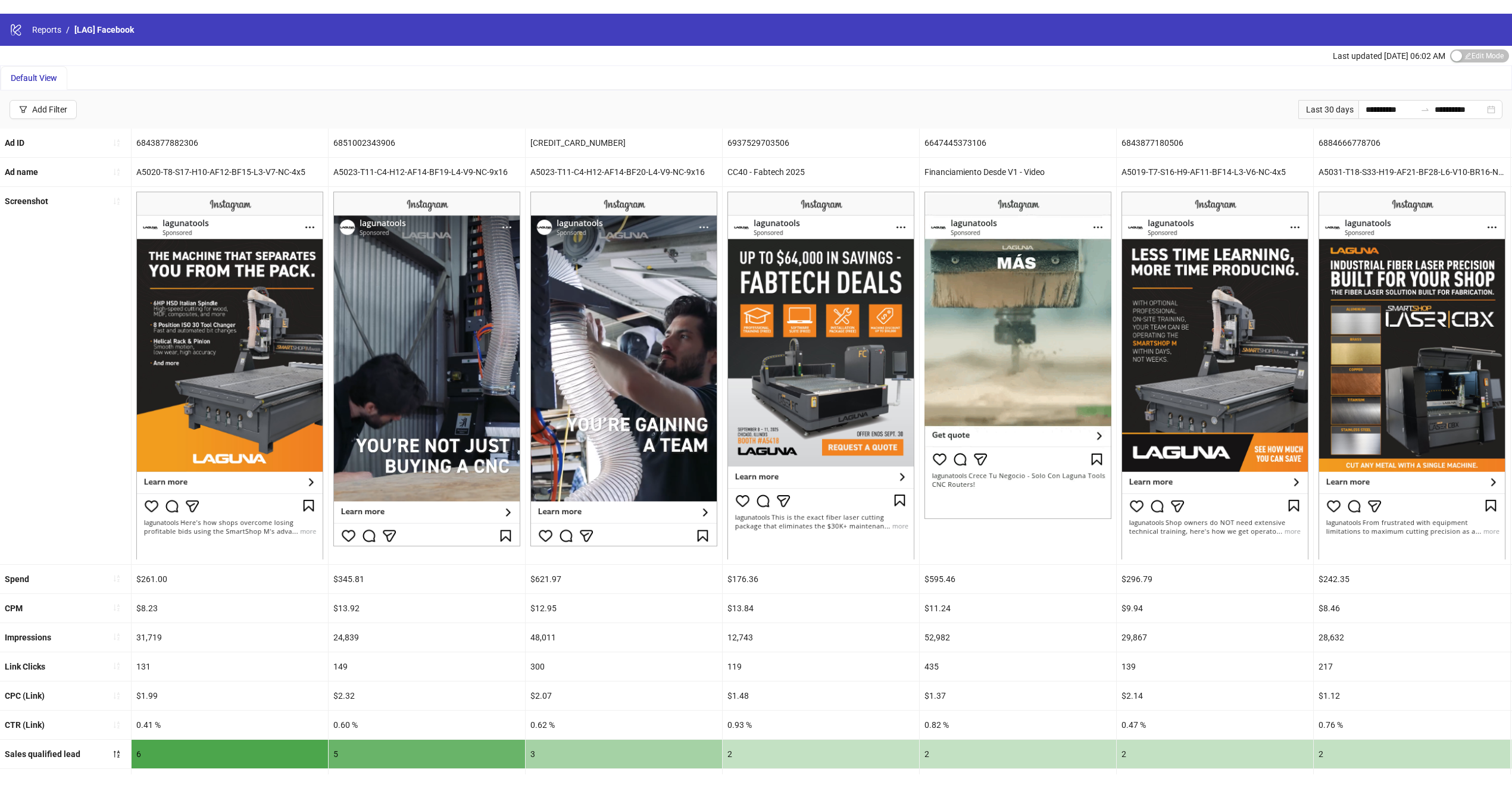
scroll to position [79, 0]
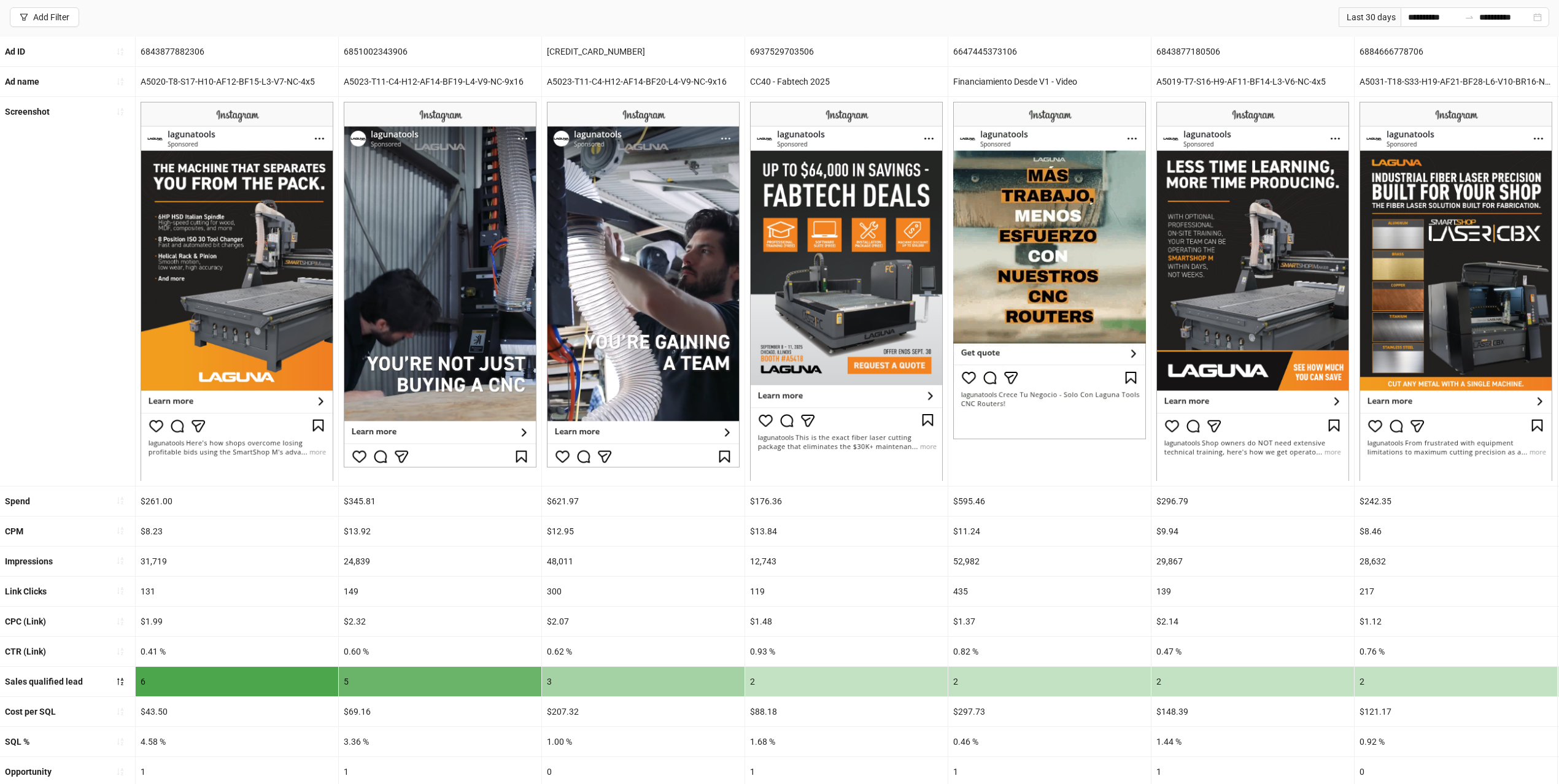
click at [928, 18] on div "**********" at bounding box center [779, 17] width 1559 height 40
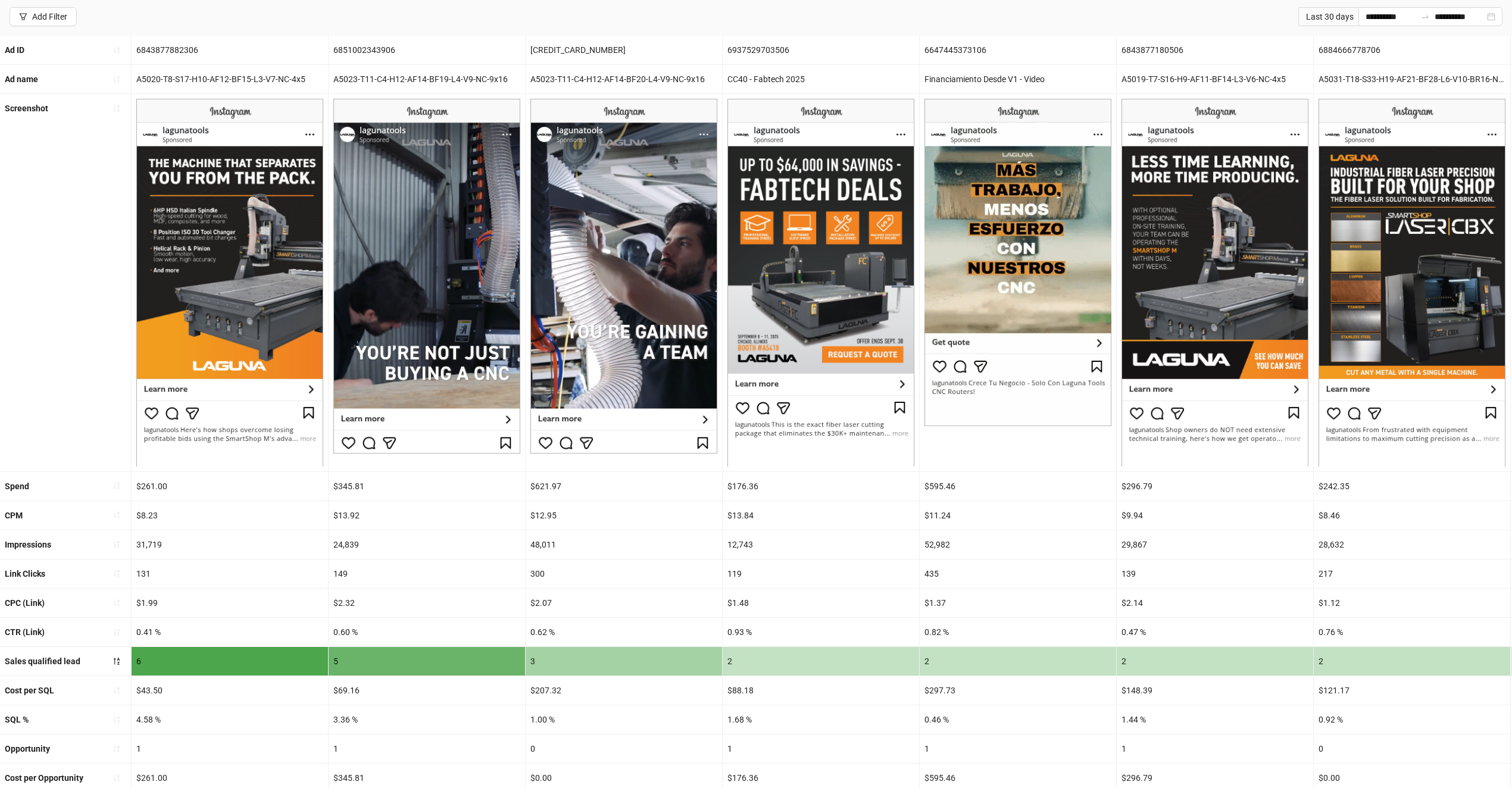
click at [797, 22] on div "**********" at bounding box center [756, 16] width 1512 height 38
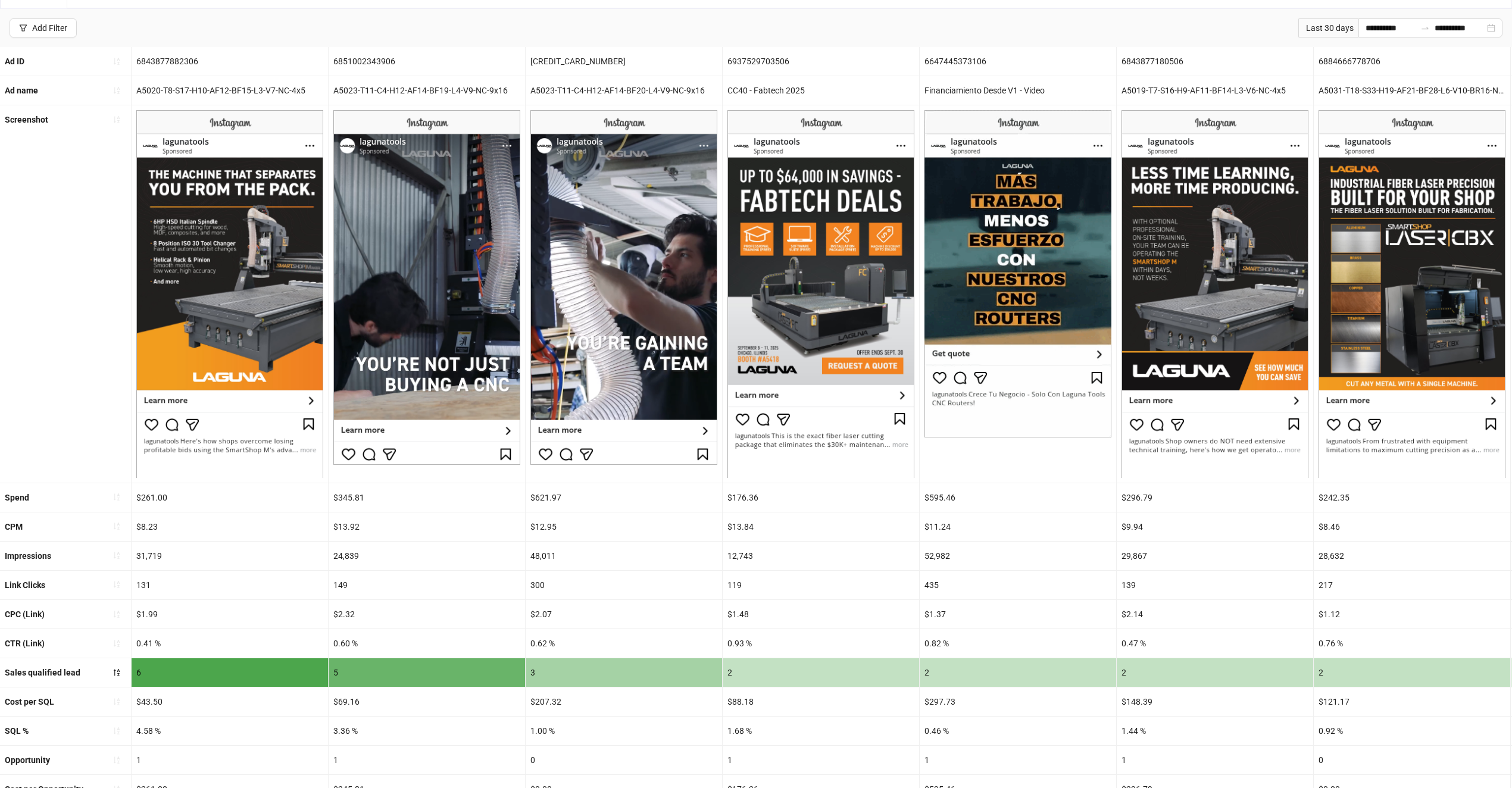
scroll to position [0, 0]
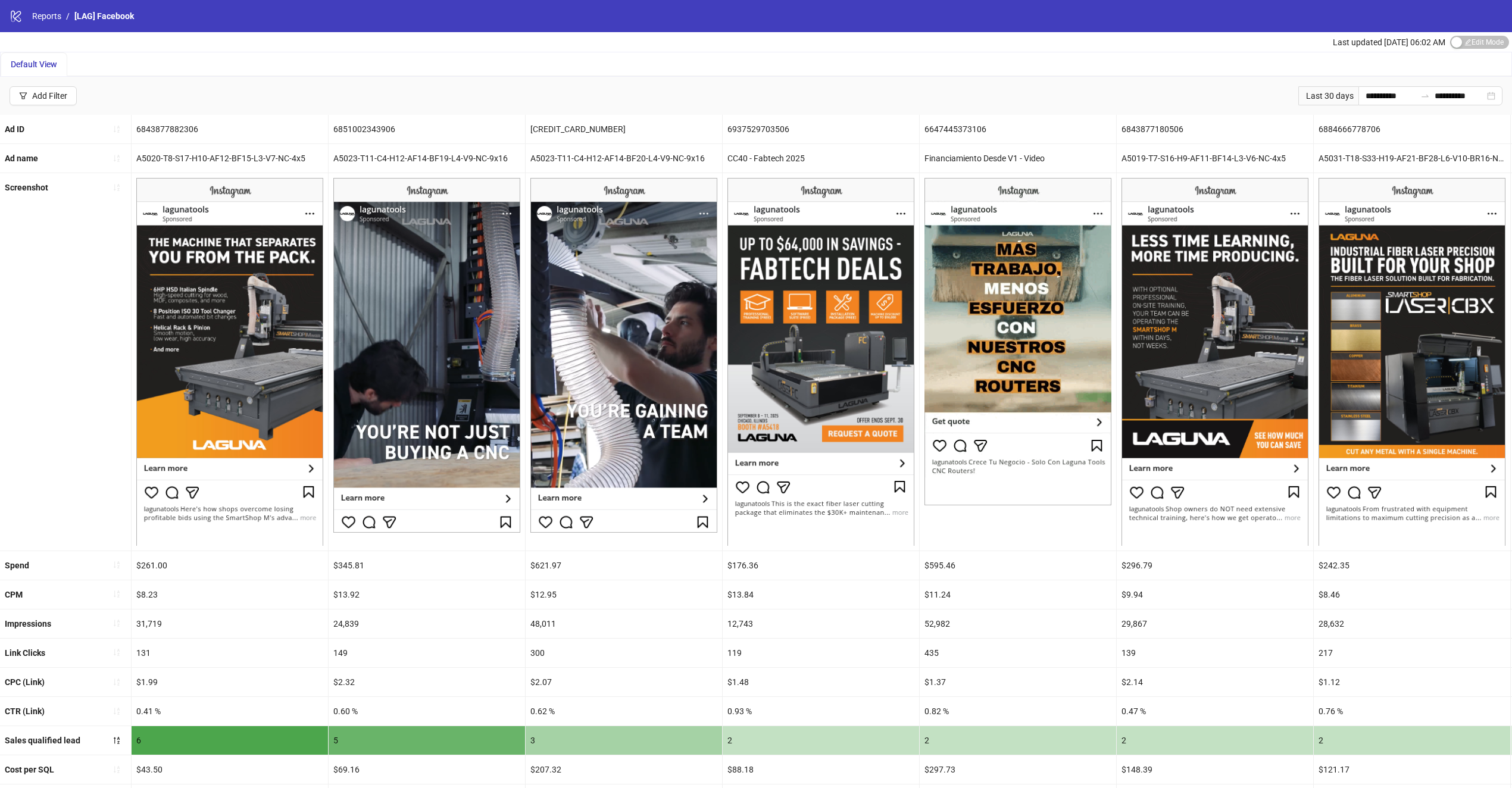
click at [426, 319] on img at bounding box center [426, 355] width 187 height 355
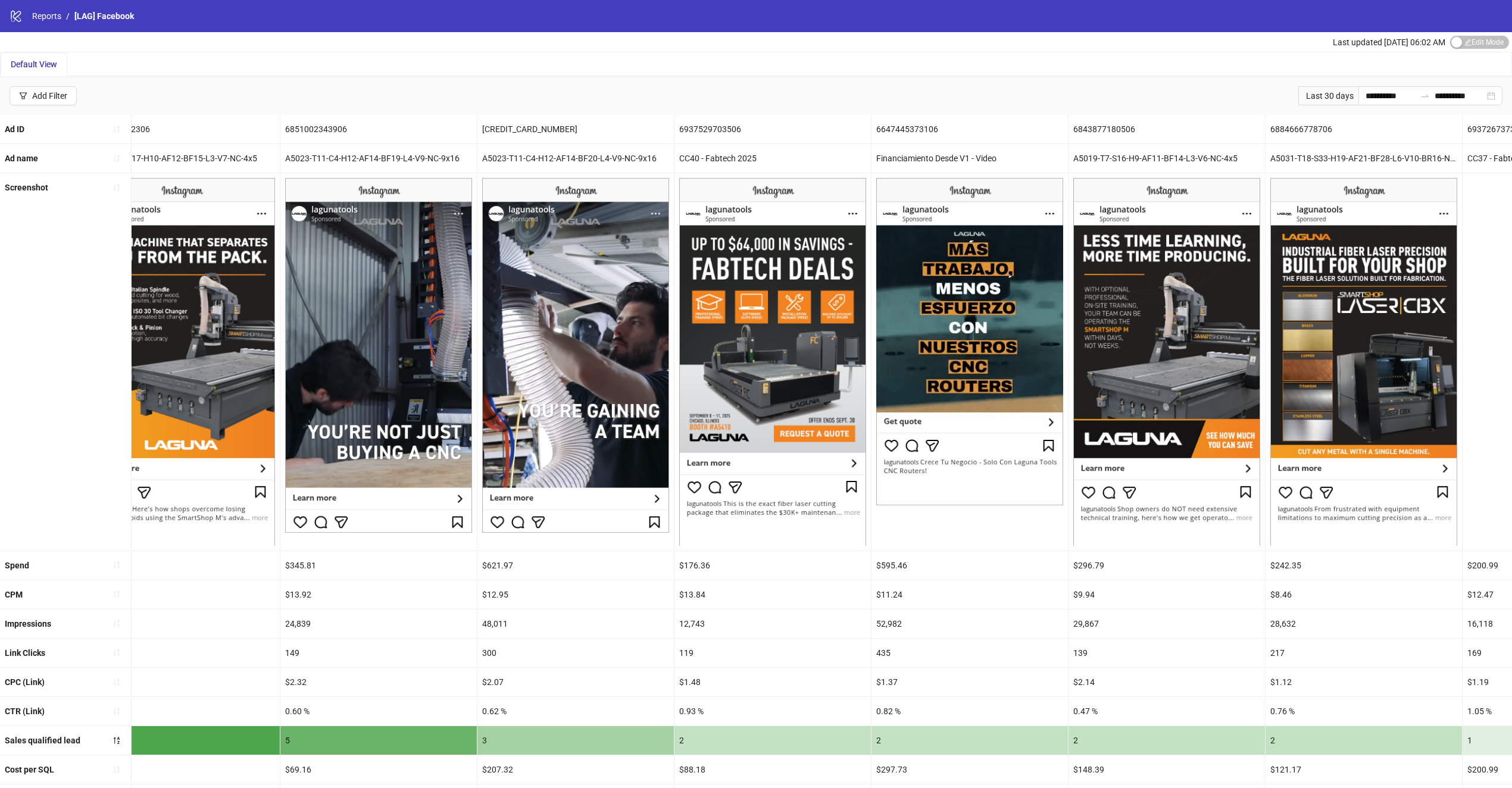
drag, startPoint x: 1106, startPoint y: 536, endPoint x: 1170, endPoint y: 534, distance: 64.0
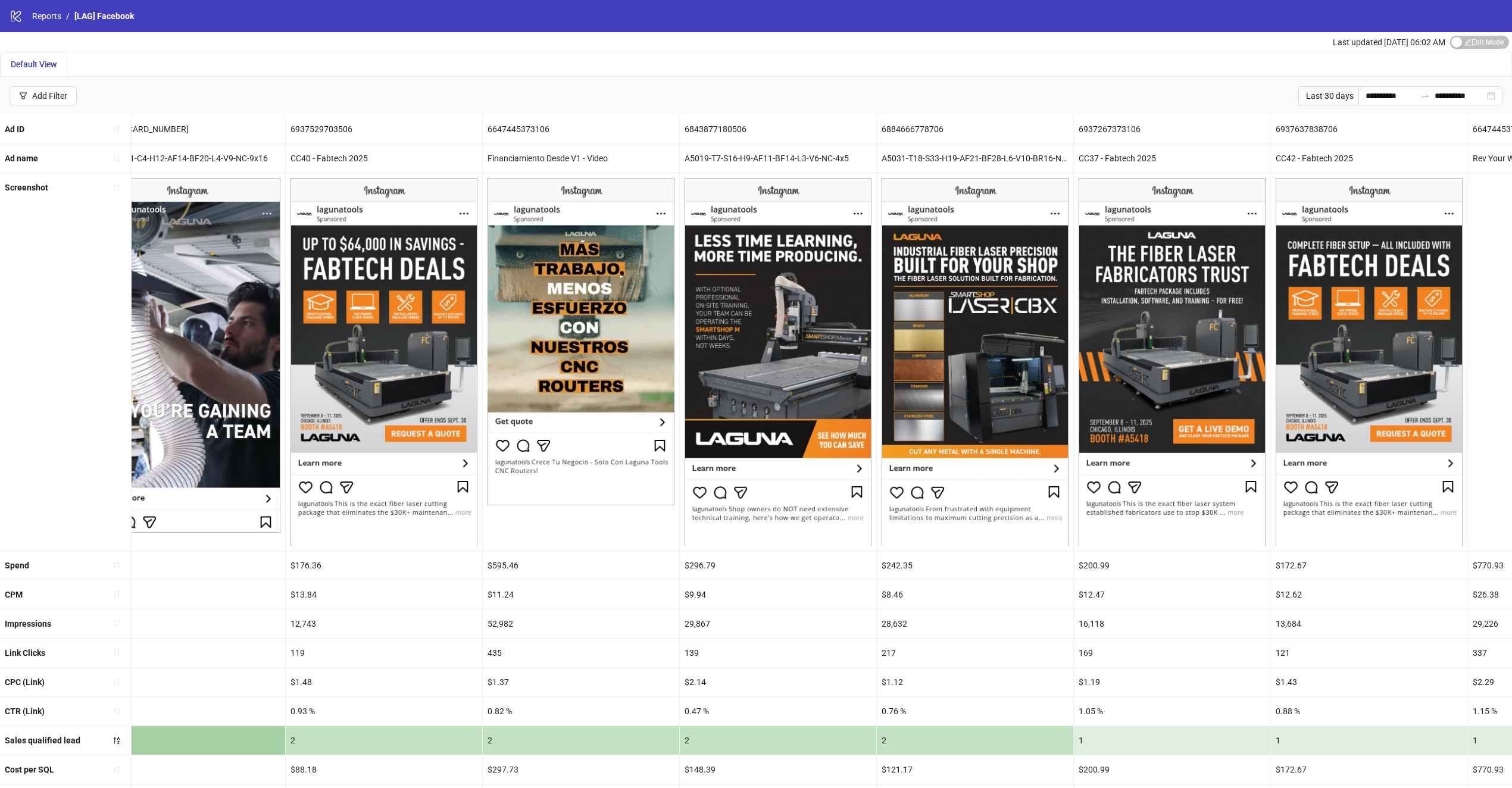
drag, startPoint x: 927, startPoint y: 488, endPoint x: 1084, endPoint y: 487, distance: 157.0
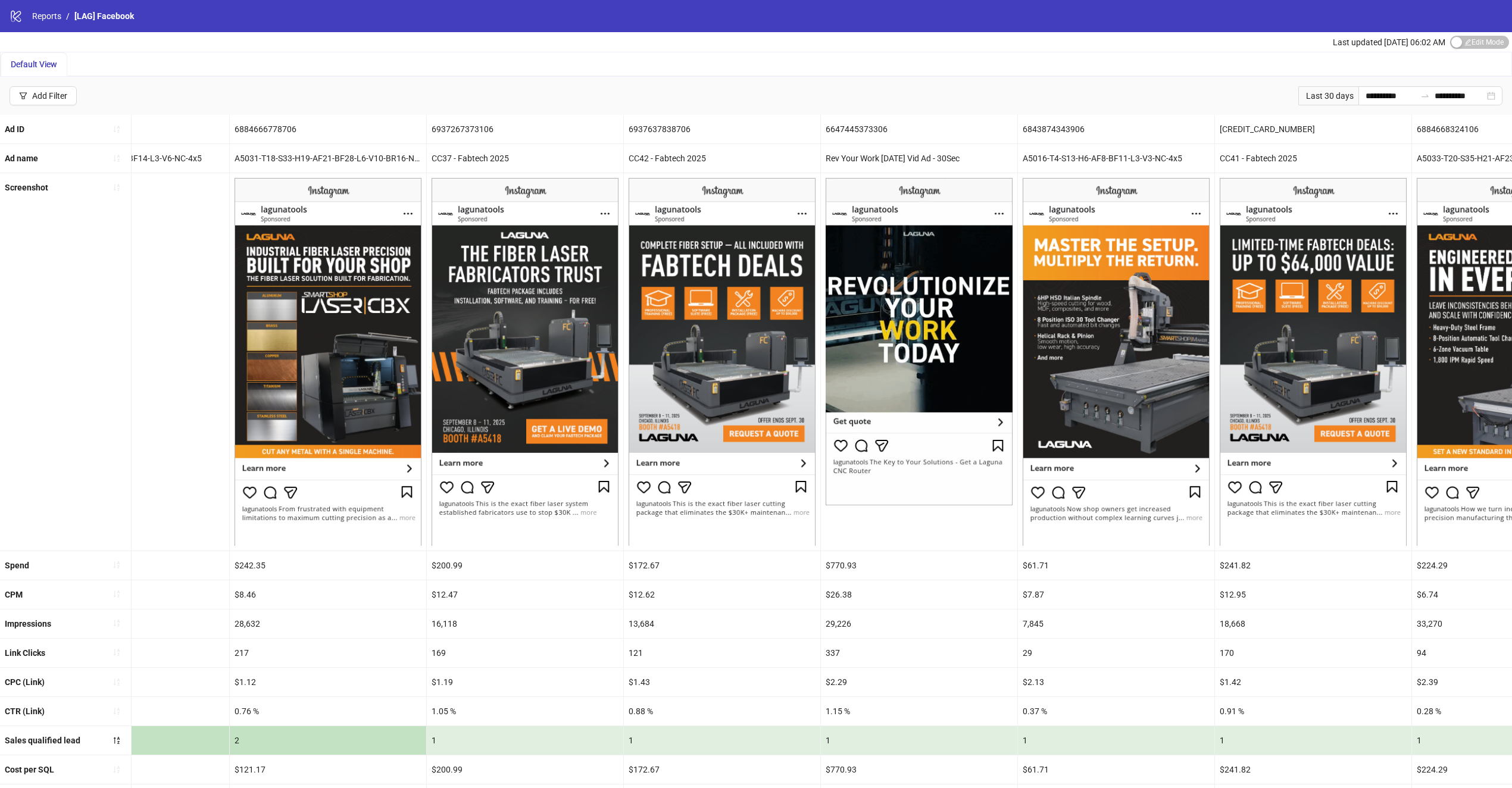
drag, startPoint x: 817, startPoint y: 390, endPoint x: 734, endPoint y: 390, distance: 83.0
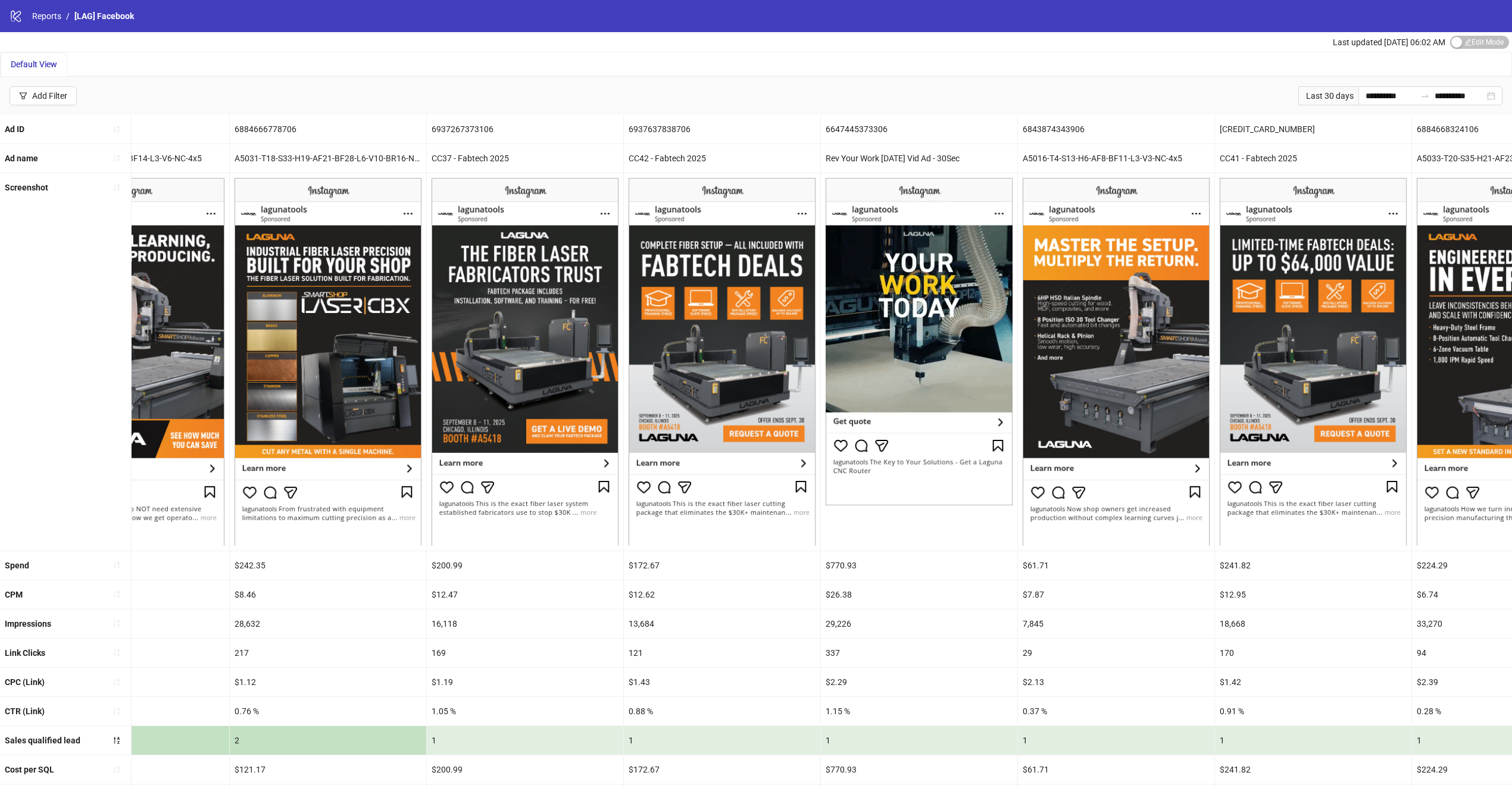
scroll to position [0, 1055]
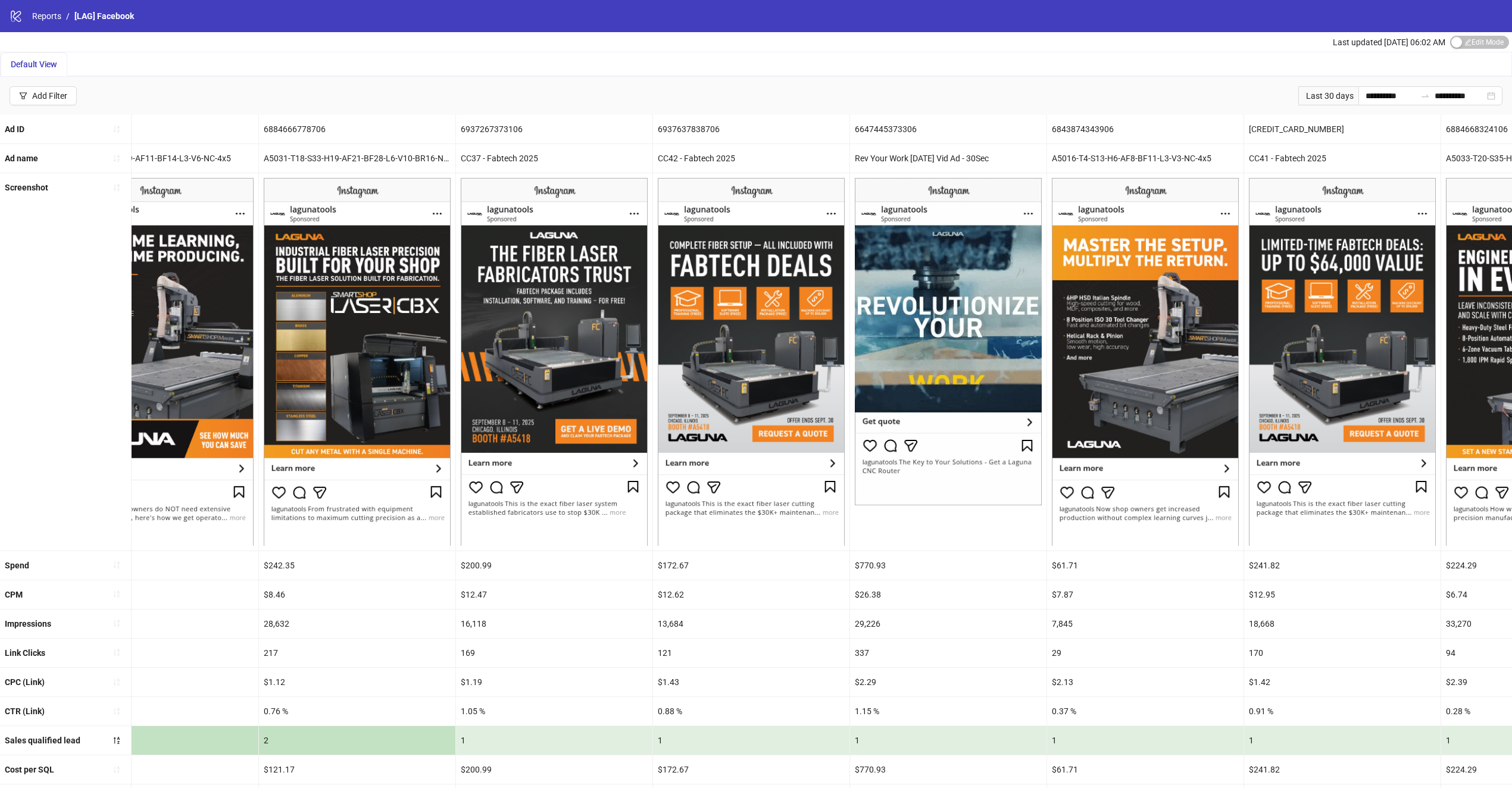
drag, startPoint x: 646, startPoint y: 365, endPoint x: 610, endPoint y: 362, distance: 36.1
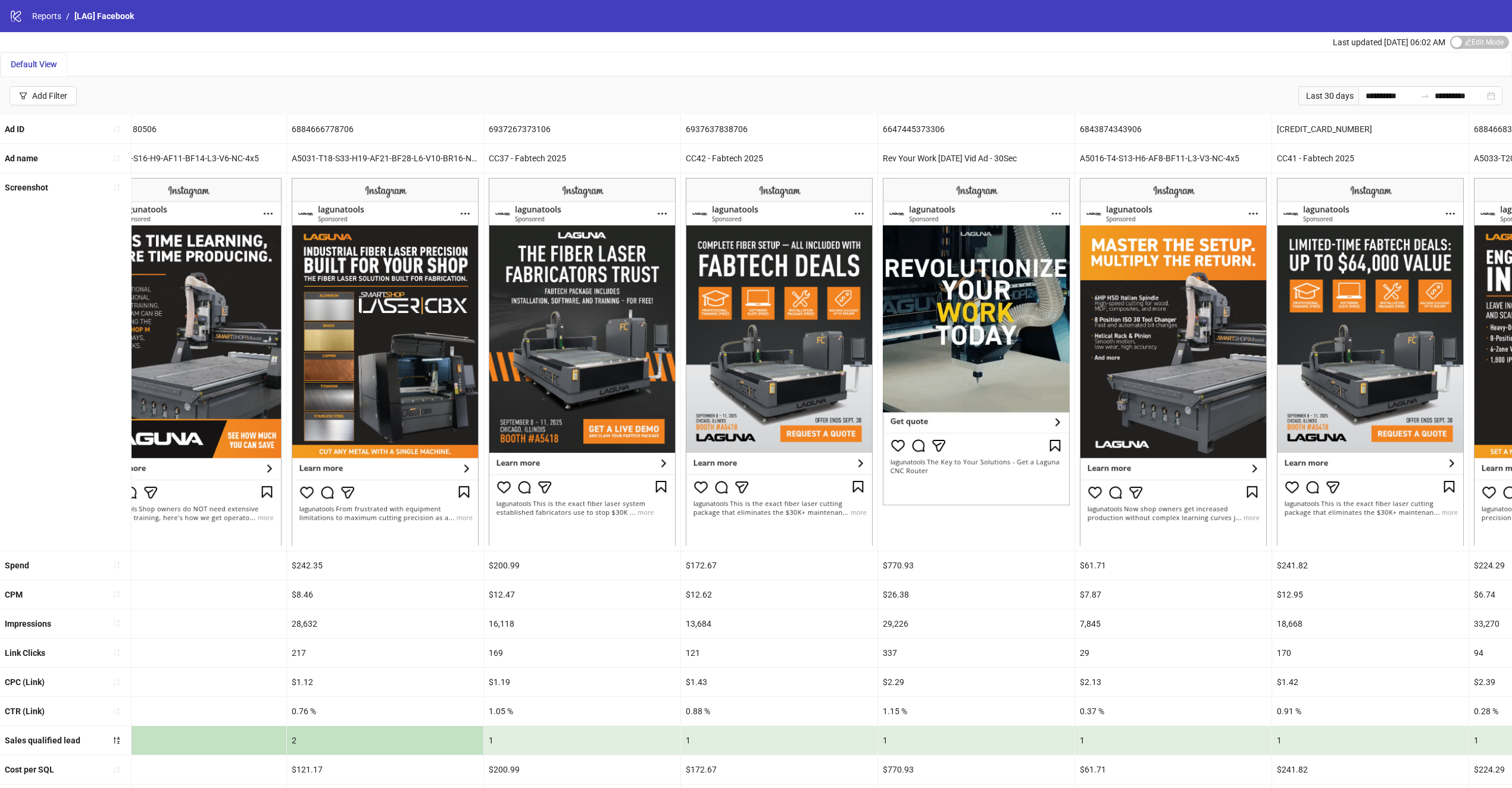
scroll to position [0, 956]
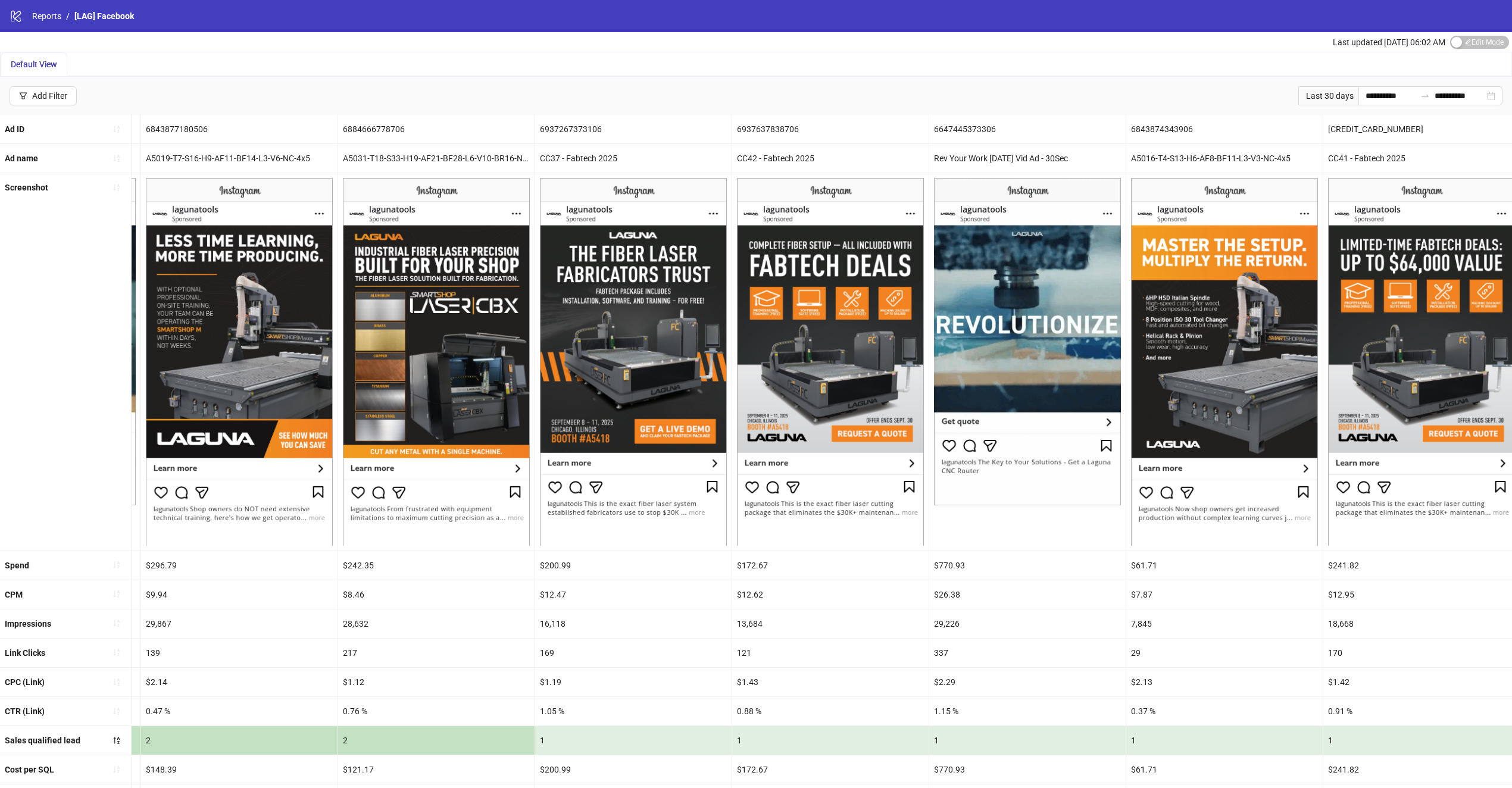
drag, startPoint x: 595, startPoint y: 362, endPoint x: 582, endPoint y: 365, distance: 13.3
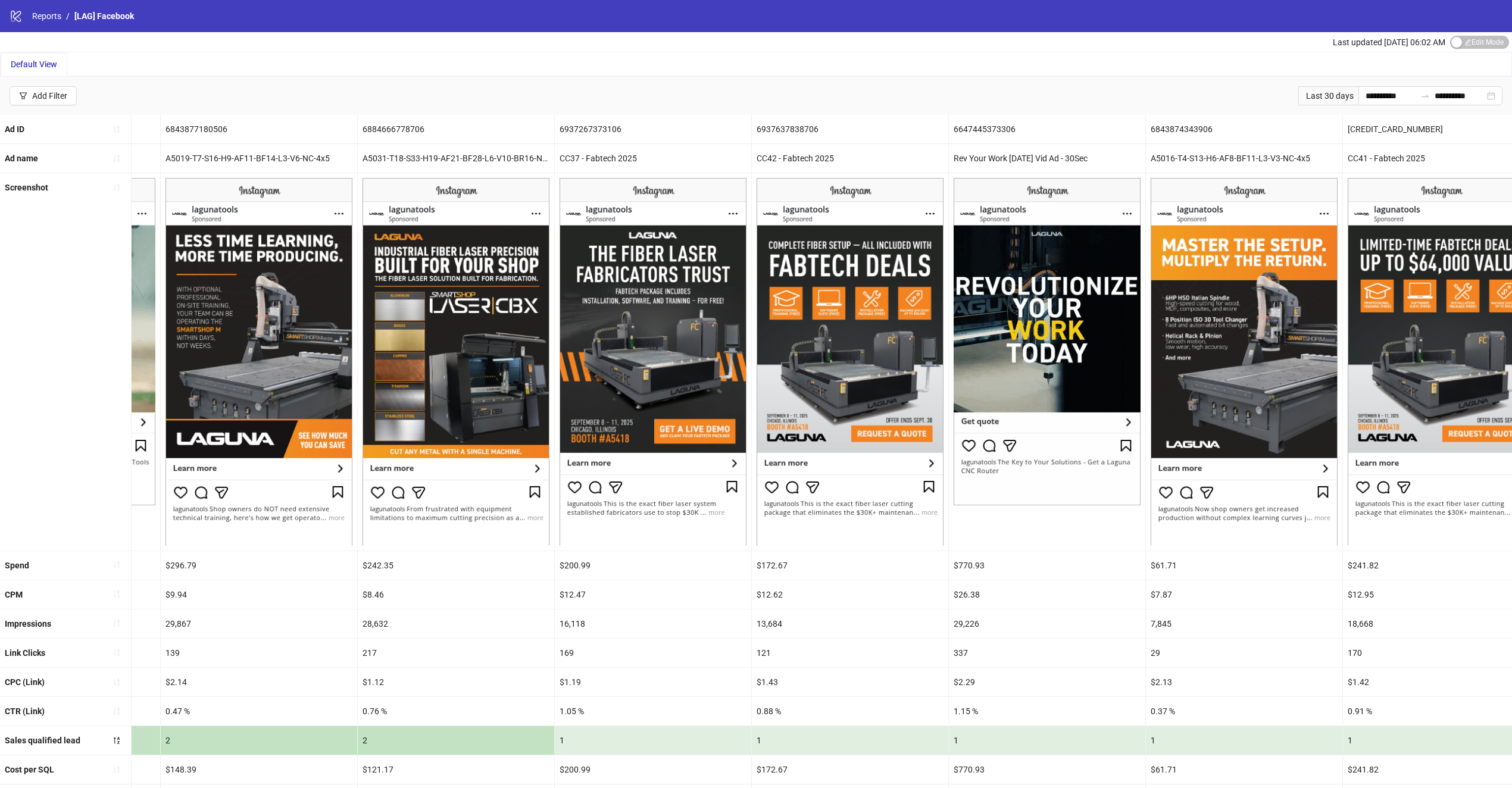
drag, startPoint x: 727, startPoint y: 310, endPoint x: 814, endPoint y: 319, distance: 87.5
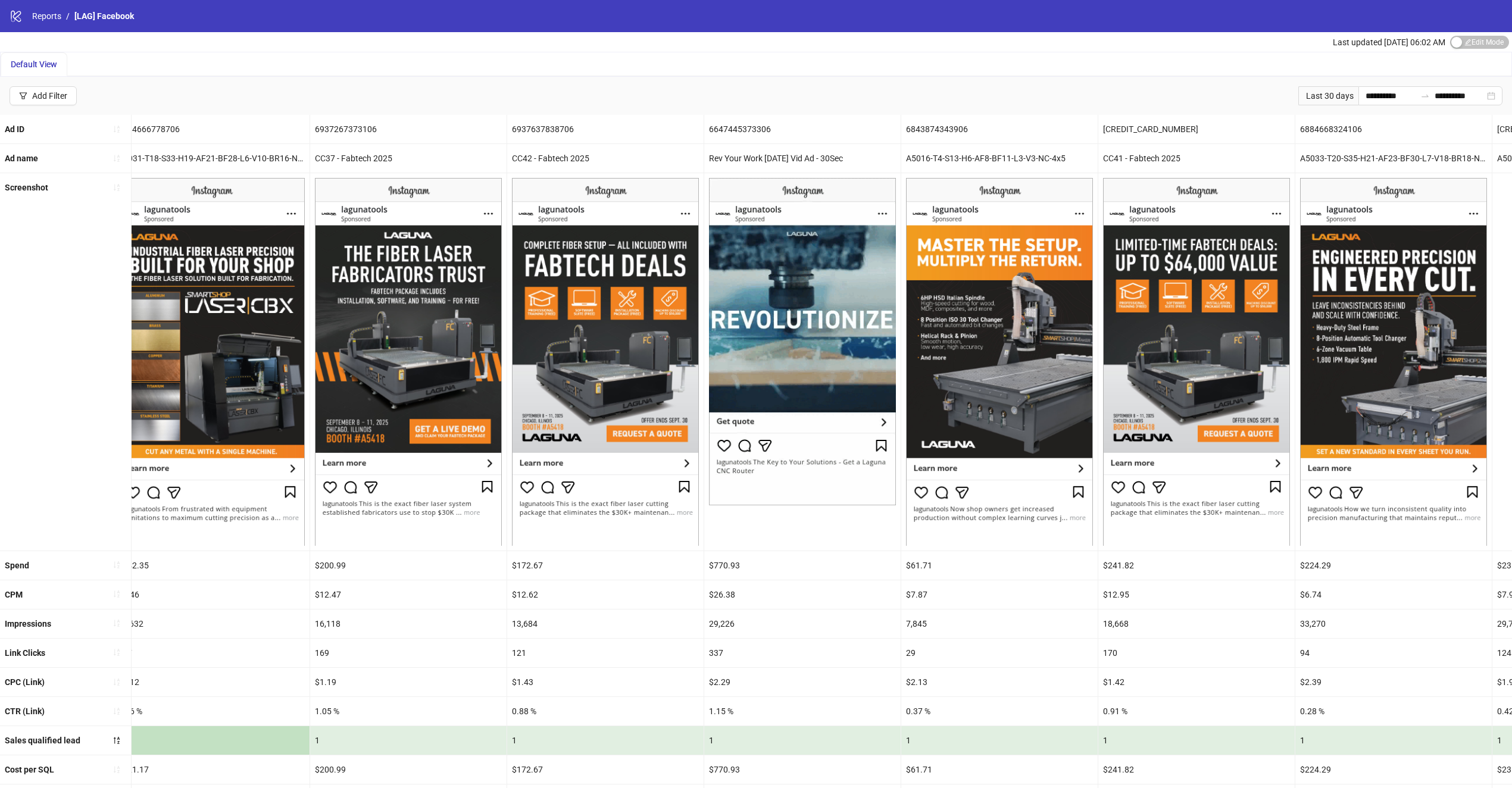
drag, startPoint x: 705, startPoint y: 313, endPoint x: 814, endPoint y: 322, distance: 109.4
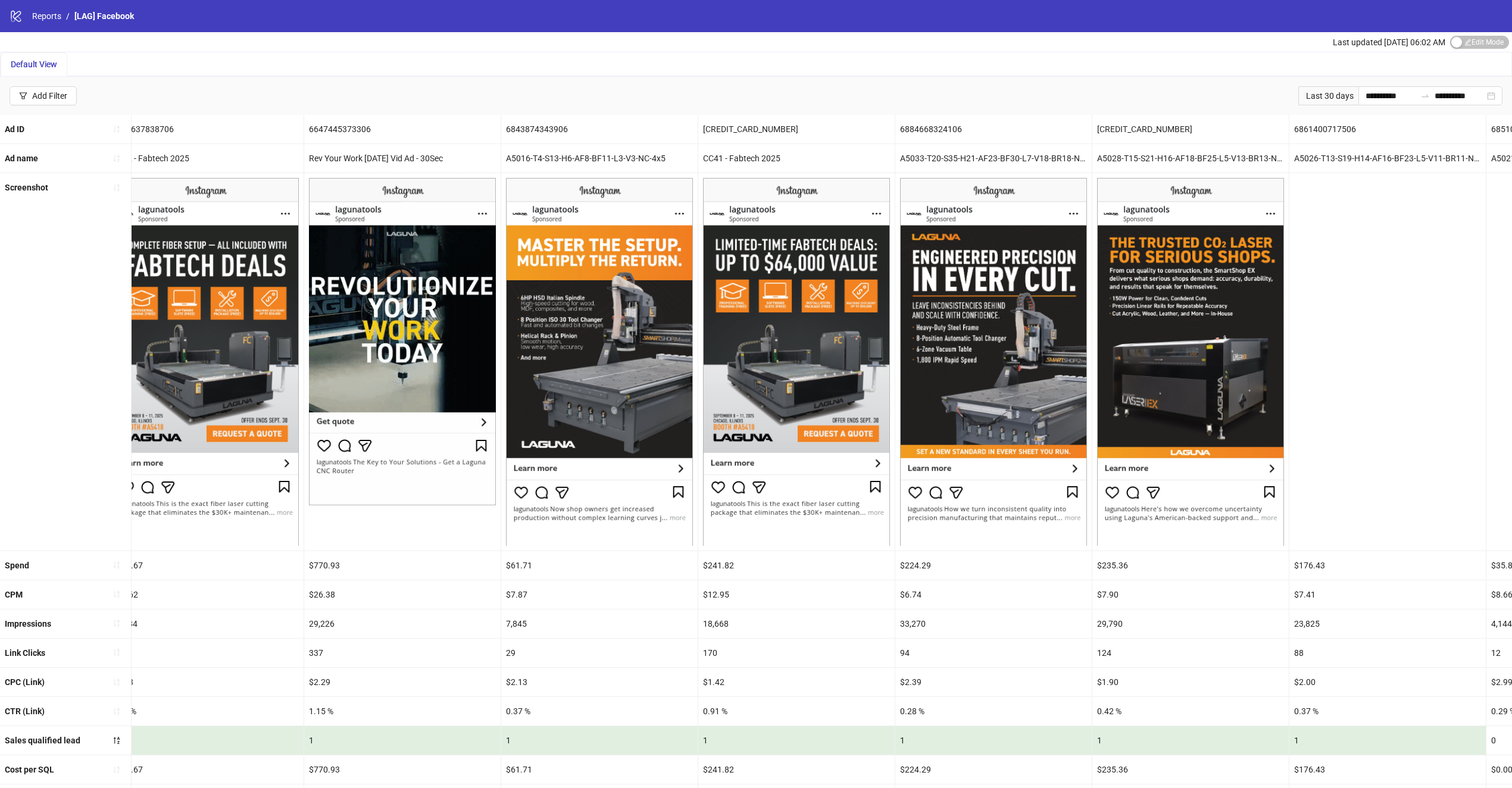
drag, startPoint x: 862, startPoint y: 318, endPoint x: 1008, endPoint y: 312, distance: 146.1
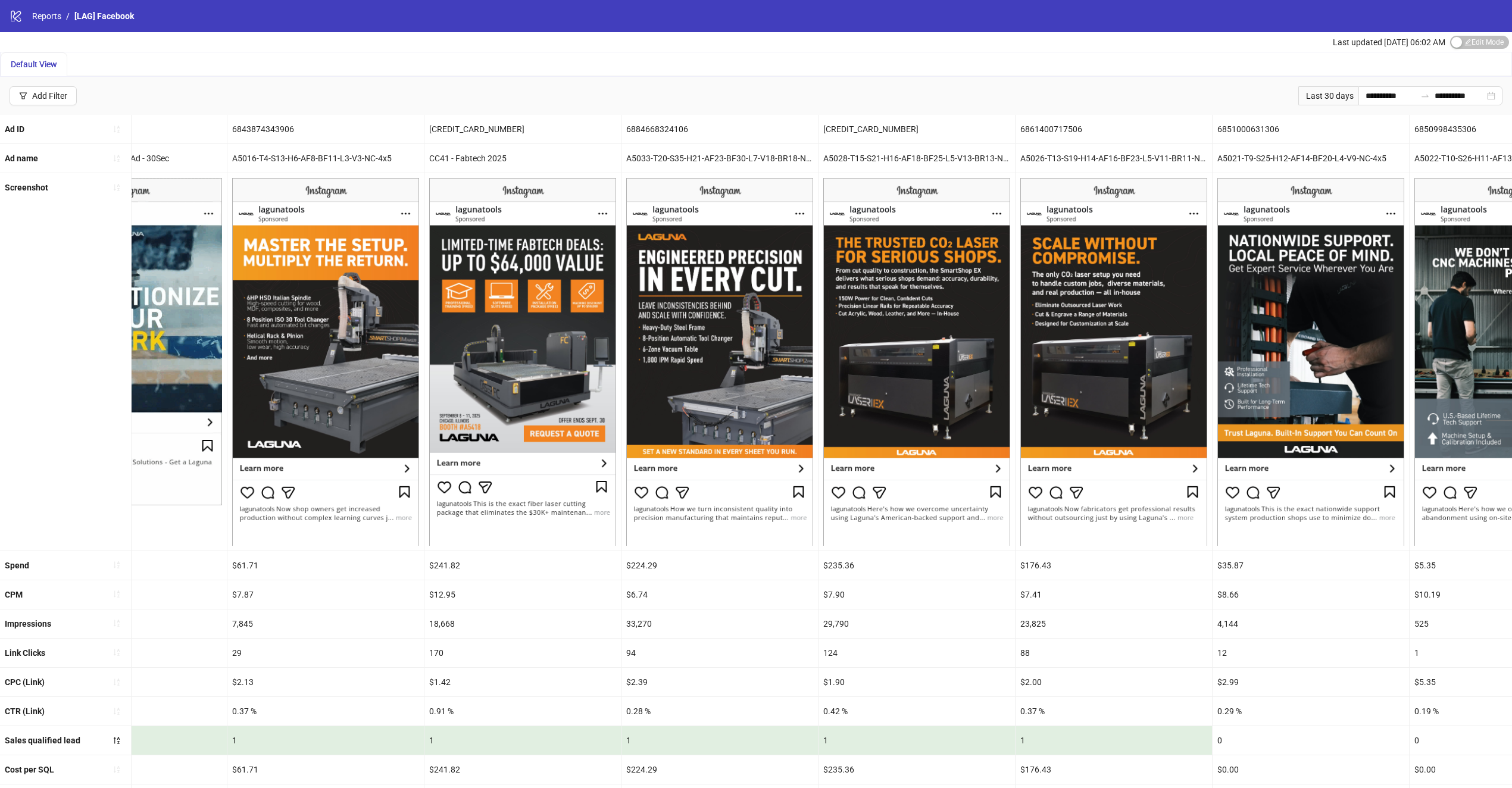
scroll to position [0, 1882]
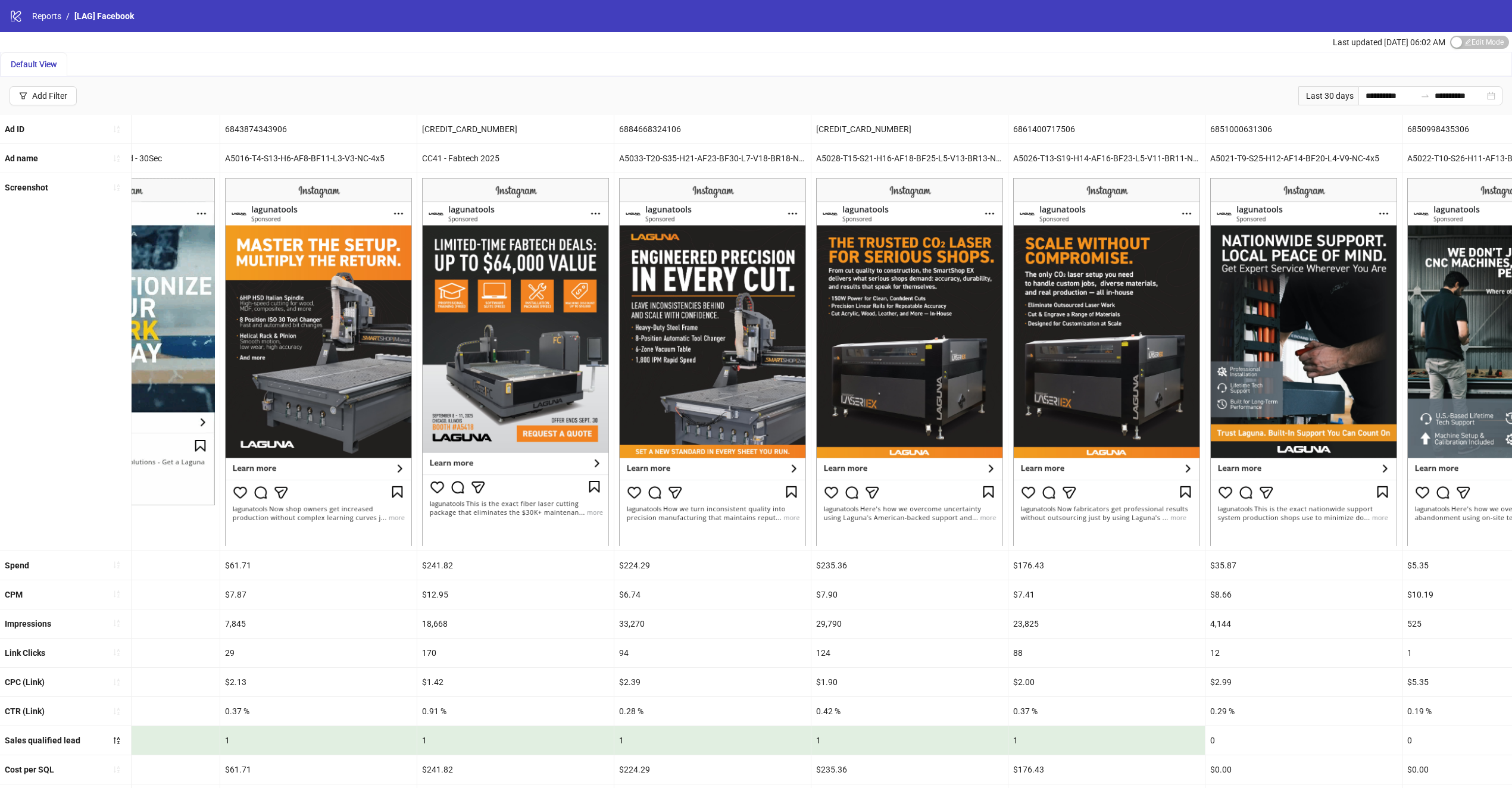
drag, startPoint x: 927, startPoint y: 329, endPoint x: 949, endPoint y: 331, distance: 22.1
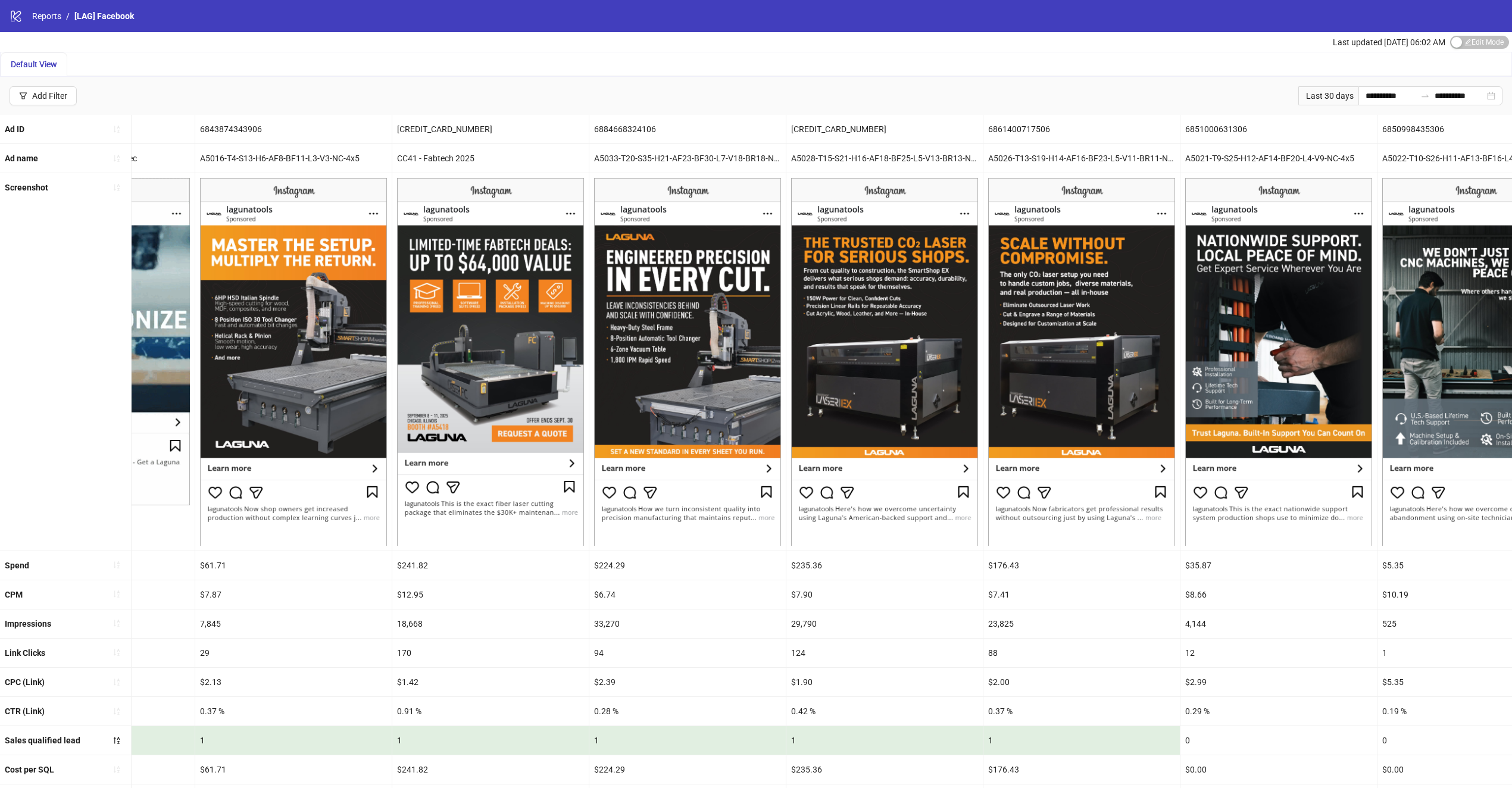
drag, startPoint x: 849, startPoint y: 358, endPoint x: 863, endPoint y: 355, distance: 14.3
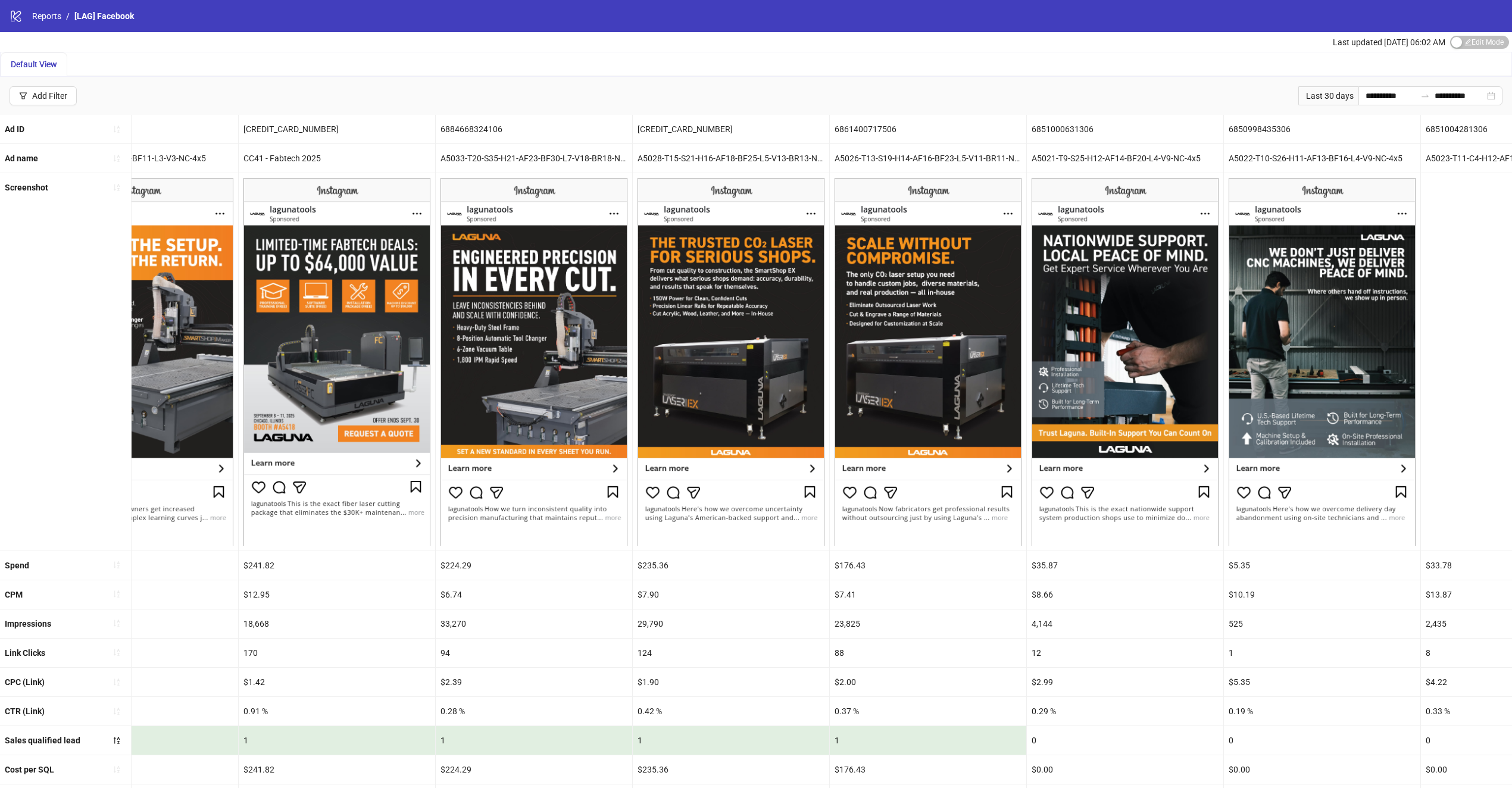
drag, startPoint x: 715, startPoint y: 345, endPoint x: 817, endPoint y: 331, distance: 103.0
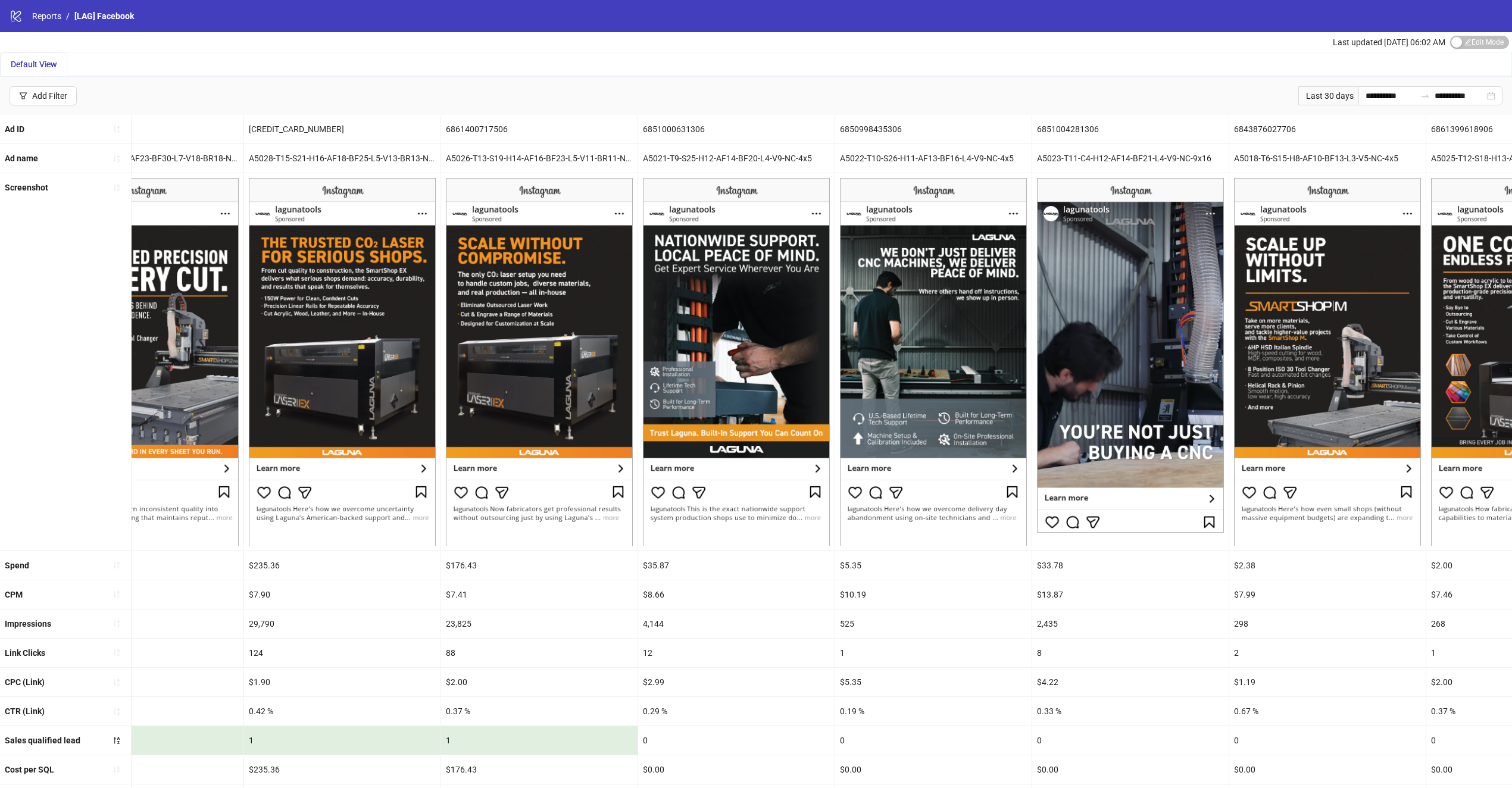
drag, startPoint x: 814, startPoint y: 338, endPoint x: 875, endPoint y: 331, distance: 61.4
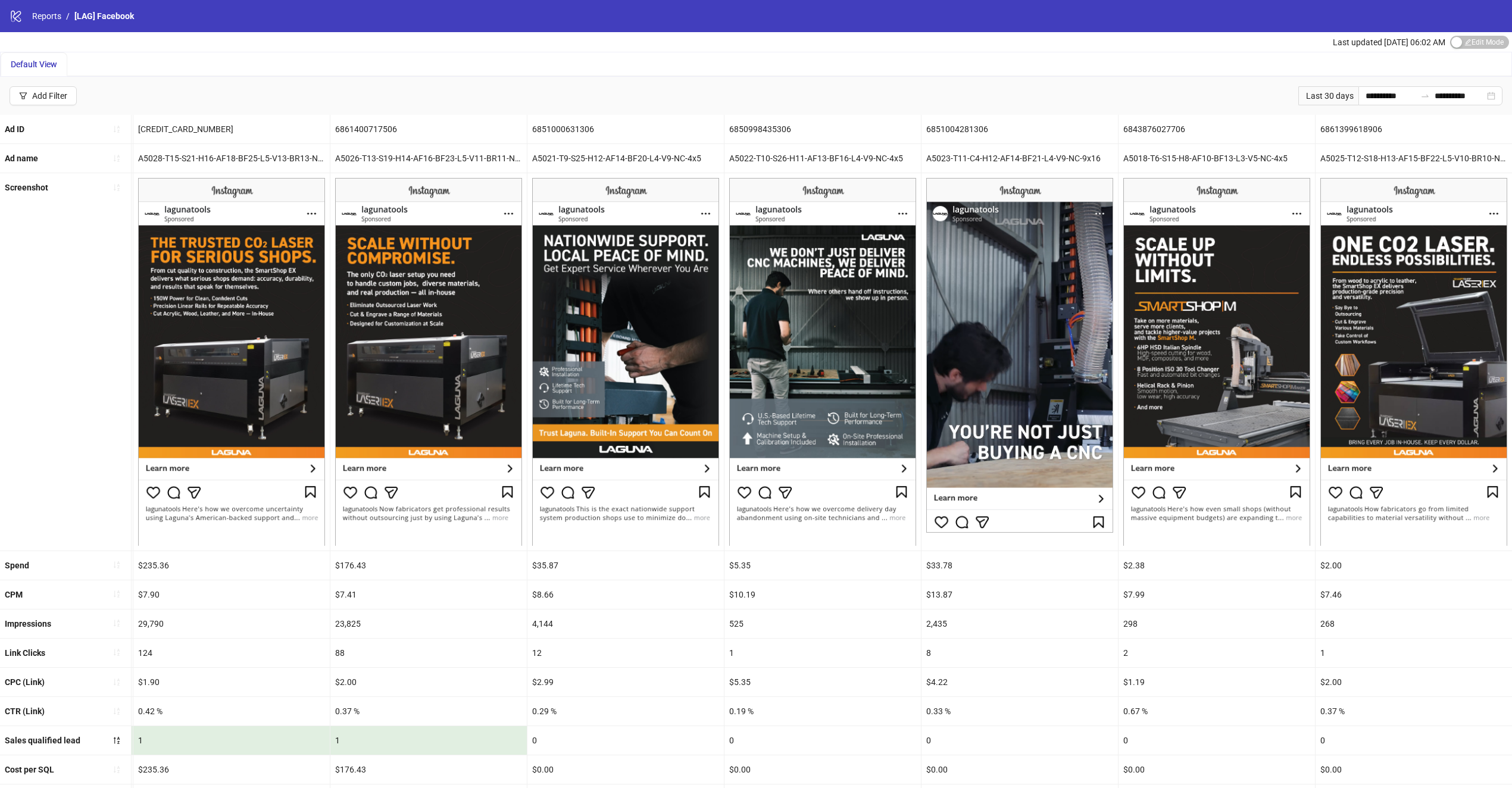
drag, startPoint x: 627, startPoint y: 338, endPoint x: 767, endPoint y: 324, distance: 140.7
drag, startPoint x: 592, startPoint y: 343, endPoint x: 791, endPoint y: 349, distance: 199.1
